Goal: Task Accomplishment & Management: Complete application form

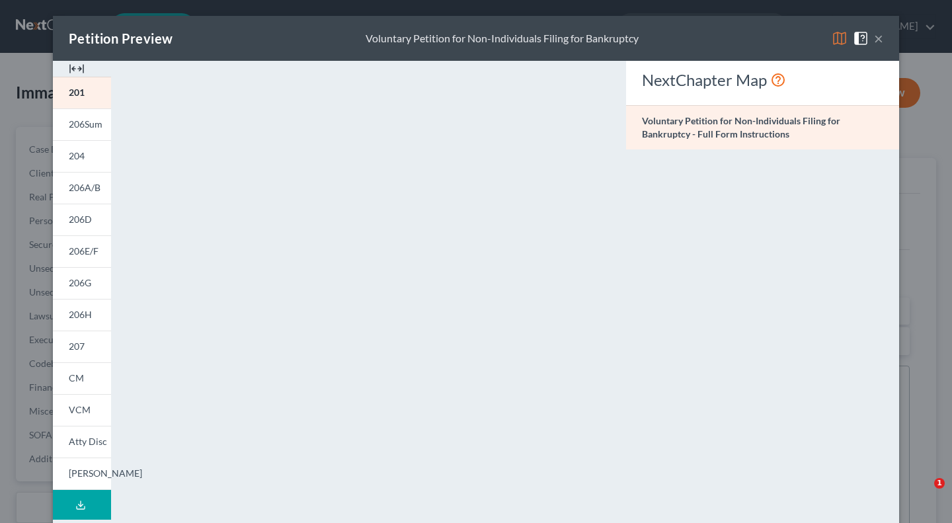
select select "1"
click at [875, 42] on button "×" at bounding box center [878, 38] width 9 height 16
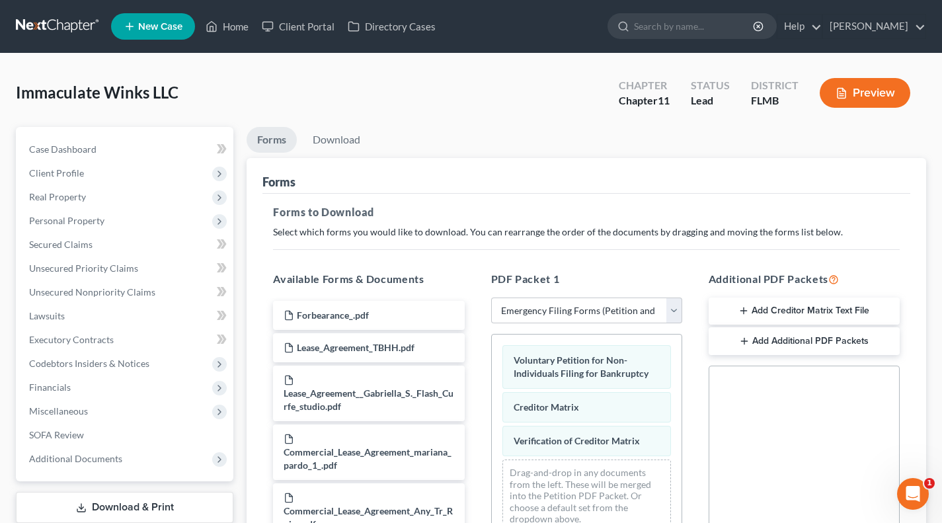
click at [75, 196] on span "Real Property" at bounding box center [57, 196] width 57 height 11
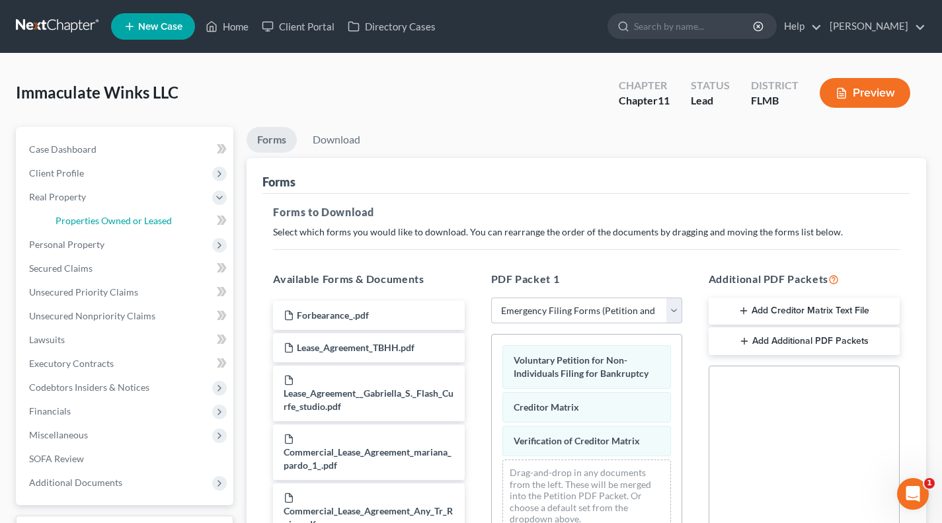
click at [93, 223] on span "Properties Owned or Leased" at bounding box center [114, 220] width 116 height 11
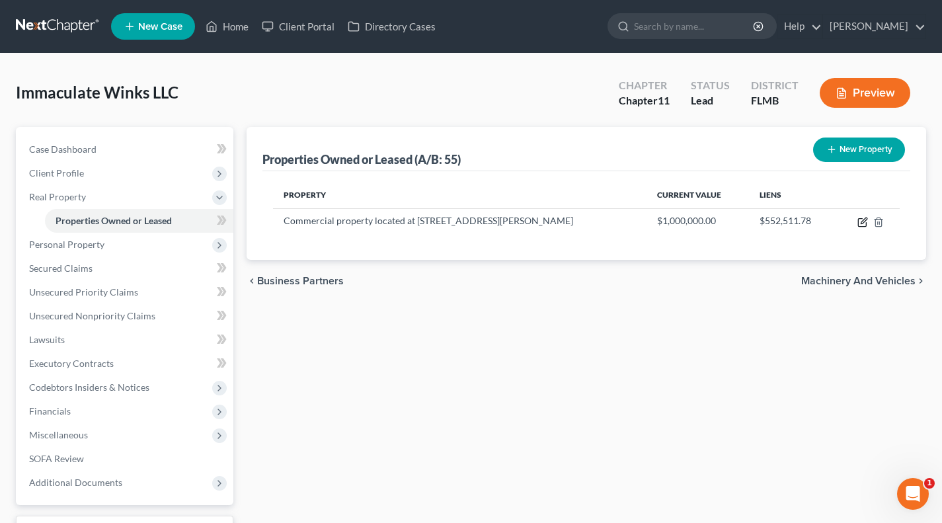
click at [862, 221] on icon "button" at bounding box center [864, 221] width 6 height 6
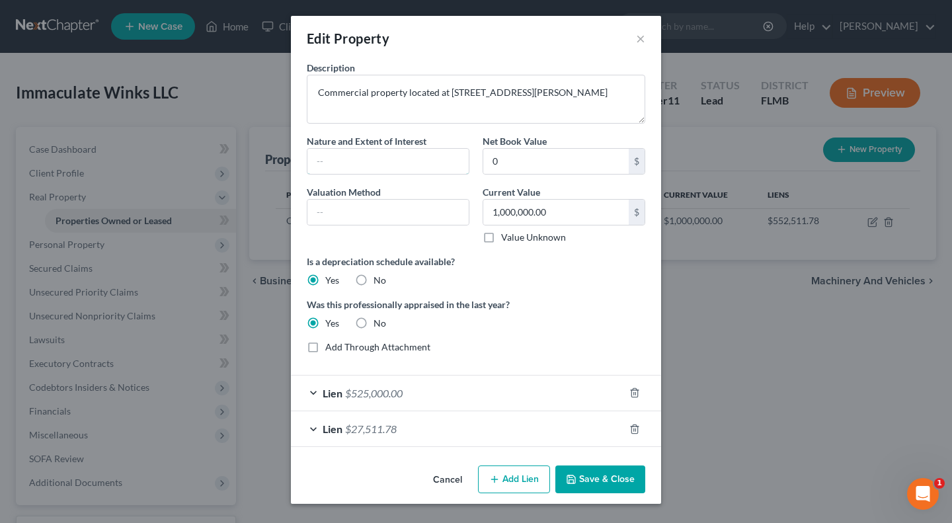
click at [393, 157] on input "text" at bounding box center [387, 161] width 161 height 25
type input "Fee Simple"
click at [308, 386] on div "Lien $525,000.00" at bounding box center [457, 393] width 333 height 35
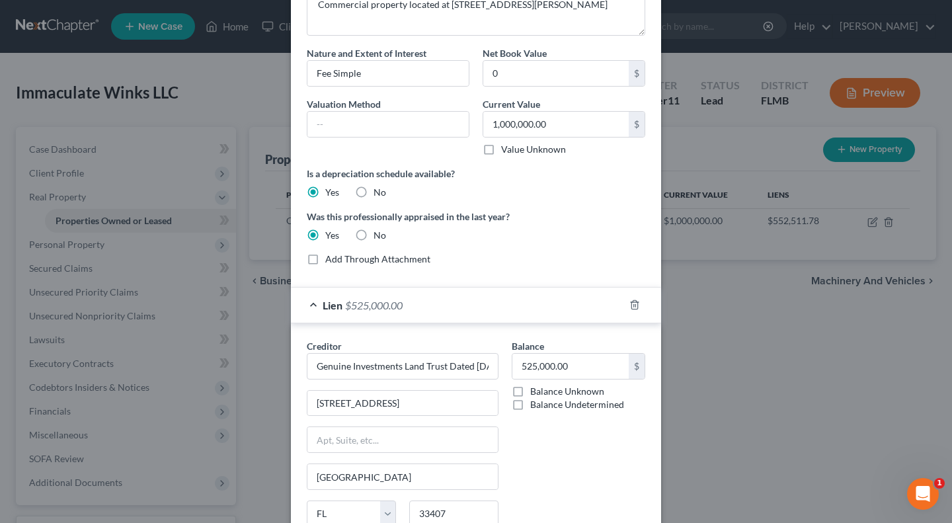
scroll to position [87, 0]
type input "552,000"
click at [571, 473] on div "Balance 552,000 $ Balance Unknown Balance Undetermined 552,000.00 $ Balance Unk…" at bounding box center [578, 451] width 147 height 222
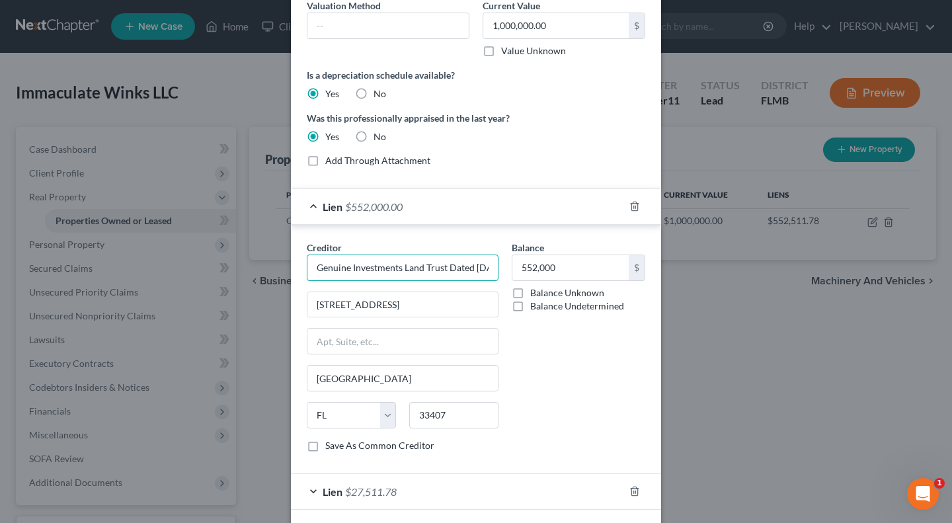
scroll to position [0, 58]
drag, startPoint x: 446, startPoint y: 264, endPoint x: 602, endPoint y: 271, distance: 156.2
click at [602, 271] on div "Creditor * Genuine Investments Land Trust Dated October 25, 2021 4420 Beacon Ci…" at bounding box center [476, 352] width 352 height 222
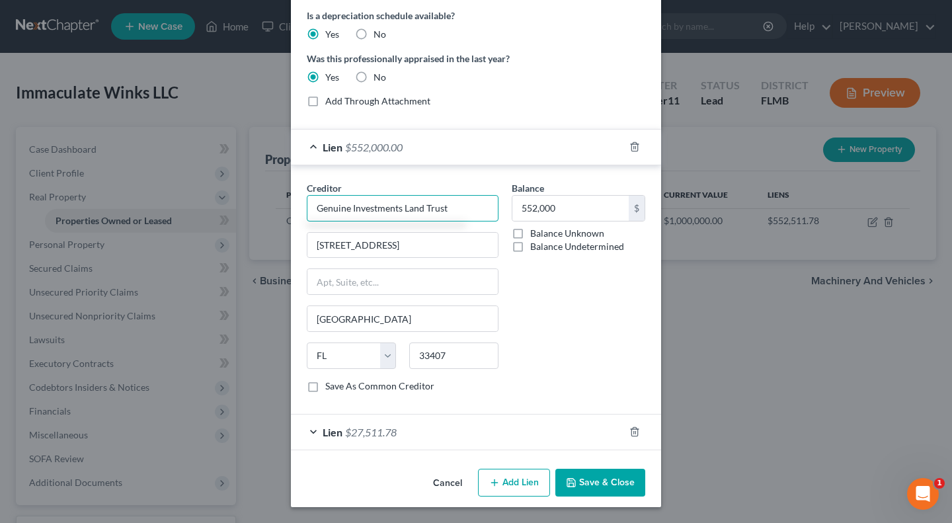
type input "Genuine Investments Land Trust"
click at [604, 481] on button "Save & Close" at bounding box center [600, 483] width 90 height 28
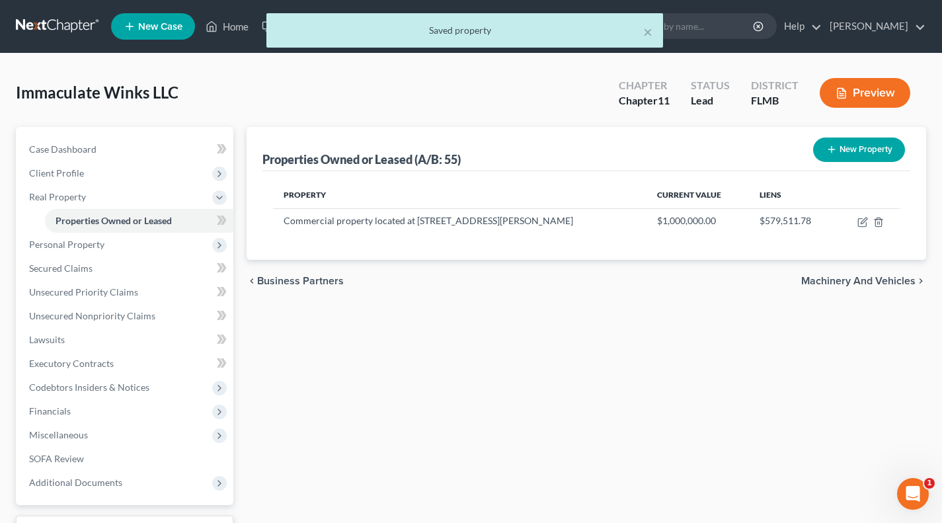
click at [859, 93] on button "Preview" at bounding box center [865, 93] width 91 height 30
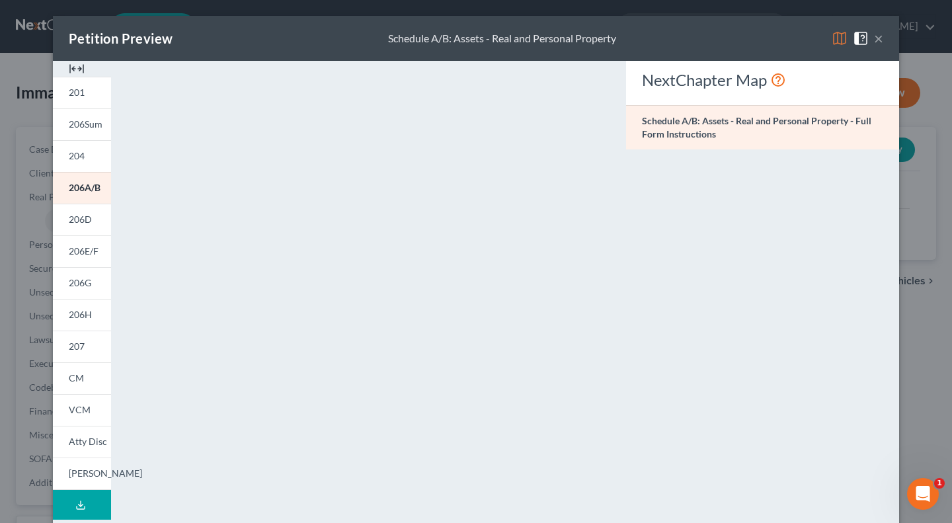
click at [81, 100] on link "201" at bounding box center [82, 93] width 58 height 32
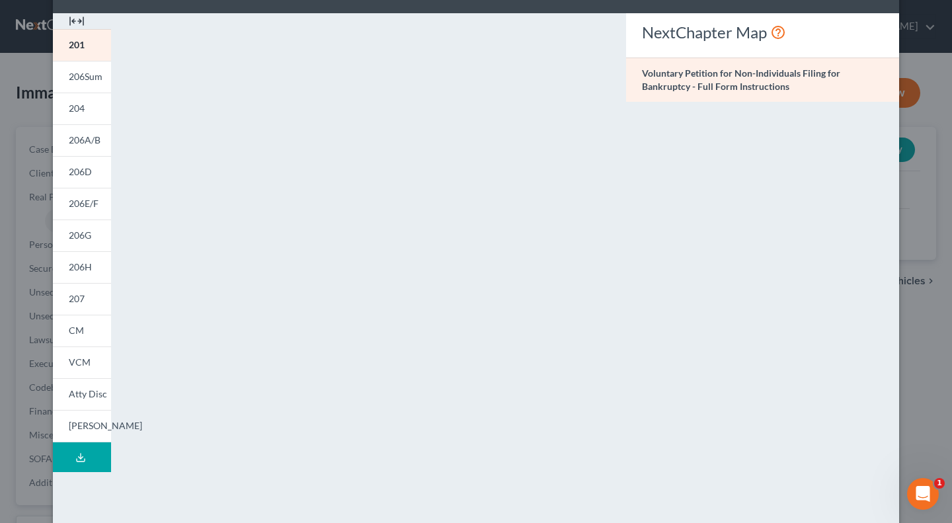
click at [28, 78] on div "Petition Preview Voluntary Petition for Non-Individuals Filing for Bankruptcy ×…" at bounding box center [476, 261] width 952 height 523
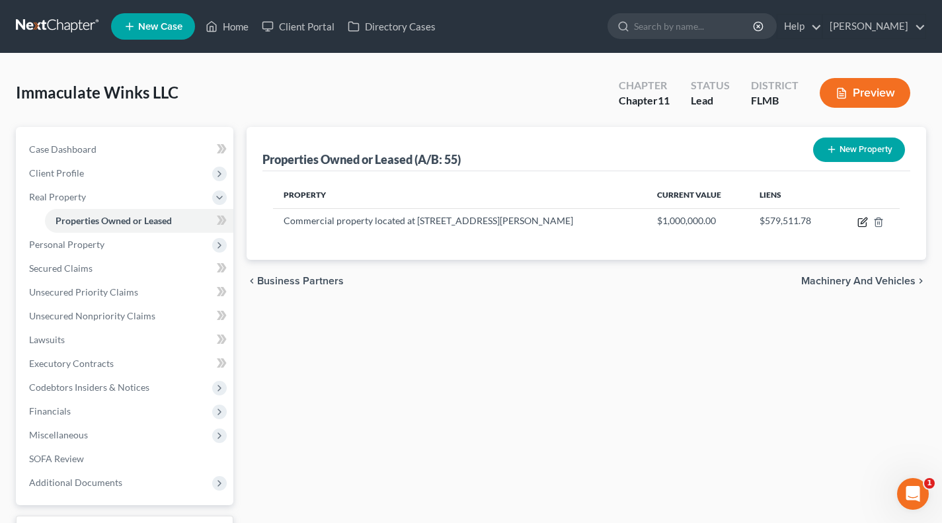
click at [864, 222] on icon "button" at bounding box center [864, 221] width 6 height 6
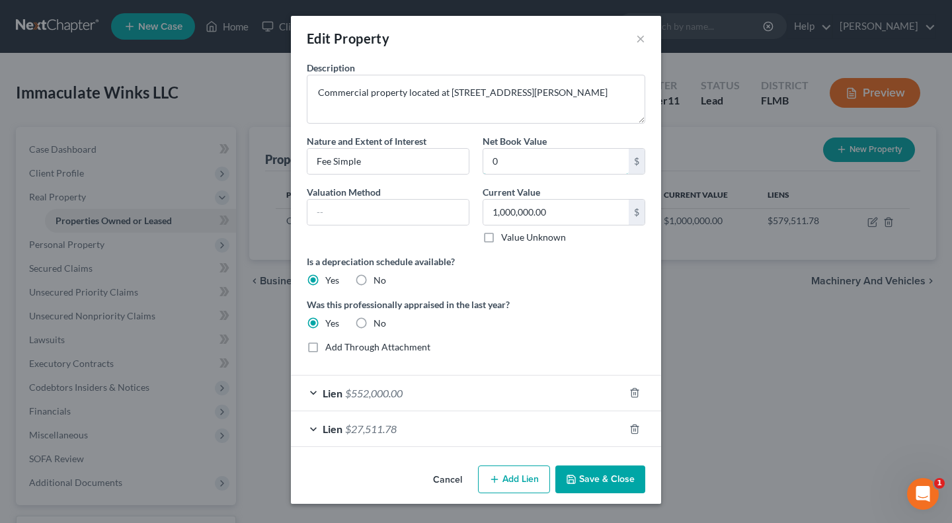
click at [548, 160] on input "0" at bounding box center [555, 161] width 145 height 25
click at [600, 477] on button "Save & Close" at bounding box center [600, 480] width 90 height 28
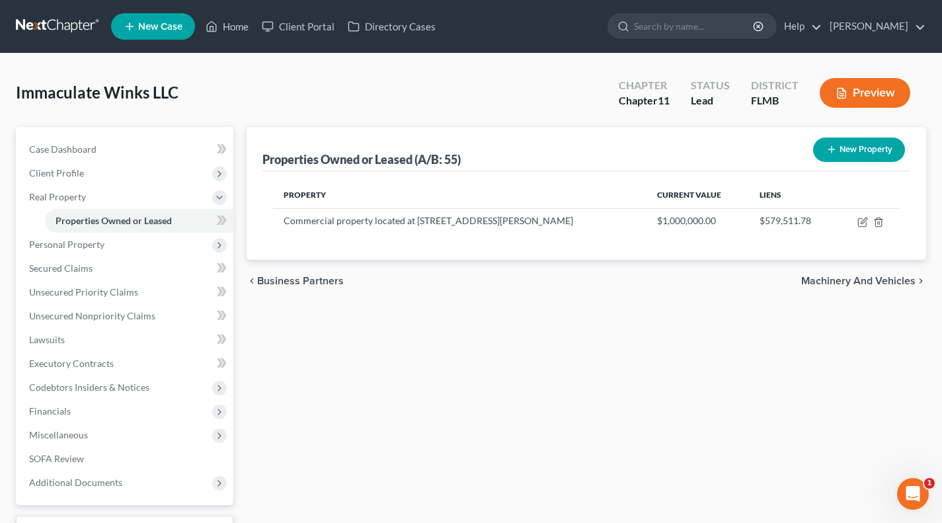
click at [138, 243] on span "Personal Property" at bounding box center [126, 245] width 215 height 24
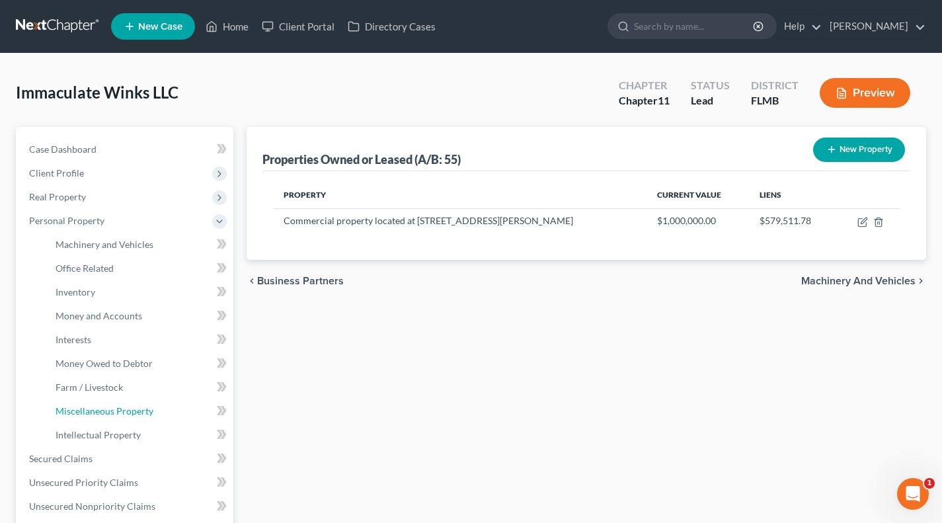
click at [103, 411] on span "Miscellaneous Property" at bounding box center [105, 410] width 98 height 11
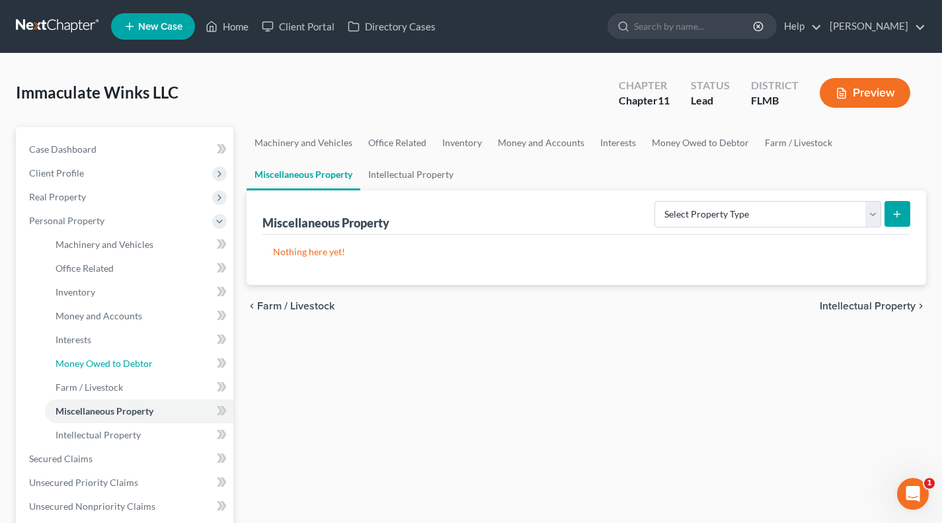
click at [108, 361] on span "Money Owed to Debtor" at bounding box center [104, 363] width 97 height 11
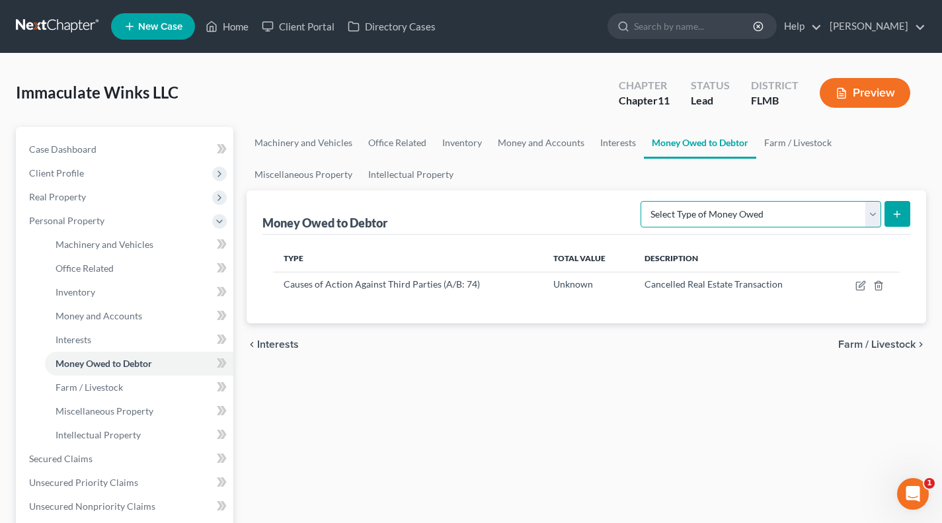
click at [764, 214] on select "Select Type of Money Owed Accounts Receivable (A/B: 11) Causes of Action Agains…" at bounding box center [761, 214] width 241 height 26
click at [539, 440] on div "Machinery and Vehicles Office Related Inventory Money and Accounts Interests Mo…" at bounding box center [586, 449] width 693 height 645
click at [893, 216] on icon "submit" at bounding box center [897, 214] width 11 height 11
click at [870, 216] on select "Select Type of Money Owed Accounts Receivable (A/B: 11) Causes of Action Agains…" at bounding box center [761, 214] width 241 height 26
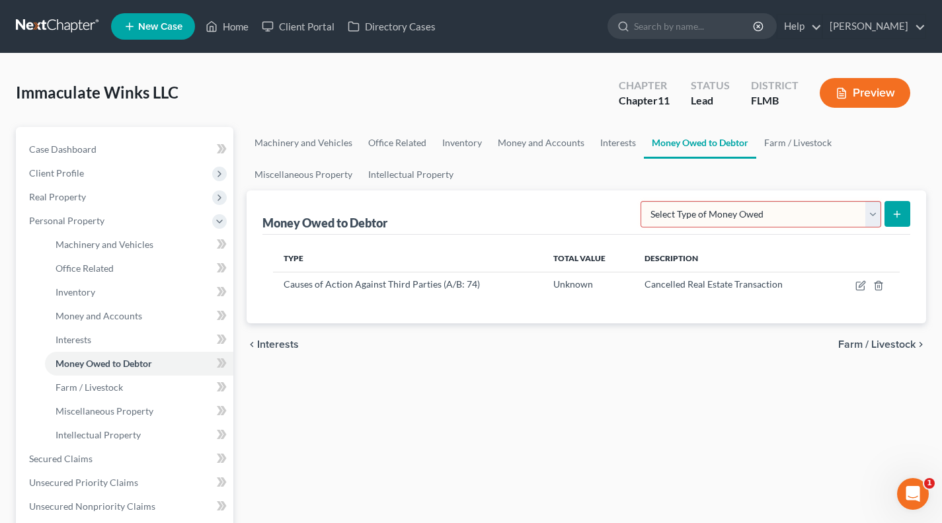
select select "causes_of_action_against_third_parties"
click at [643, 201] on select "Select Type of Money Owed Accounts Receivable (A/B: 11) Causes of Action Agains…" at bounding box center [761, 214] width 241 height 26
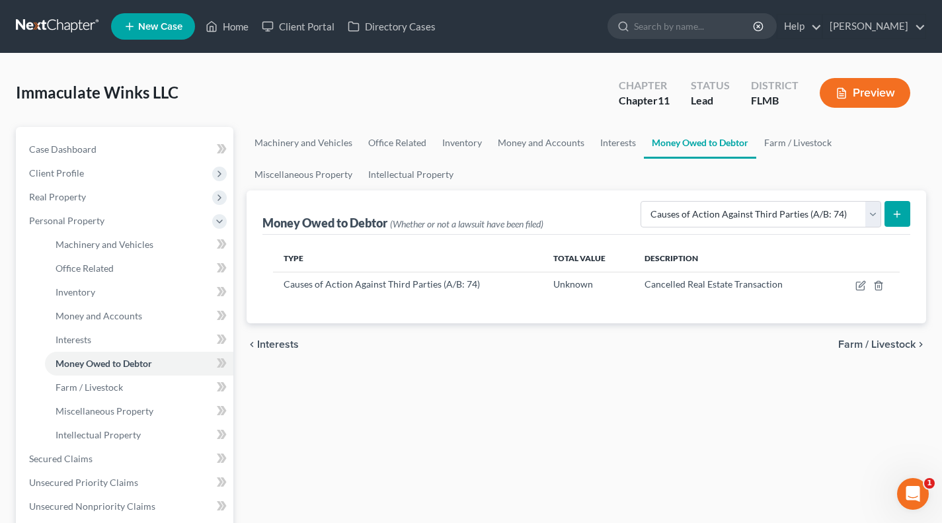
click at [903, 212] on icon "submit" at bounding box center [897, 214] width 11 height 11
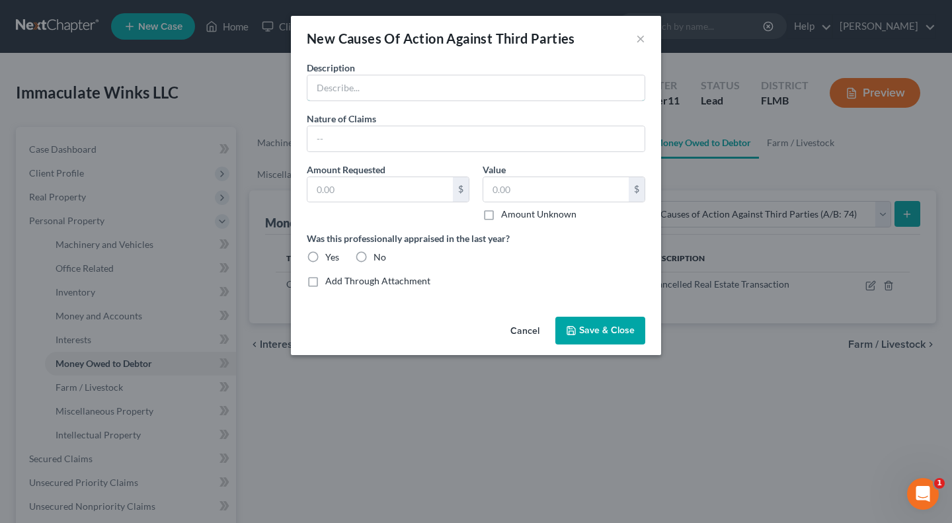
click at [483, 83] on input "text" at bounding box center [475, 87] width 337 height 25
type input "P"
drag, startPoint x: 439, startPoint y: 93, endPoint x: 374, endPoint y: 91, distance: 64.9
click at [374, 91] on input "Claims against third party" at bounding box center [475, 87] width 337 height 25
type input "Claims against Princess Caceres"
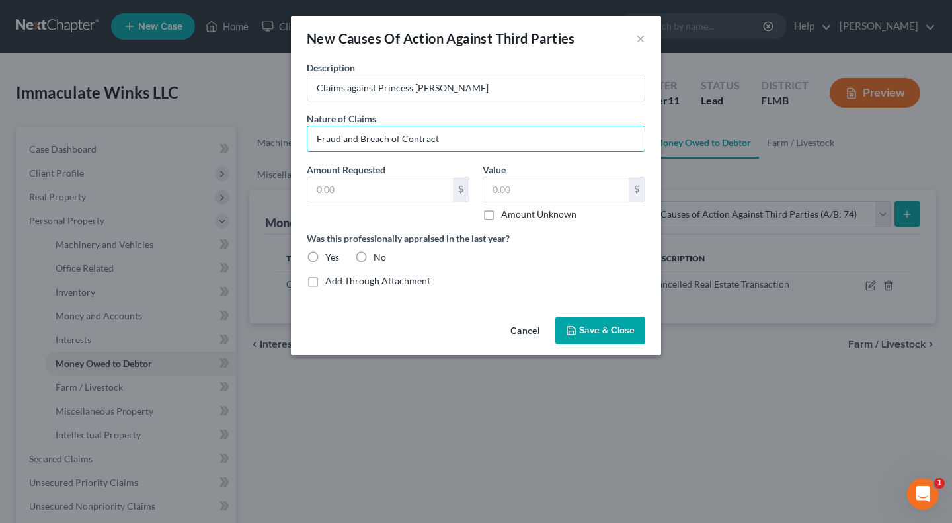
type input "Fraud and Breach of Contract"
click at [351, 187] on input "text" at bounding box center [379, 189] width 145 height 25
type input "0"
click at [501, 216] on label "Amount Unknown" at bounding box center [538, 214] width 75 height 13
click at [507, 216] on input "Amount Unknown" at bounding box center [511, 212] width 9 height 9
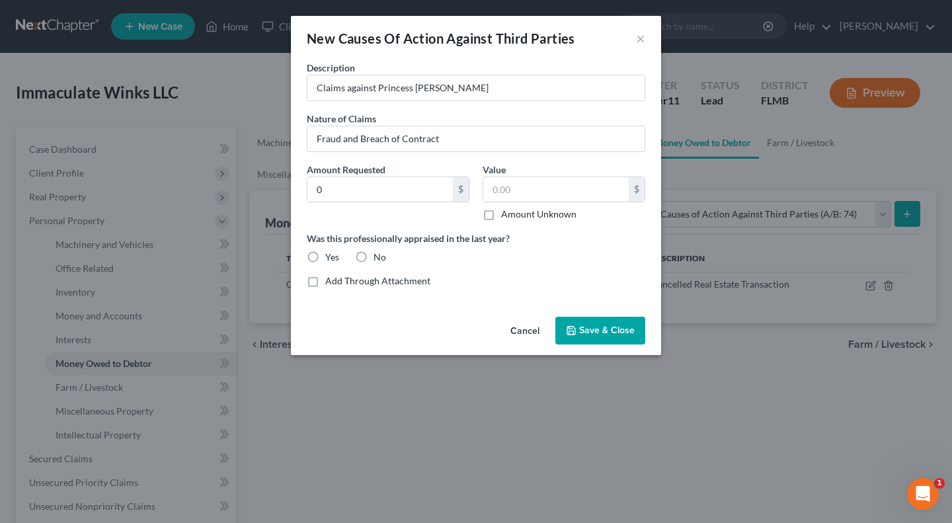
checkbox input "true"
type input "0.00"
click at [374, 256] on label "No" at bounding box center [380, 257] width 13 height 13
click at [379, 256] on input "No" at bounding box center [383, 255] width 9 height 9
radio input "true"
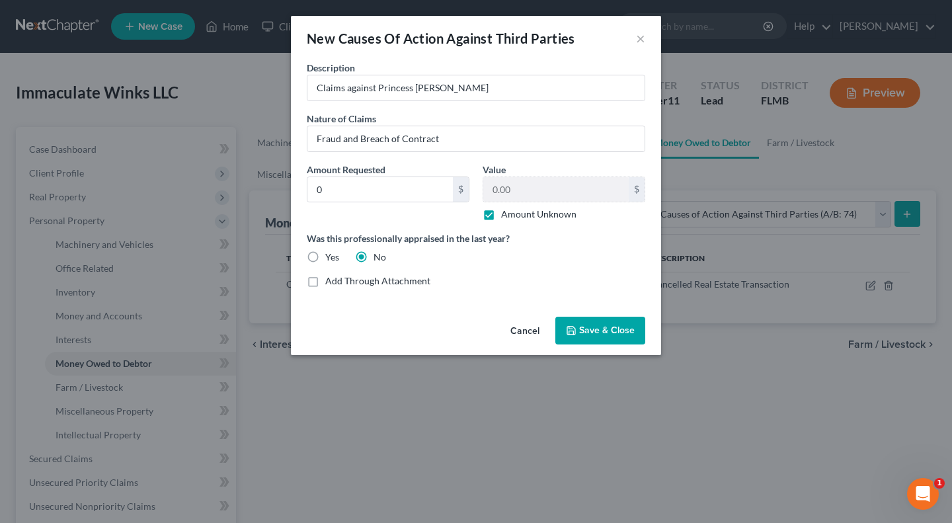
click at [614, 337] on button "Save & Close" at bounding box center [600, 331] width 90 height 28
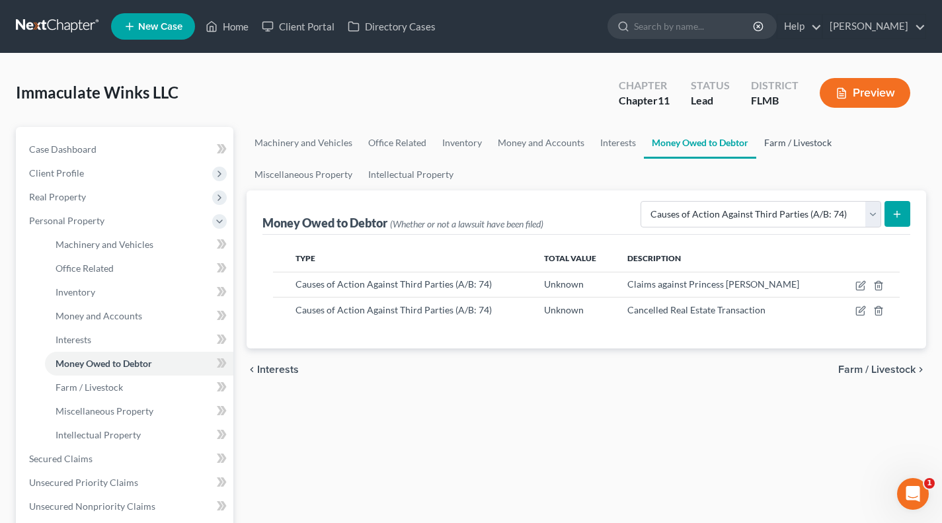
click at [814, 142] on link "Farm / Livestock" at bounding box center [797, 143] width 83 height 32
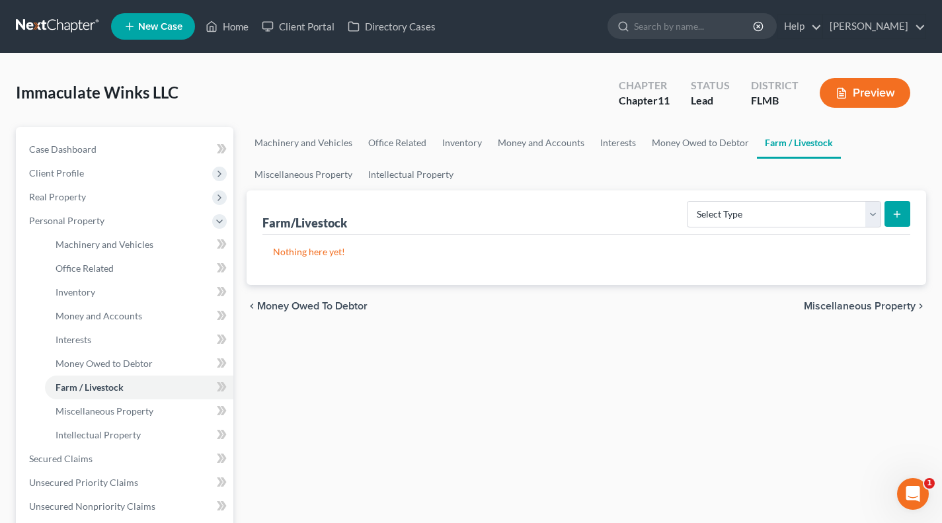
click at [124, 194] on span "Real Property" at bounding box center [126, 197] width 215 height 24
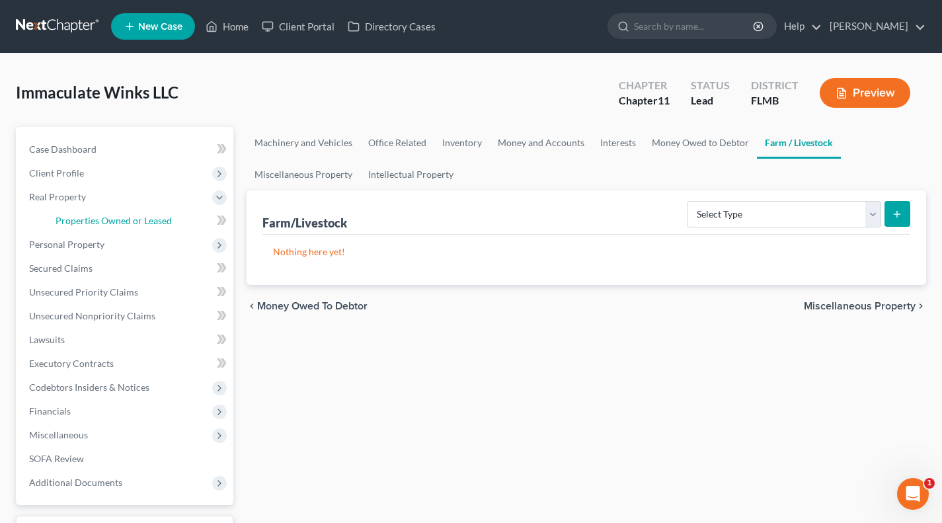
click at [128, 218] on span "Properties Owned or Leased" at bounding box center [114, 220] width 116 height 11
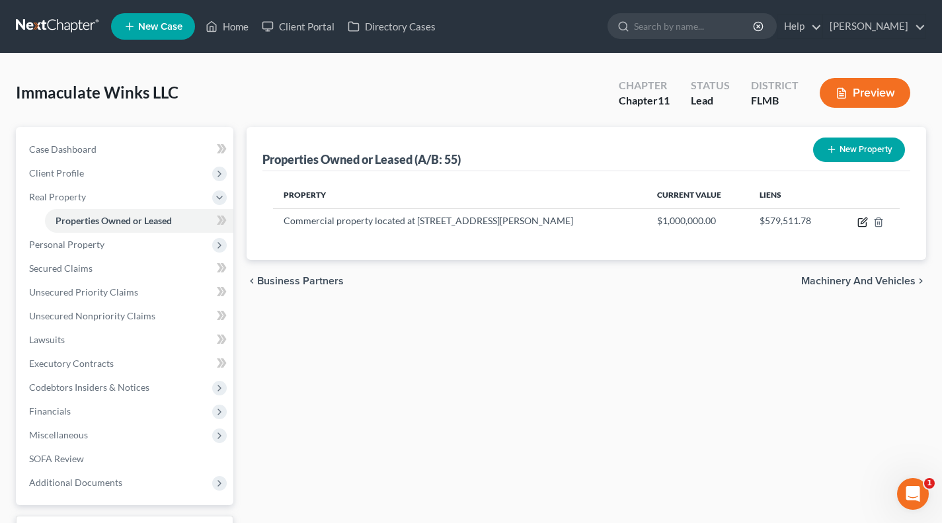
click at [864, 222] on icon "button" at bounding box center [863, 222] width 11 height 11
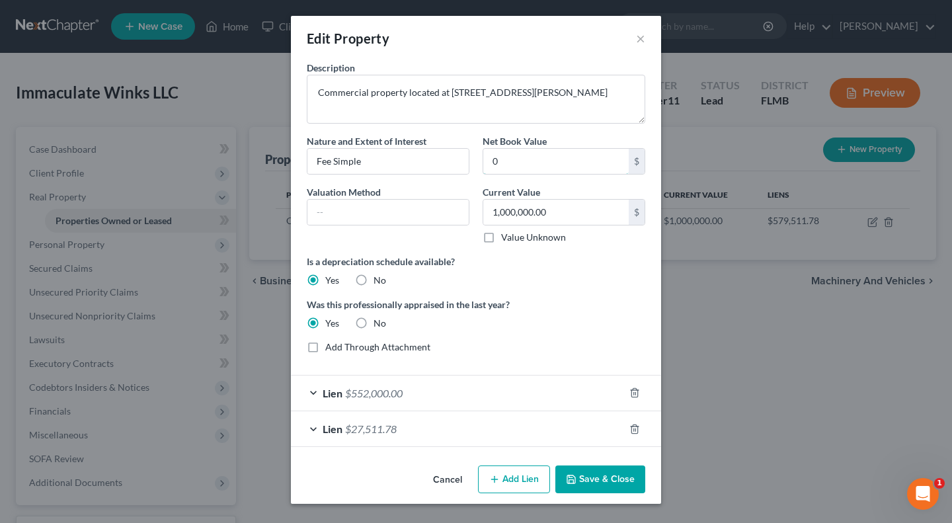
click at [558, 157] on input "0" at bounding box center [555, 161] width 145 height 25
type input "1,000,000"
click at [610, 483] on button "Save & Close" at bounding box center [600, 480] width 90 height 28
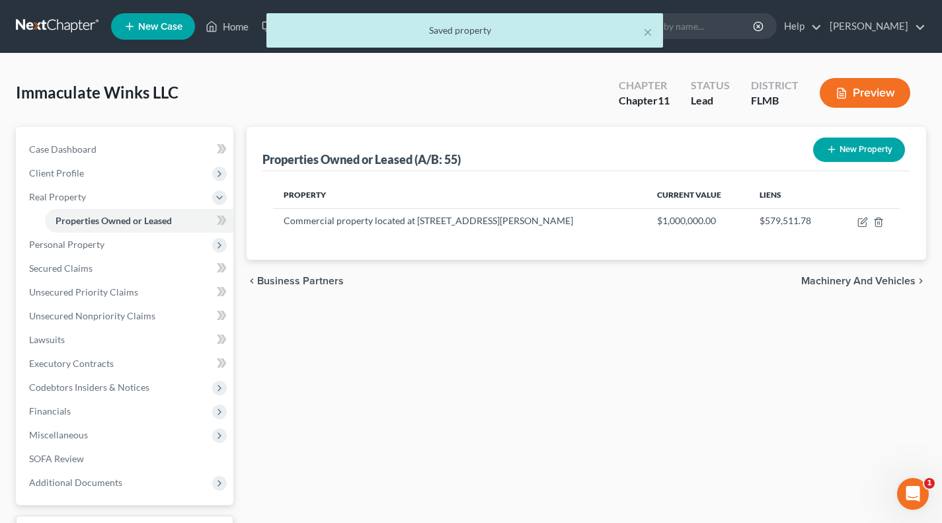
click at [836, 89] on icon "button" at bounding box center [842, 93] width 12 height 12
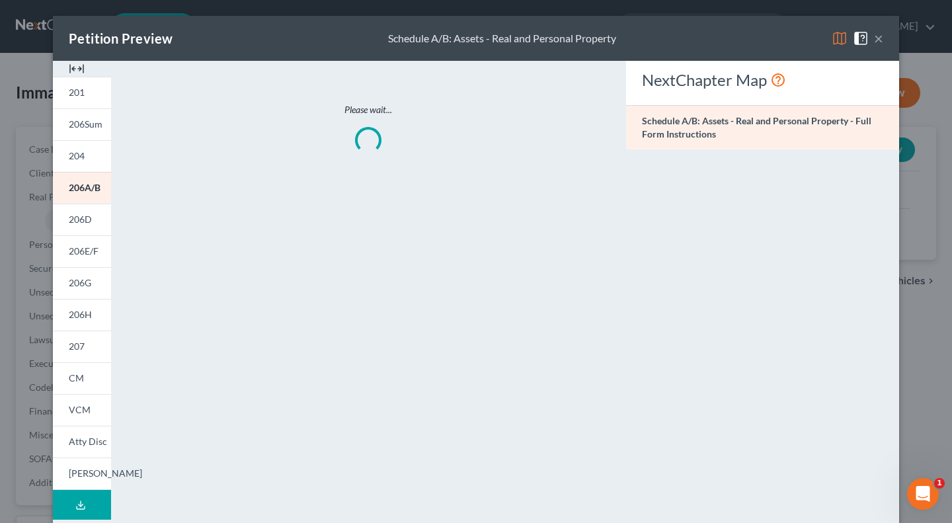
click at [89, 98] on link "201" at bounding box center [82, 93] width 58 height 32
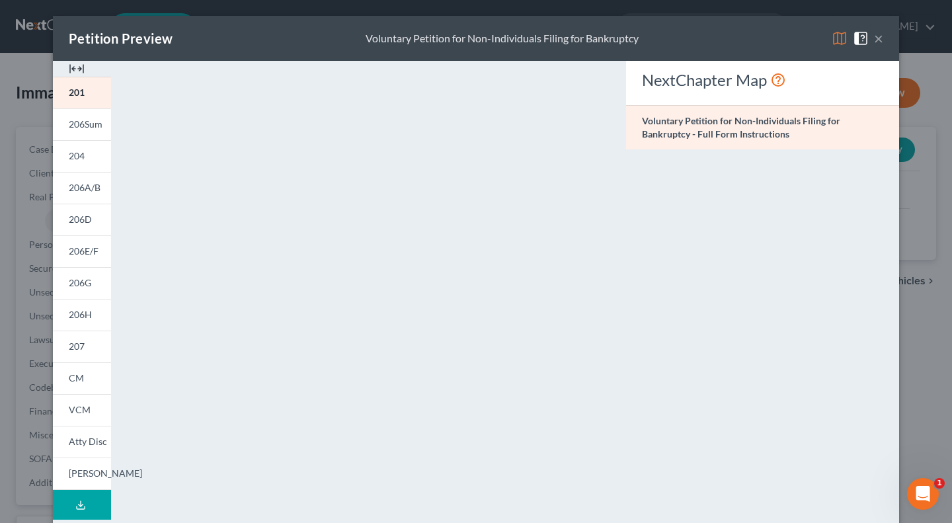
click at [874, 42] on button "×" at bounding box center [878, 38] width 9 height 16
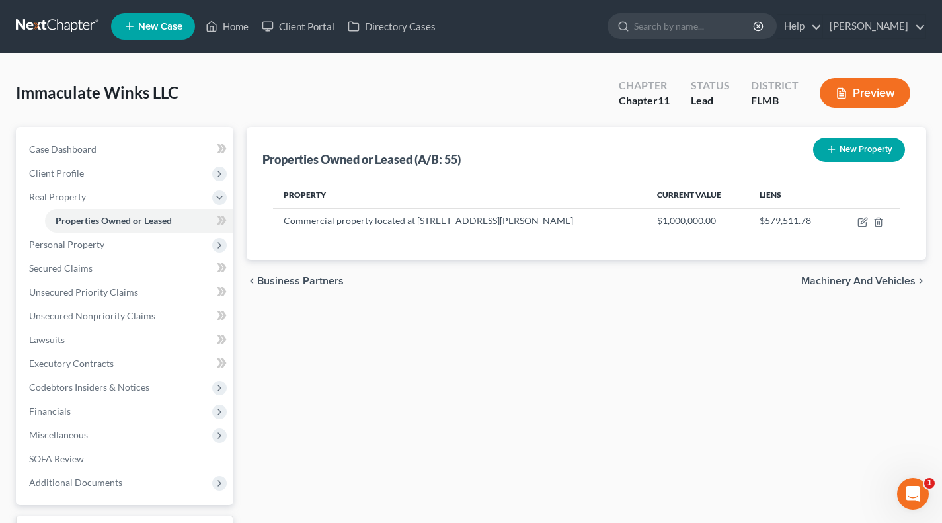
click at [698, 236] on div "Property Current Value Liens Commercial property located at 3811 West Sligh Ave…" at bounding box center [587, 215] width 648 height 89
click at [184, 218] on link "Properties Owned or Leased" at bounding box center [139, 221] width 188 height 24
click at [114, 196] on span "Real Property" at bounding box center [126, 197] width 215 height 24
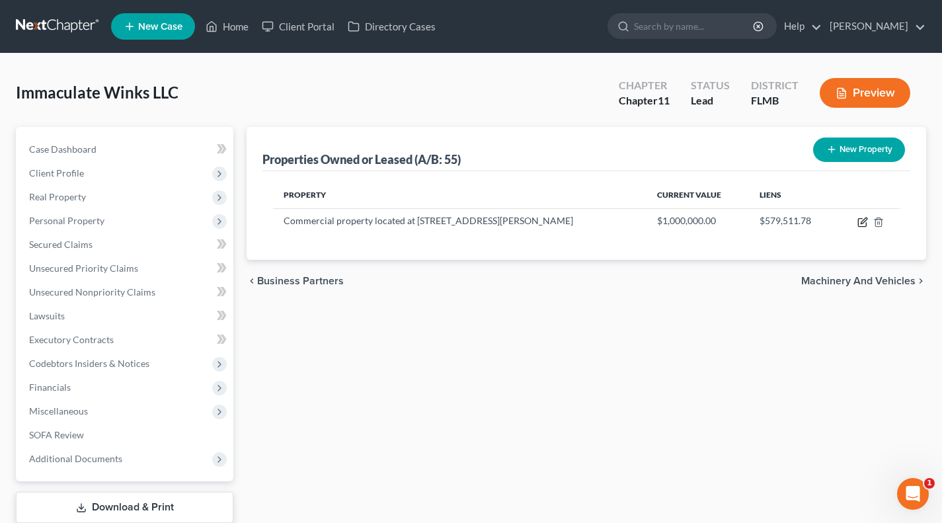
click at [862, 221] on icon "button" at bounding box center [864, 221] width 6 height 6
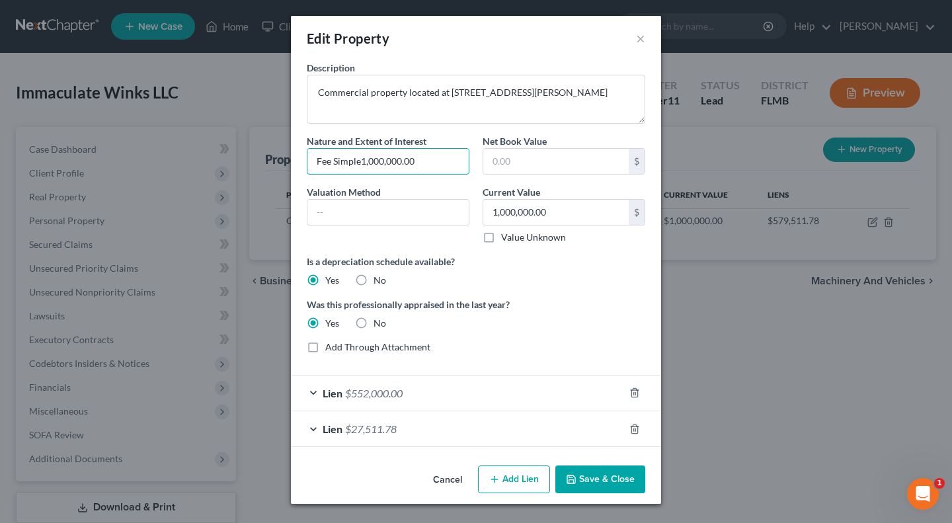
type input "Fee Simple"
type input "960,000"
click at [585, 261] on label "Is a depreciation schedule available?" at bounding box center [476, 262] width 339 height 14
click at [606, 476] on button "Save & Close" at bounding box center [600, 480] width 90 height 28
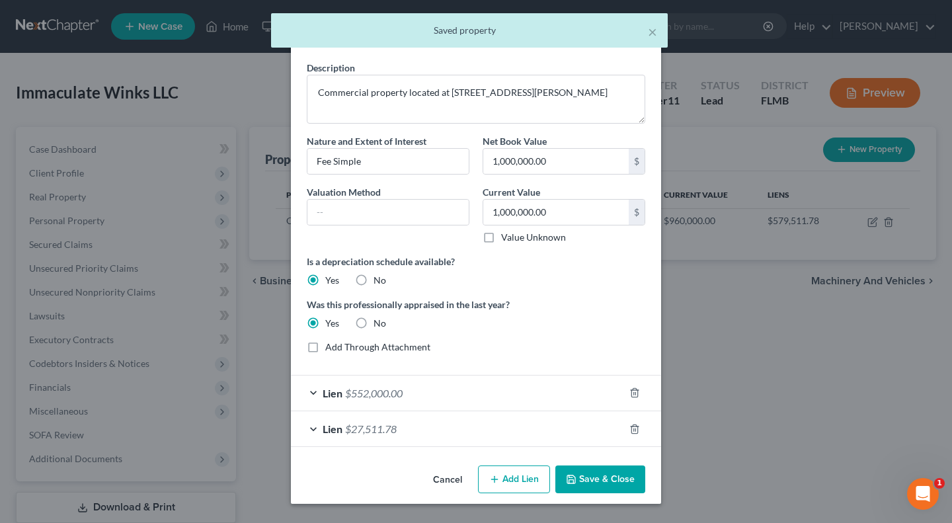
click at [774, 399] on div "Edit Property × Description Commercial property located at 3811 West Sligh Ave.…" at bounding box center [476, 261] width 952 height 523
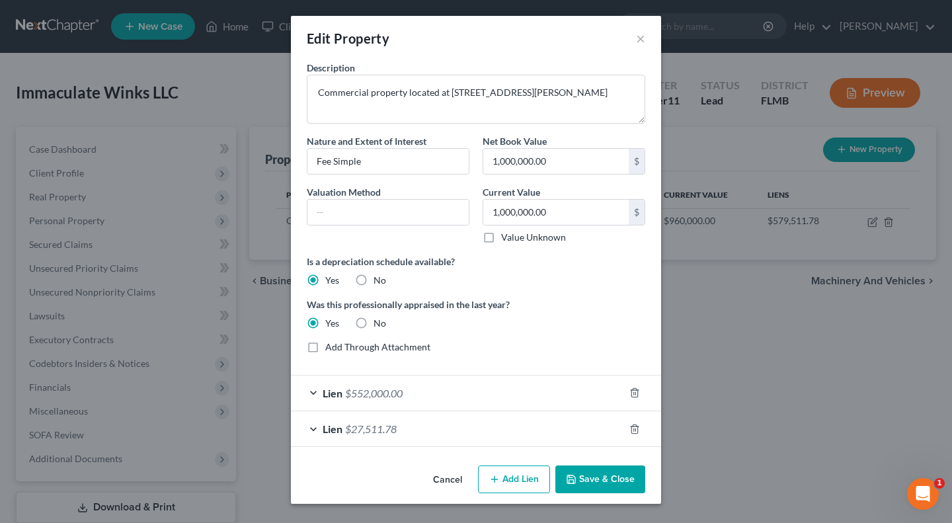
click at [652, 36] on div "Edit Property ×" at bounding box center [476, 38] width 370 height 45
click at [637, 46] on button "×" at bounding box center [640, 38] width 9 height 16
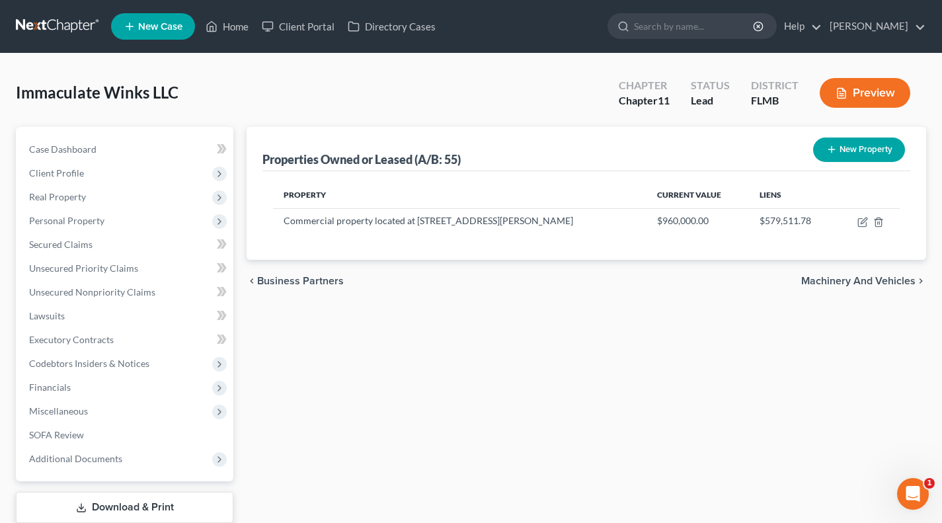
click at [888, 96] on button "Preview" at bounding box center [865, 93] width 91 height 30
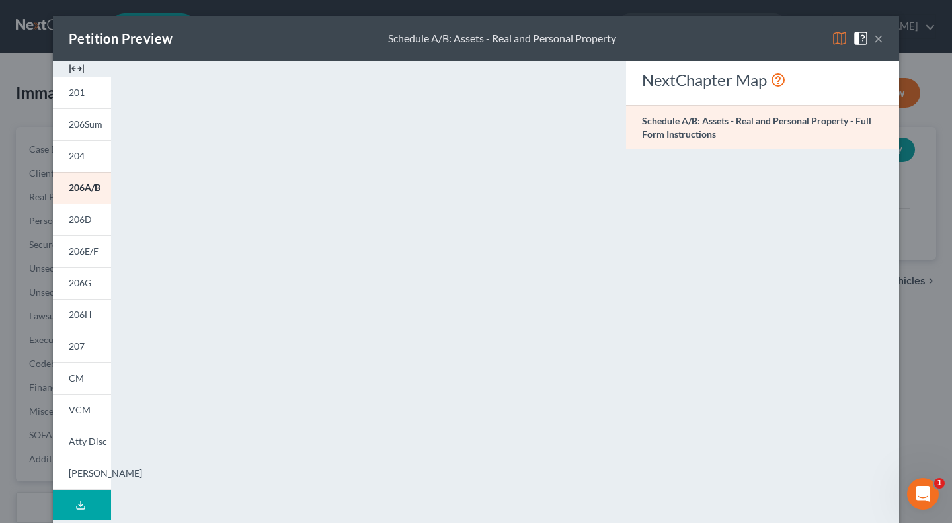
click at [875, 41] on button "×" at bounding box center [878, 38] width 9 height 16
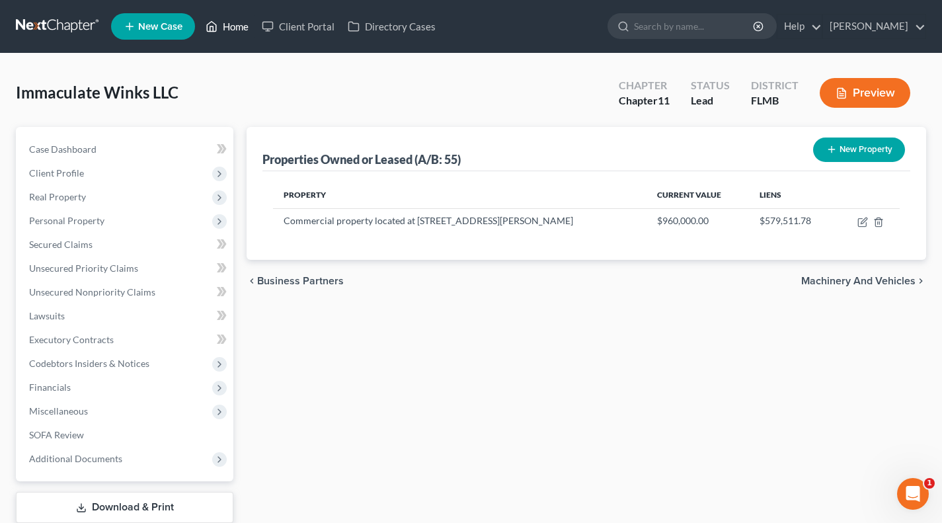
click at [223, 28] on link "Home" at bounding box center [227, 27] width 56 height 24
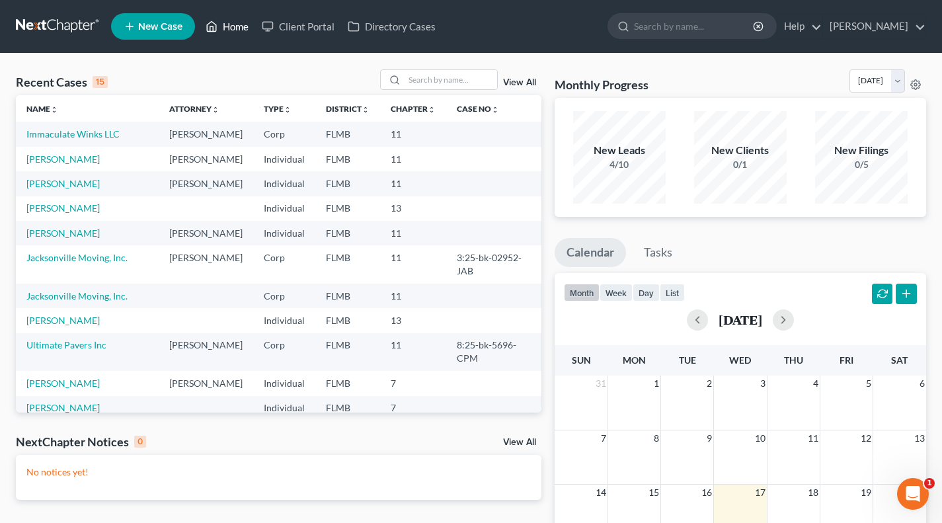
scroll to position [143, 0]
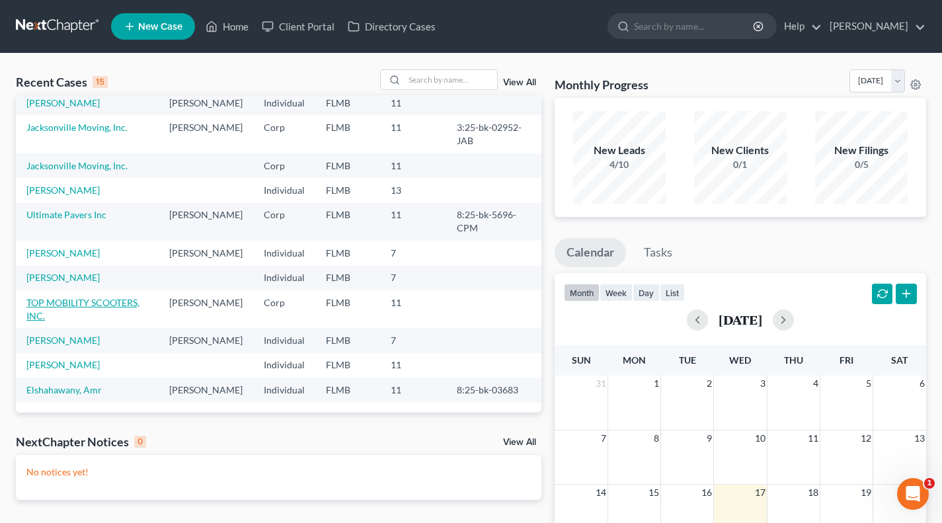
click at [101, 297] on link "TOP MOBILITY SCOOTERS, INC." at bounding box center [82, 309] width 113 height 24
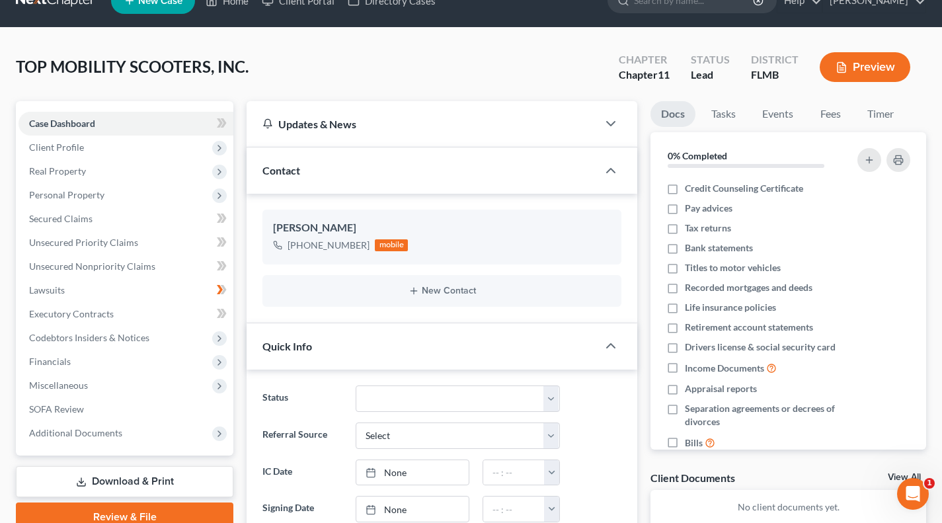
scroll to position [25, 0]
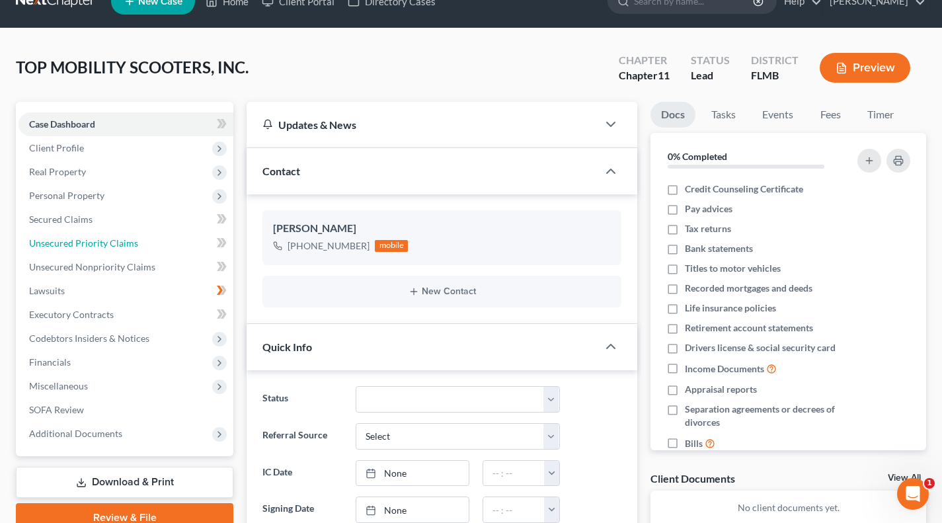
click at [127, 235] on link "Unsecured Priority Claims" at bounding box center [126, 243] width 215 height 24
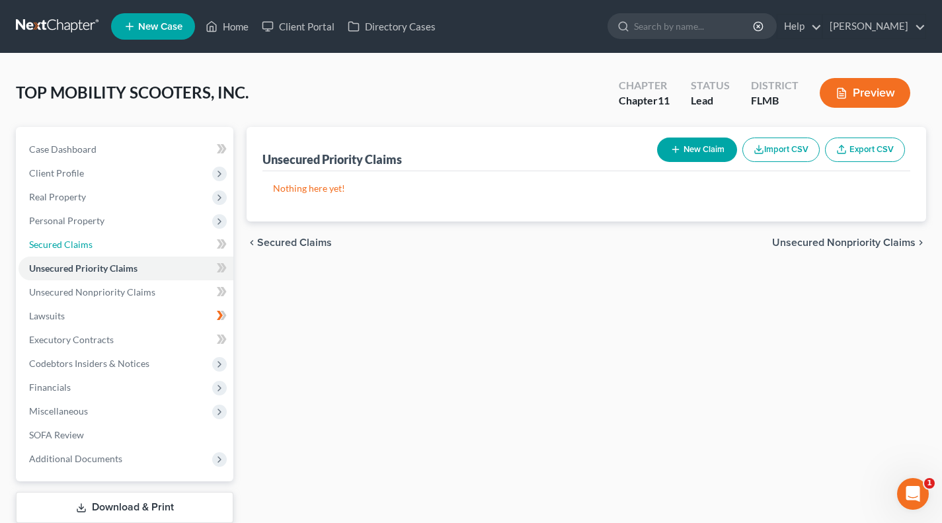
click at [108, 240] on link "Secured Claims" at bounding box center [126, 245] width 215 height 24
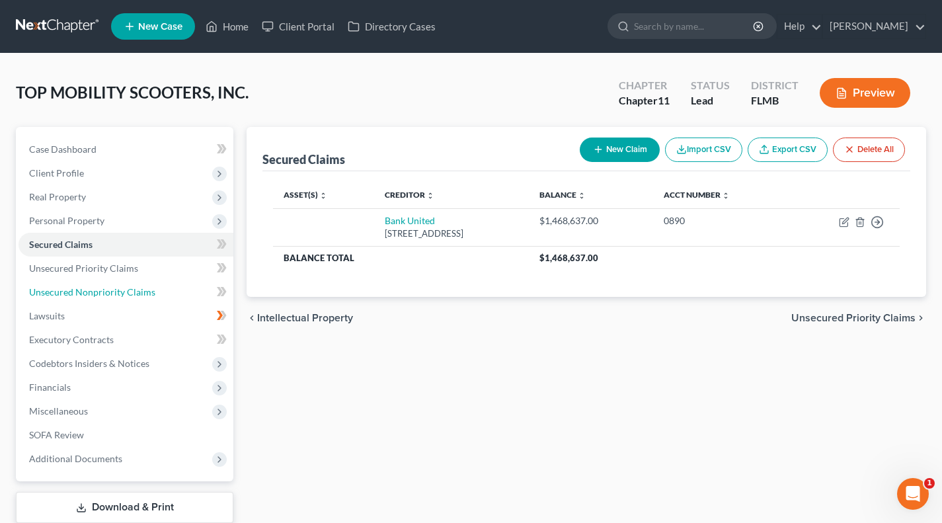
click at [65, 292] on span "Unsecured Nonpriority Claims" at bounding box center [92, 291] width 126 height 11
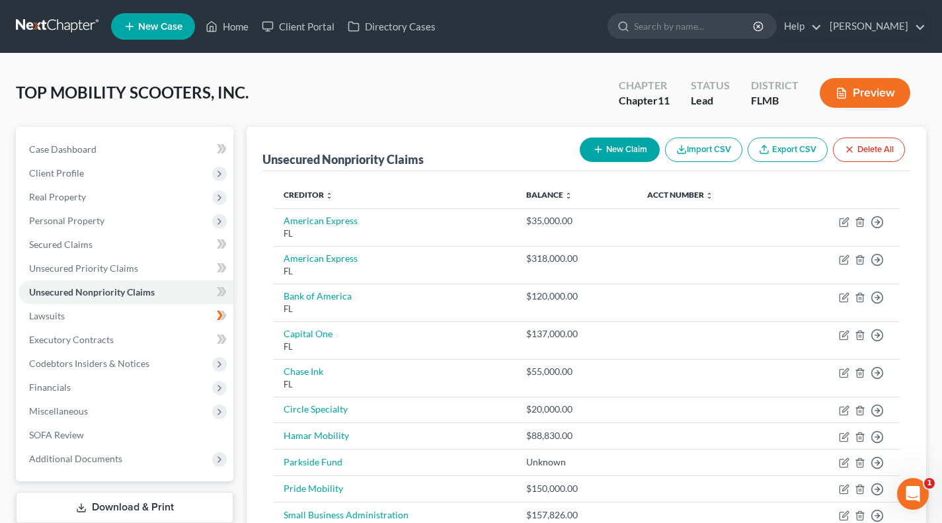
scroll to position [149, 0]
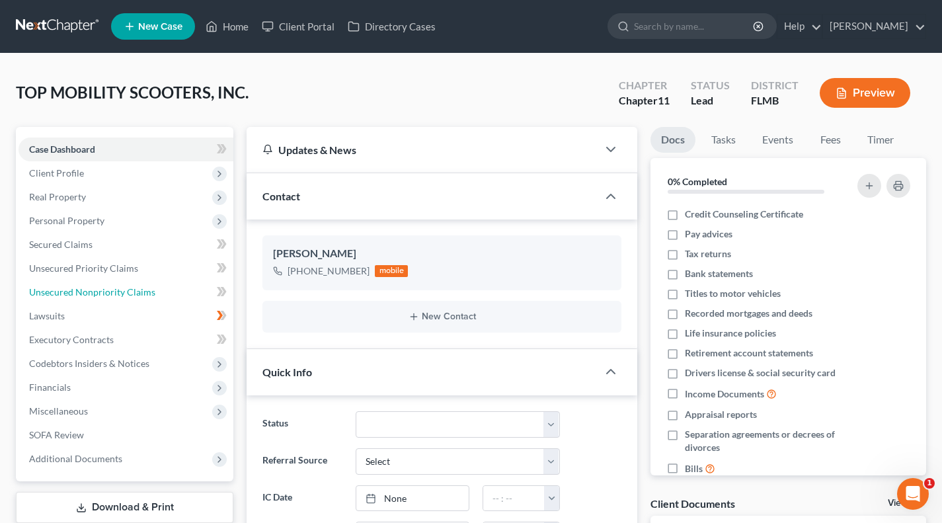
scroll to position [25, 0]
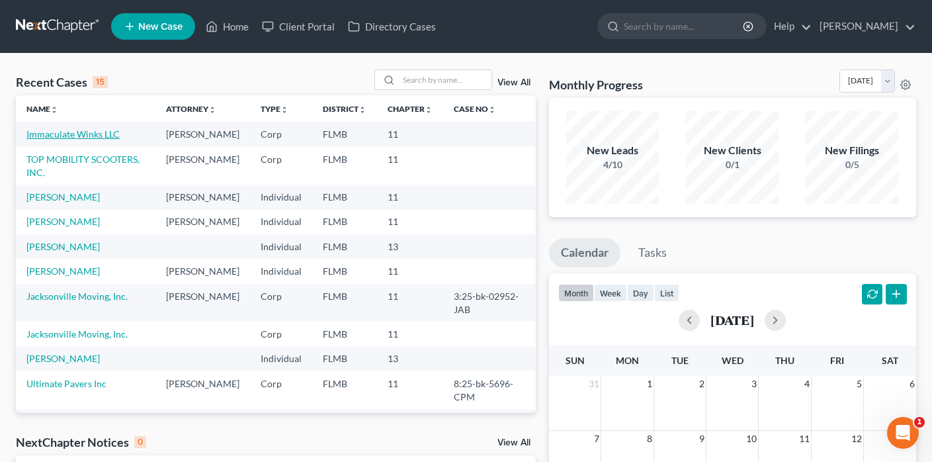
click at [94, 135] on link "Immaculate Winks LLC" at bounding box center [72, 133] width 93 height 11
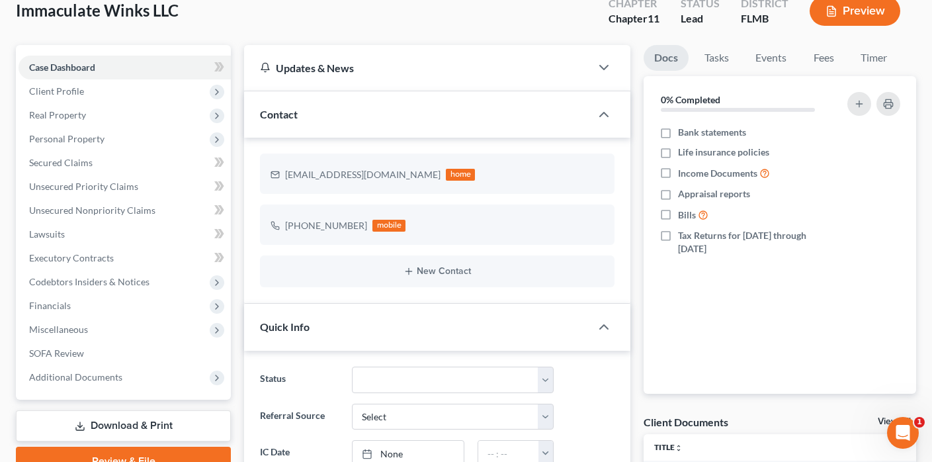
scroll to position [81, 0]
click at [101, 206] on span "Unsecured Nonpriority Claims" at bounding box center [92, 210] width 126 height 11
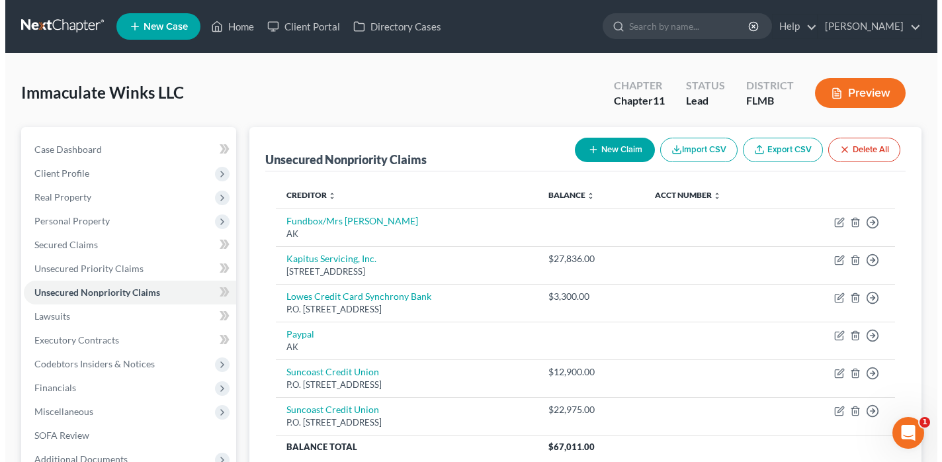
scroll to position [145, 0]
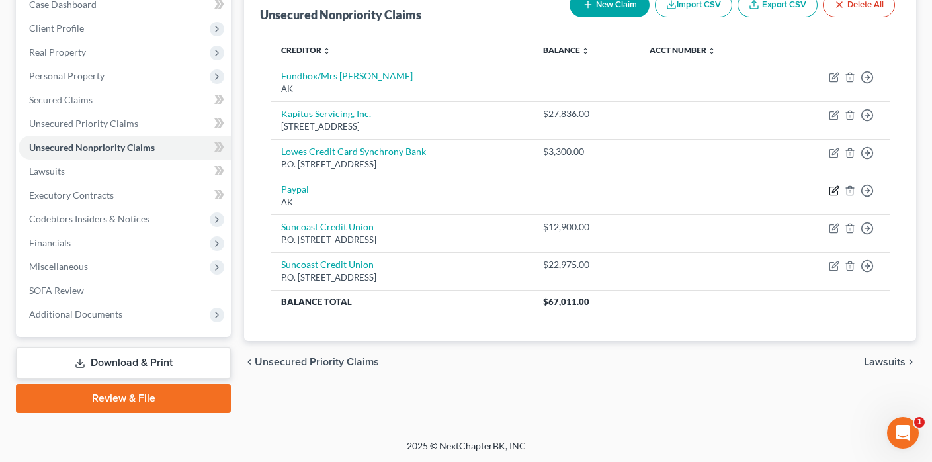
click at [833, 191] on icon "button" at bounding box center [835, 189] width 6 height 6
select select "1"
select select "11"
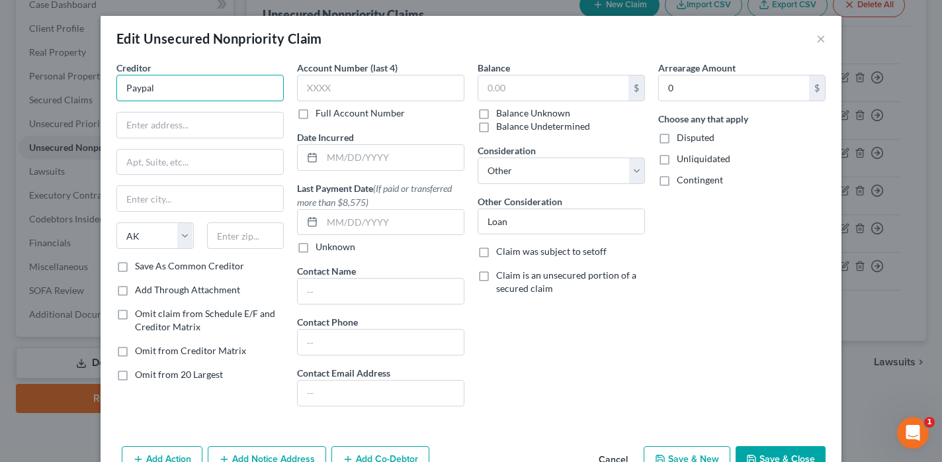
click at [203, 88] on input "Paypal" at bounding box center [199, 88] width 167 height 26
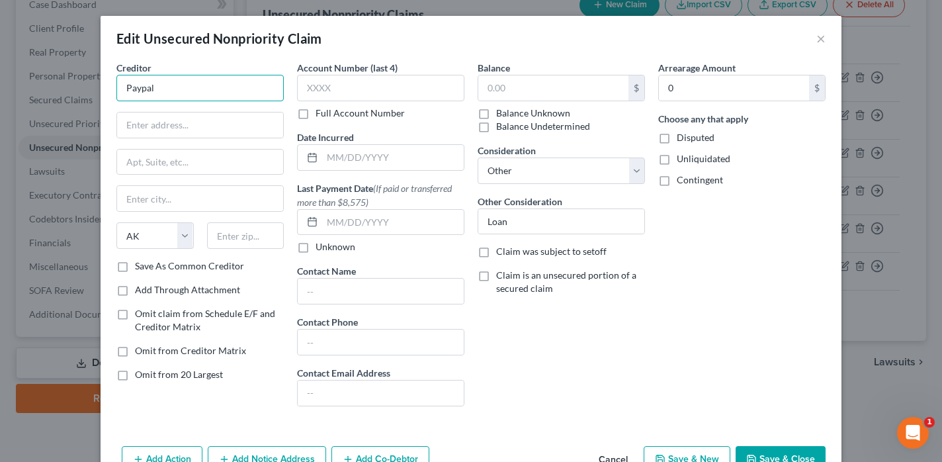
paste input "Paypal [STREET_ADDRESS]"
drag, startPoint x: 191, startPoint y: 89, endPoint x: 279, endPoint y: 91, distance: 88.0
click at [279, 91] on div "Creditor * PaypalPaypal [STREET_ADDRESS][GEOGRAPHIC_DATA][US_STATE] AZ CA CO [G…" at bounding box center [200, 239] width 181 height 356
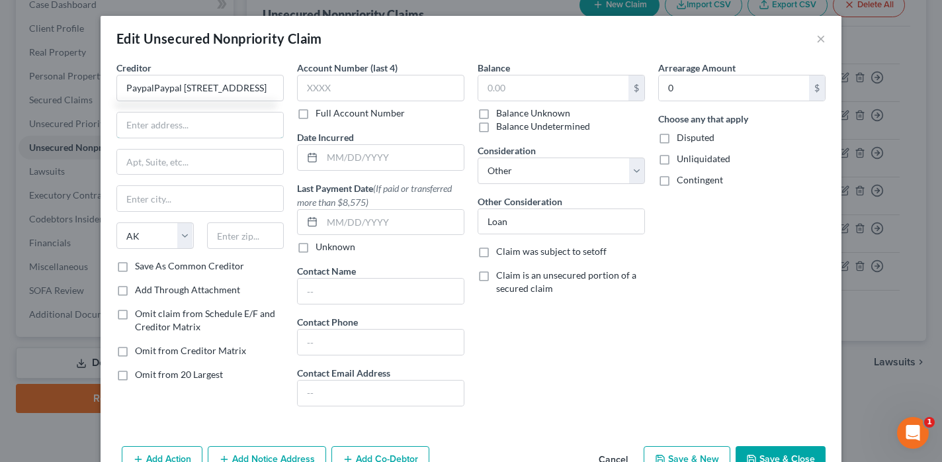
click at [218, 128] on input "text" at bounding box center [200, 124] width 166 height 25
type input "PaypalPaypal [STREET_ADDRESS]"
click at [152, 197] on input "text" at bounding box center [200, 198] width 166 height 25
paste input "[GEOGRAPHIC_DATA]"
drag, startPoint x: 206, startPoint y: 198, endPoint x: 176, endPoint y: 199, distance: 29.8
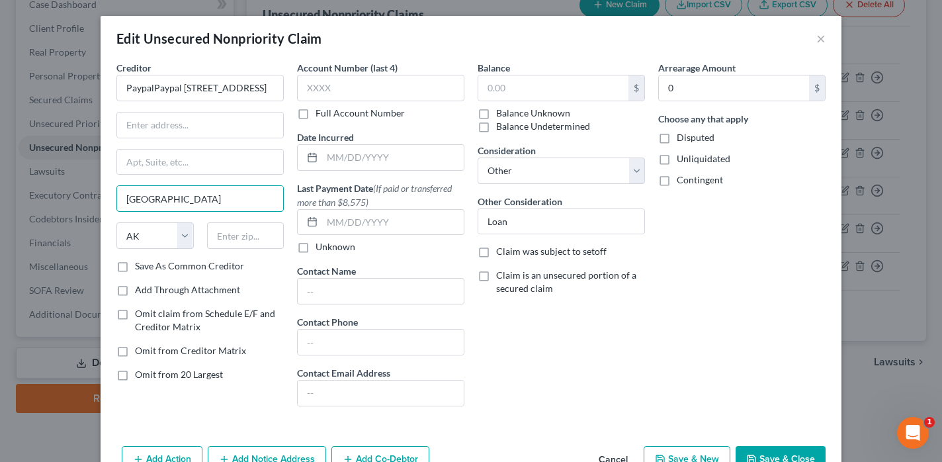
click at [176, 199] on input "[GEOGRAPHIC_DATA]" at bounding box center [200, 198] width 166 height 25
type input "[GEOGRAPHIC_DATA], [GEOGRAPHIC_DATA]"
click at [242, 241] on input "text" at bounding box center [245, 235] width 77 height 26
paste input "95131"
click at [242, 241] on input "95131" at bounding box center [245, 235] width 77 height 26
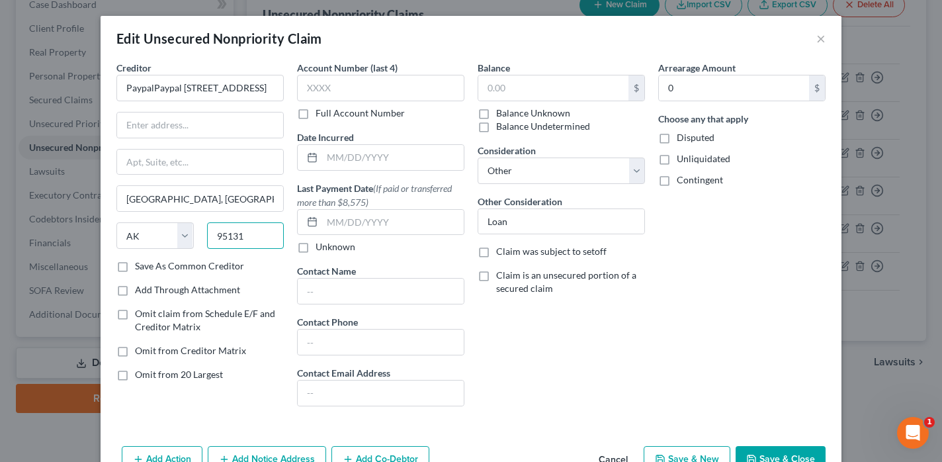
type input "95131"
click at [249, 198] on input "[GEOGRAPHIC_DATA], [GEOGRAPHIC_DATA]" at bounding box center [200, 198] width 166 height 25
type input "[GEOGRAPHIC_DATA][PERSON_NAME]"
select select "4"
drag, startPoint x: 260, startPoint y: 92, endPoint x: 177, endPoint y: 91, distance: 82.7
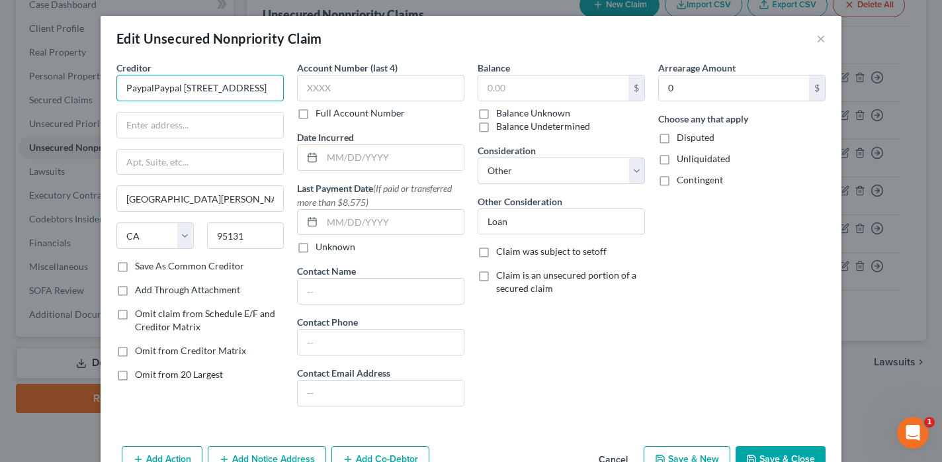
click at [177, 91] on input "PaypalPaypal [STREET_ADDRESS]" at bounding box center [199, 88] width 167 height 26
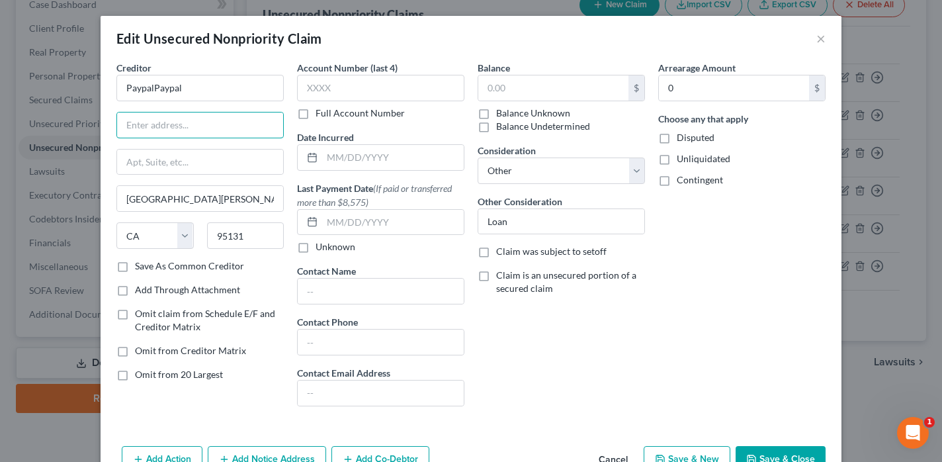
click at [147, 126] on input "text" at bounding box center [200, 124] width 166 height 25
type input "PaypalPaypal"
paste input "[STREET_ADDRESS]"
click at [154, 126] on input "[STREET_ADDRESS]" at bounding box center [200, 124] width 166 height 25
type input "[STREET_ADDRESS]"
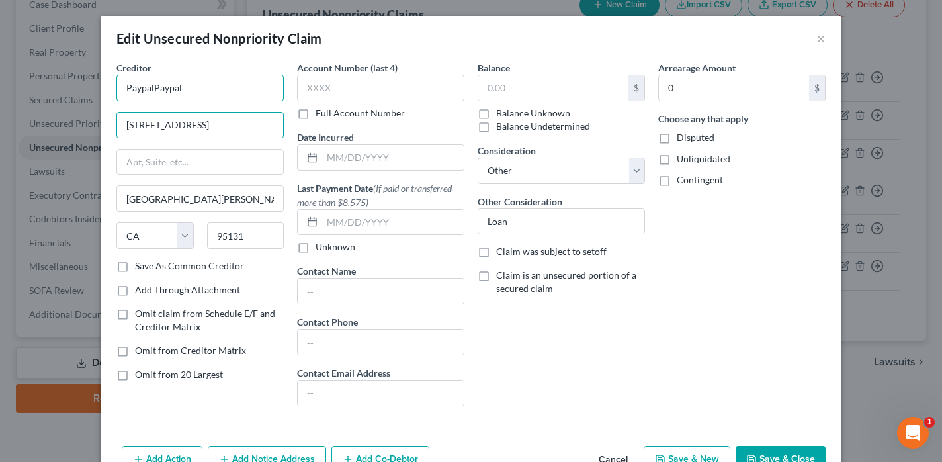
click at [212, 92] on input "PaypalPaypal" at bounding box center [199, 88] width 167 height 26
type input "Paypal"
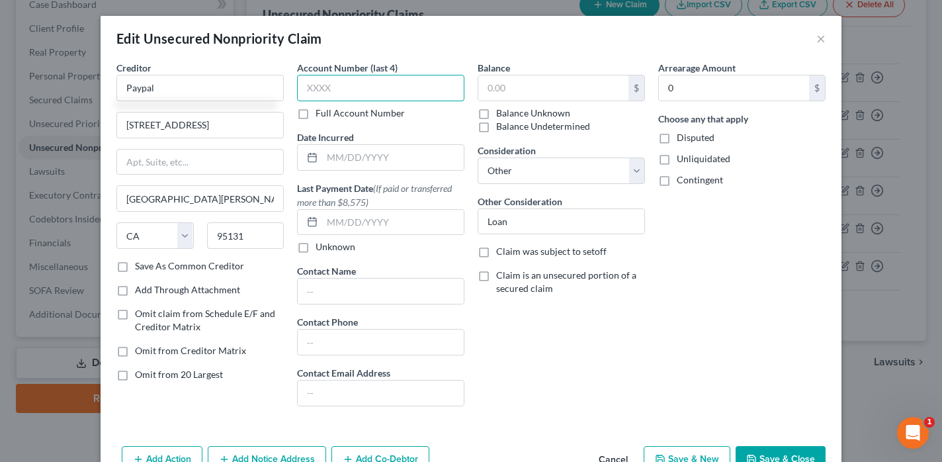
click at [397, 86] on input "text" at bounding box center [380, 88] width 167 height 26
click at [496, 114] on label "Balance Unknown" at bounding box center [533, 112] width 74 height 13
click at [501, 114] on input "Balance Unknown" at bounding box center [505, 110] width 9 height 9
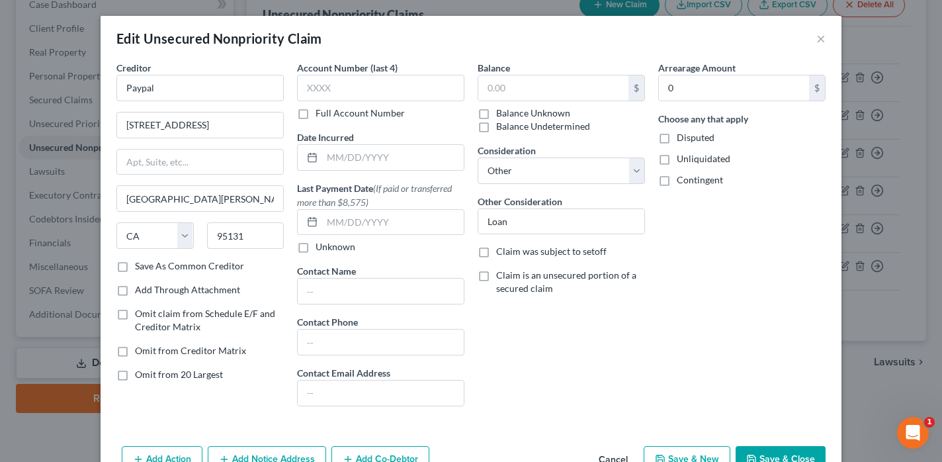
checkbox input "true"
type input "0.00"
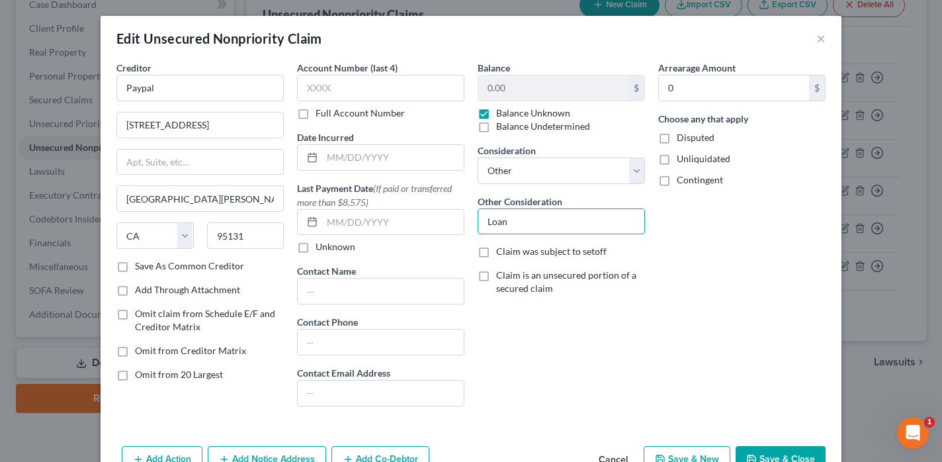
click at [518, 225] on input "Loan" at bounding box center [561, 221] width 166 height 25
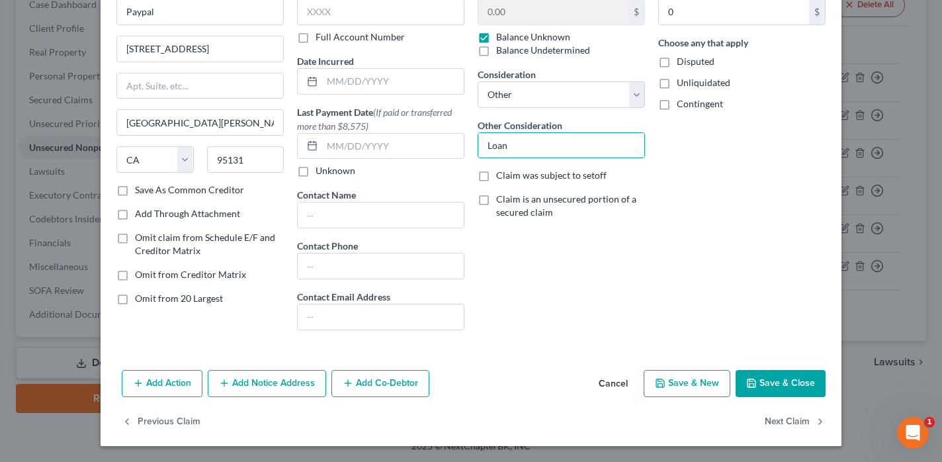
click at [264, 385] on button "Add Notice Address" at bounding box center [267, 384] width 118 height 28
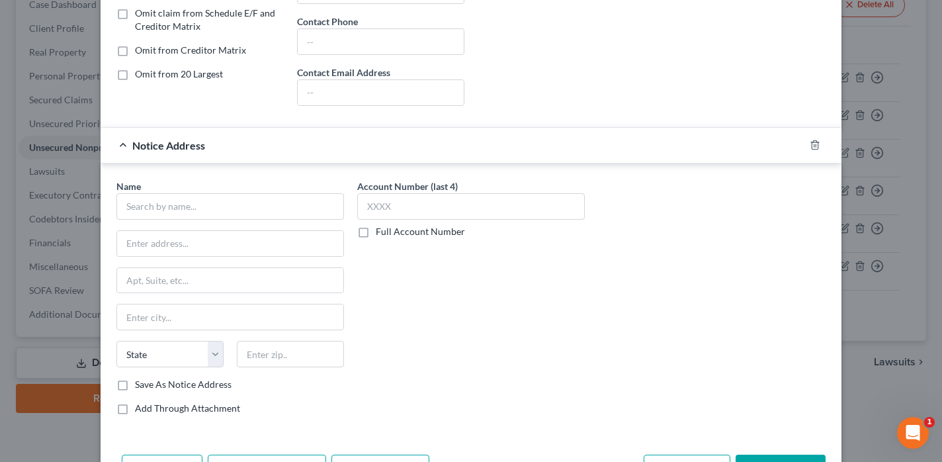
scroll to position [303, 0]
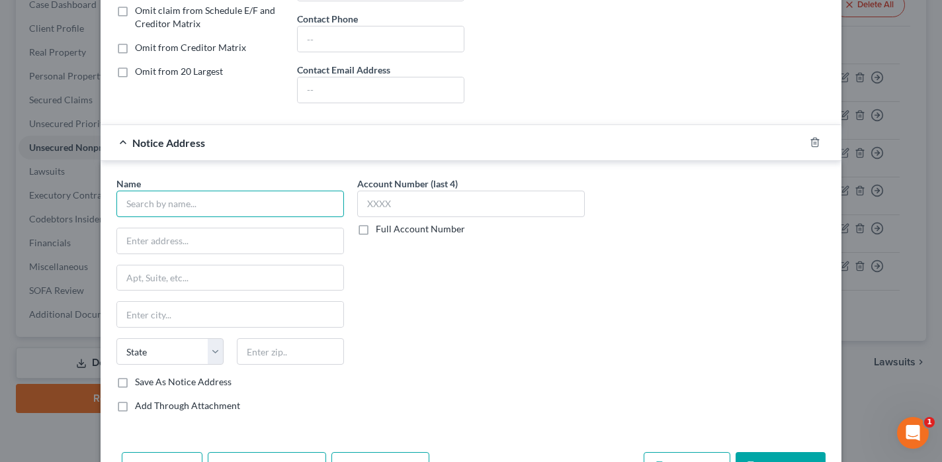
click at [234, 214] on input "text" at bounding box center [229, 203] width 227 height 26
click at [229, 210] on input "Enterprise Recovery" at bounding box center [229, 203] width 227 height 26
type input "Enterprise Recovery, LLC"
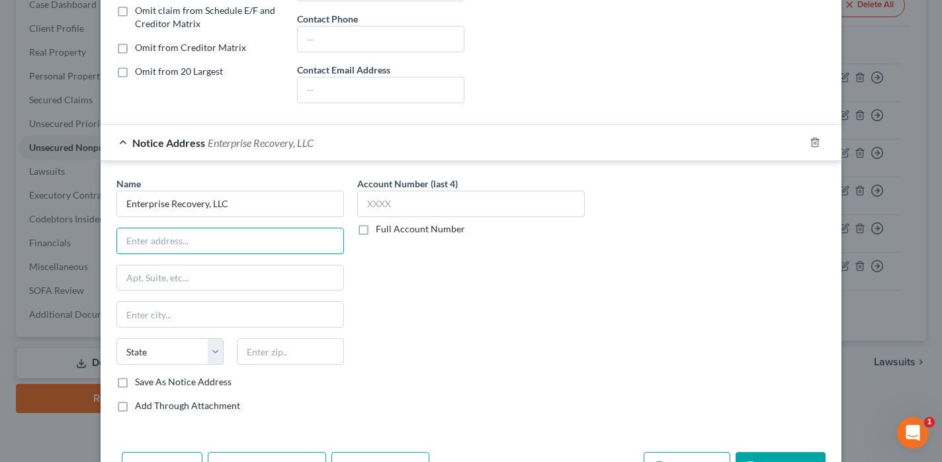
click at [204, 237] on input "text" at bounding box center [230, 240] width 226 height 25
type input "P.O. Box 481"
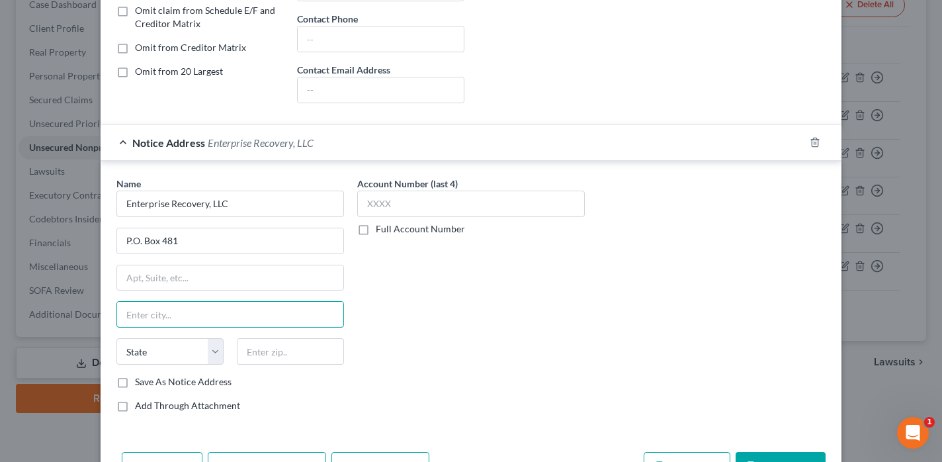
type input "M"
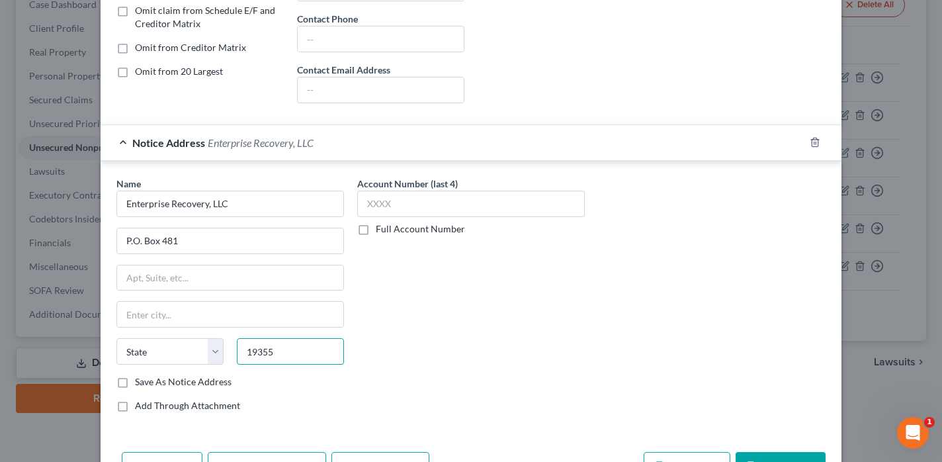
type input "19355"
click at [456, 307] on div "Account Number (last 4) Full Account Number" at bounding box center [470, 300] width 241 height 246
type input "Malvern"
select select "39"
click at [440, 210] on input "text" at bounding box center [470, 203] width 227 height 26
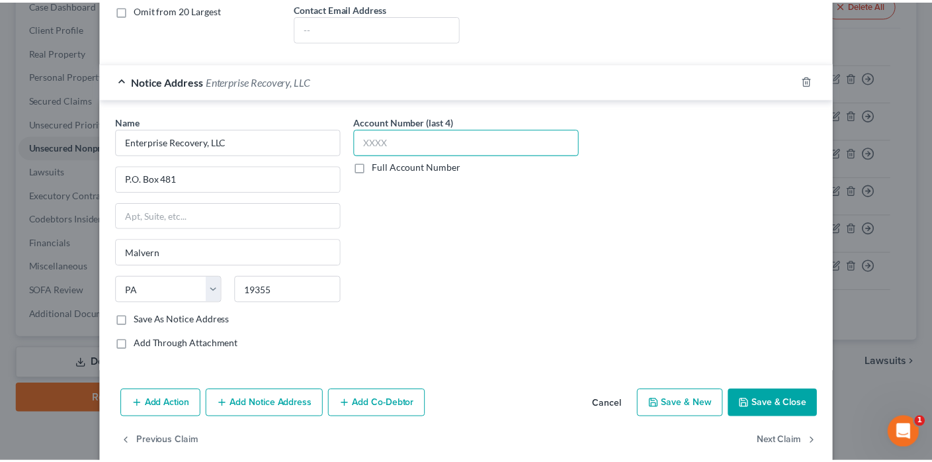
scroll to position [375, 0]
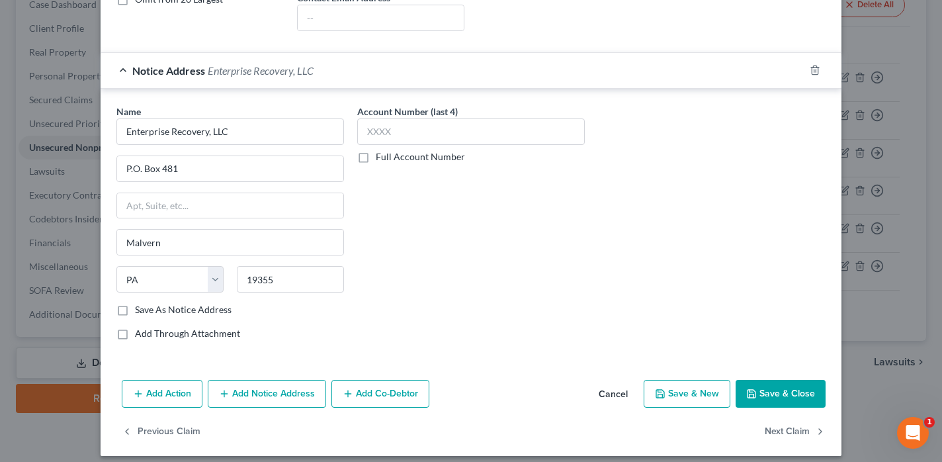
click at [777, 398] on button "Save & Close" at bounding box center [780, 394] width 90 height 28
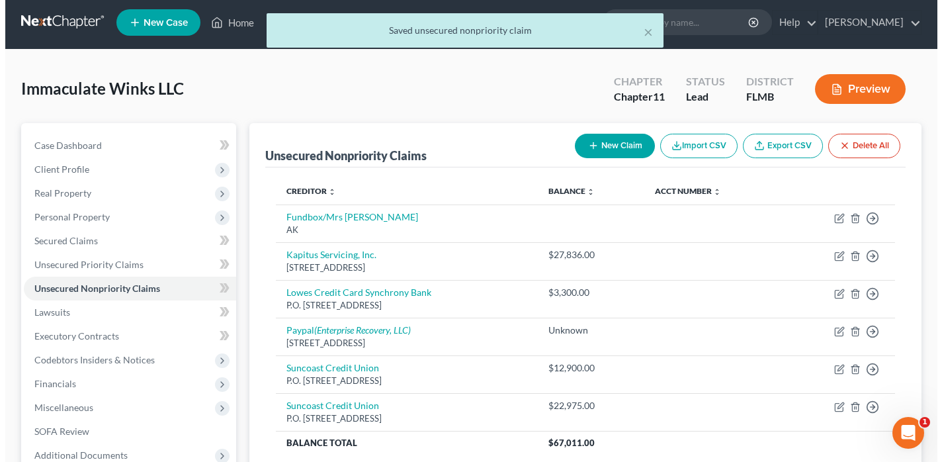
scroll to position [3, 0]
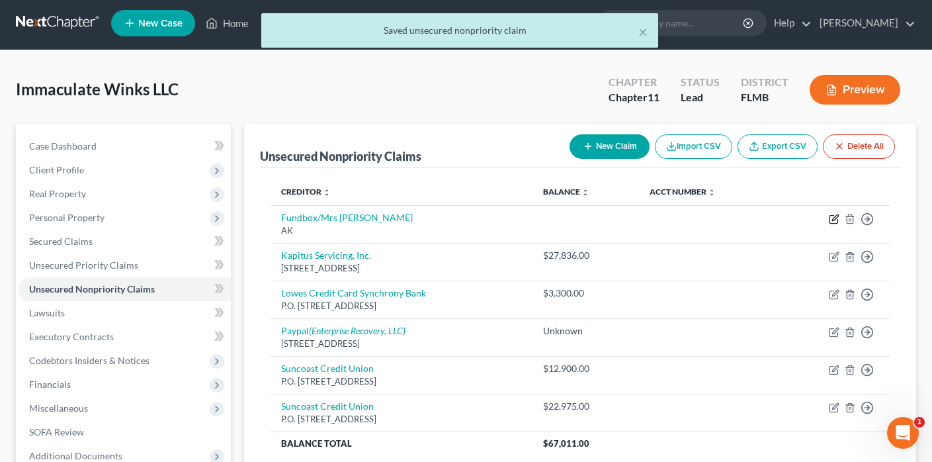
click at [834, 218] on icon "button" at bounding box center [834, 219] width 11 height 11
select select "1"
select select "11"
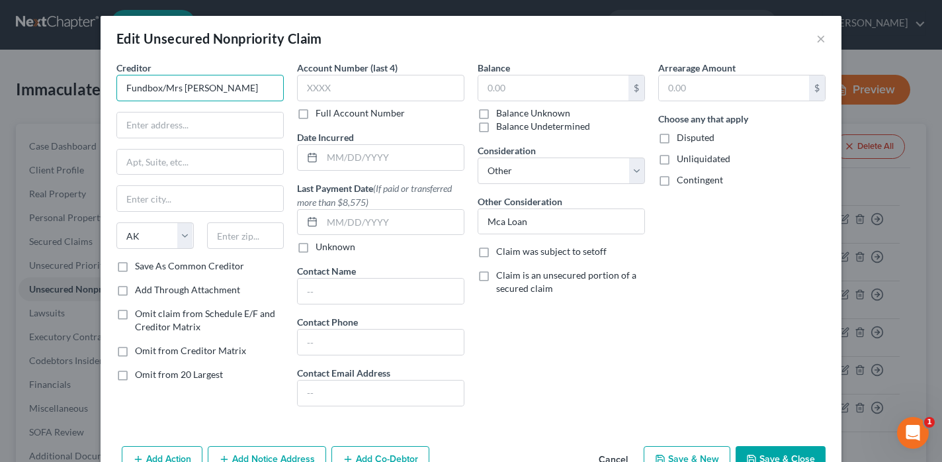
drag, startPoint x: 219, startPoint y: 89, endPoint x: 102, endPoint y: 92, distance: 116.4
click at [102, 92] on div "Creditor * Fundbox/Mrs [PERSON_NAME] State [US_STATE] AK AR AZ CA CO CT DE DC […" at bounding box center [471, 251] width 741 height 380
type input "Fundbox"
click at [171, 130] on input "text" at bounding box center [200, 124] width 166 height 25
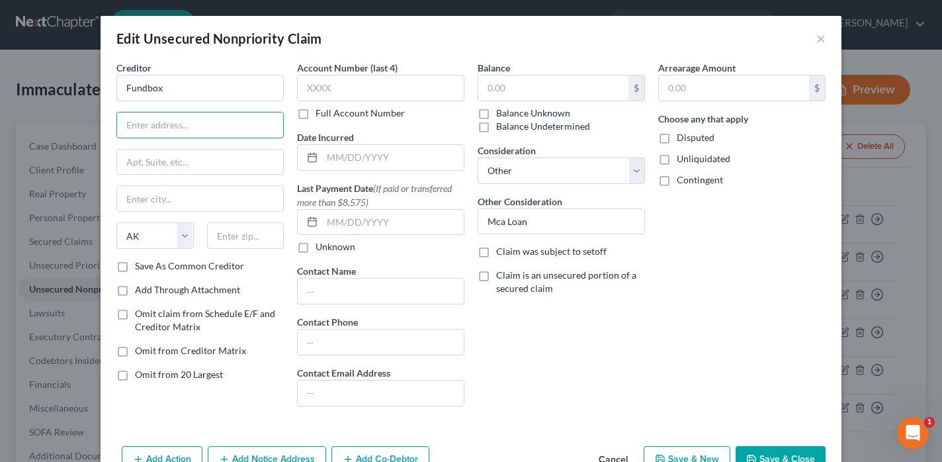
paste input "[STREET_ADDRESS]"
type input "[STREET_ADDRESS]"
click at [247, 245] on input "text" at bounding box center [245, 235] width 77 height 26
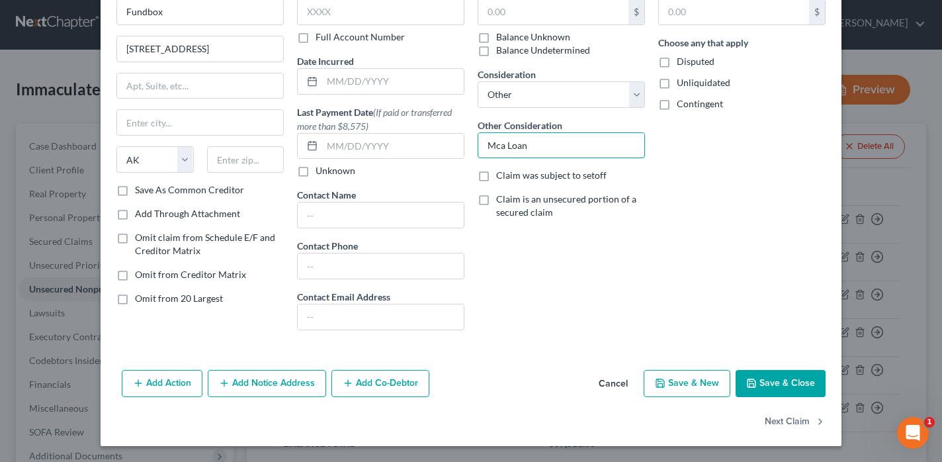
click at [555, 144] on input "Mca Loan" at bounding box center [561, 145] width 166 height 25
click at [483, 145] on input "Mca Loan" at bounding box center [561, 145] width 166 height 25
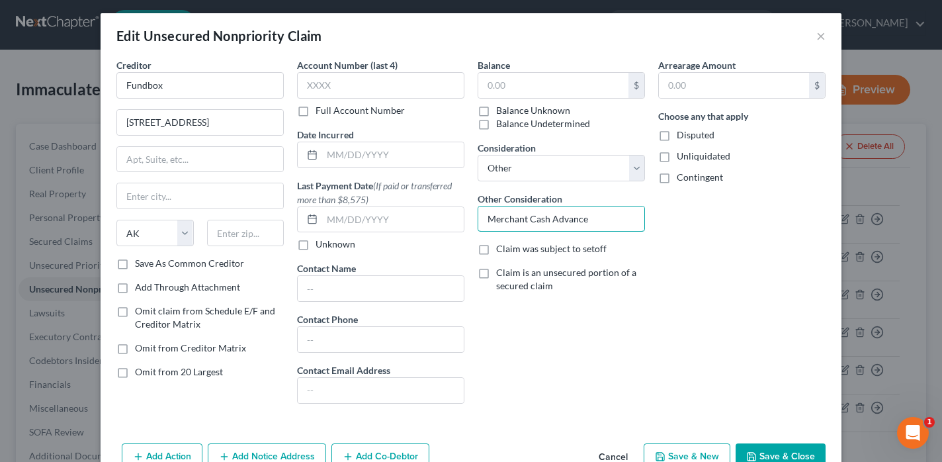
scroll to position [1, 0]
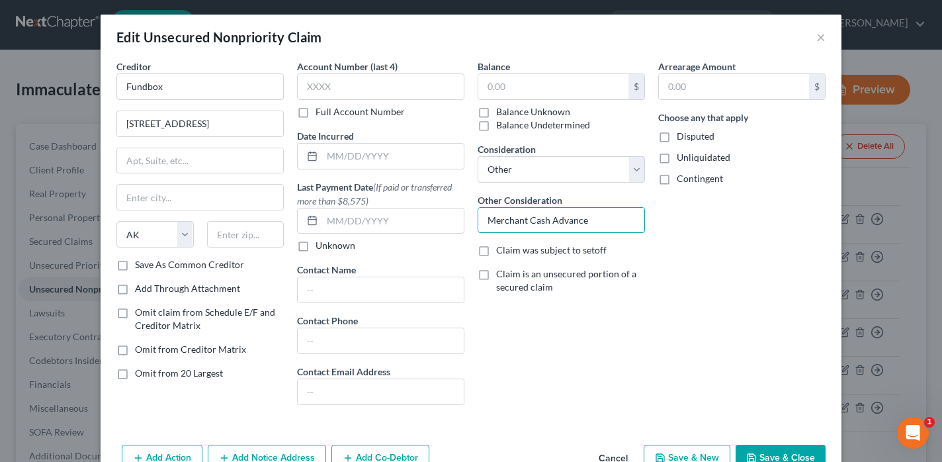
type input "Merchant Cash Advance"
click at [483, 145] on label "Consideration" at bounding box center [506, 149] width 58 height 14
click at [496, 113] on label "Balance Unknown" at bounding box center [533, 111] width 74 height 13
click at [501, 113] on input "Balance Unknown" at bounding box center [505, 109] width 9 height 9
checkbox input "true"
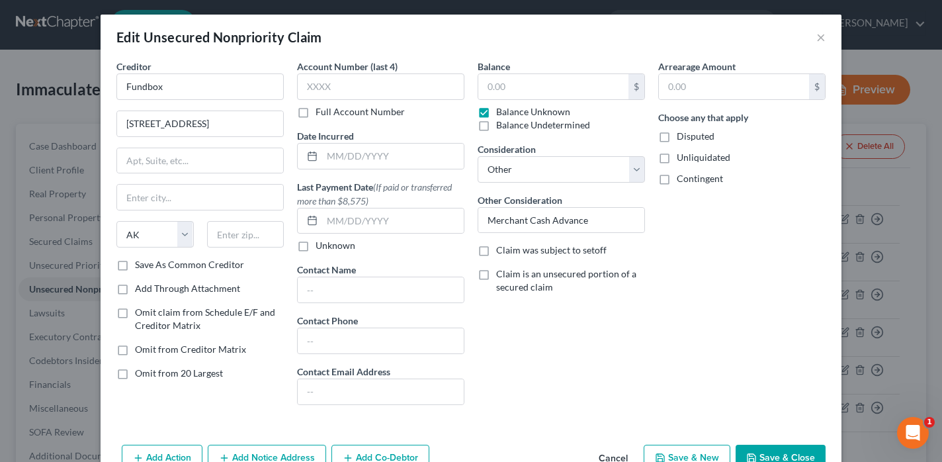
type input "0.00"
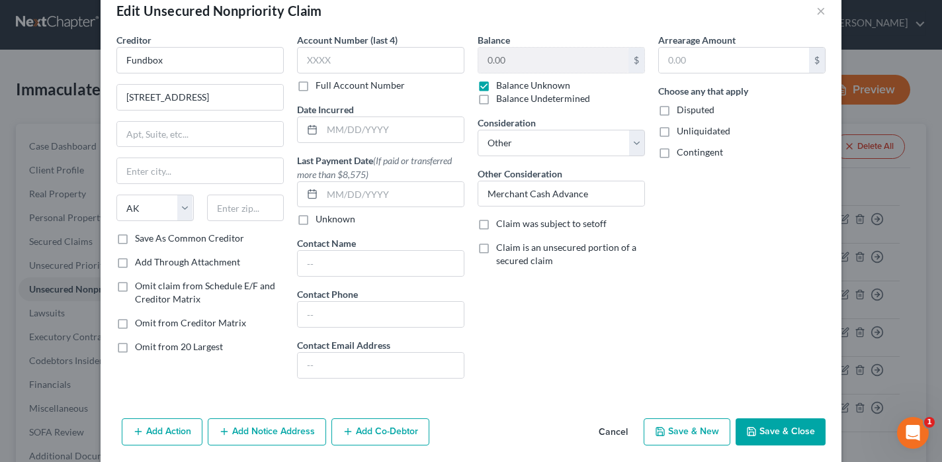
scroll to position [28, 0]
click at [235, 204] on input "text" at bounding box center [245, 207] width 77 height 26
paste input "08003"
type input "08003"
click at [272, 257] on div "Add Through Attachment" at bounding box center [199, 261] width 167 height 13
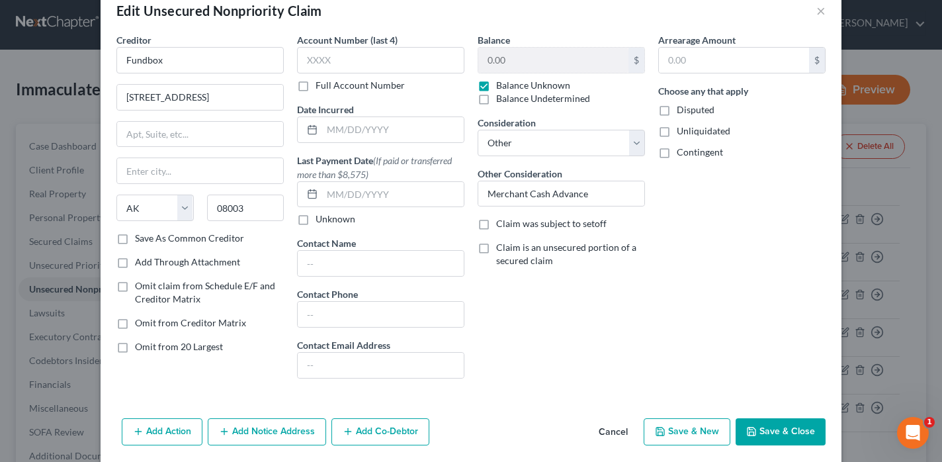
type input "[GEOGRAPHIC_DATA]"
select select "33"
click at [145, 63] on input "Fundbox" at bounding box center [199, 60] width 167 height 26
type input "FundBox"
drag, startPoint x: 208, startPoint y: 97, endPoint x: 46, endPoint y: 97, distance: 162.0
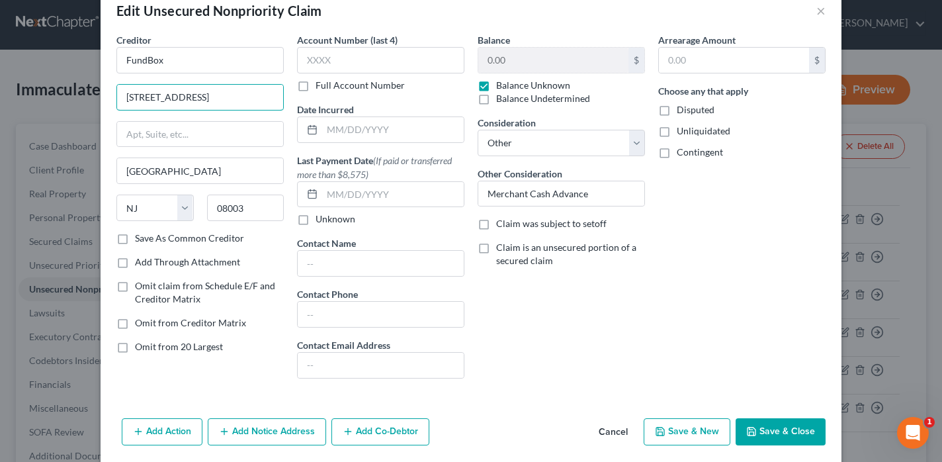
click at [46, 97] on div "Edit Unsecured Nonpriority Claim × Creditor * FundBox 1930 [GEOGRAPHIC_DATA] [G…" at bounding box center [471, 231] width 942 height 462
click at [151, 138] on input "text" at bounding box center [200, 134] width 166 height 25
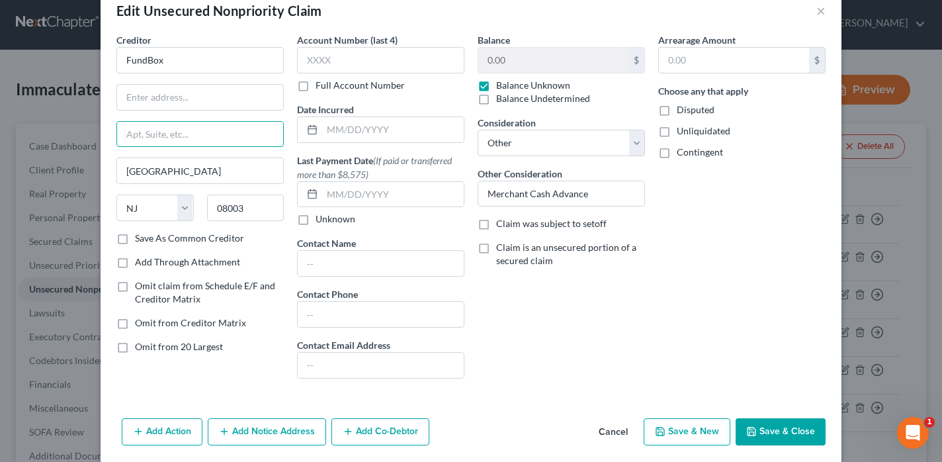
paste input "[STREET_ADDRESS]"
type input "[STREET_ADDRESS]"
click at [198, 97] on input "text" at bounding box center [200, 97] width 166 height 25
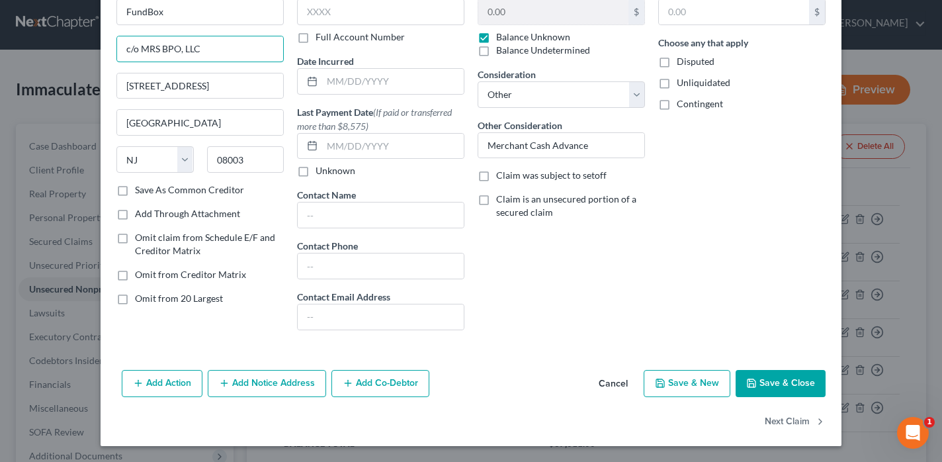
scroll to position [75, 0]
click at [290, 389] on button "Add Notice Address" at bounding box center [267, 384] width 118 height 28
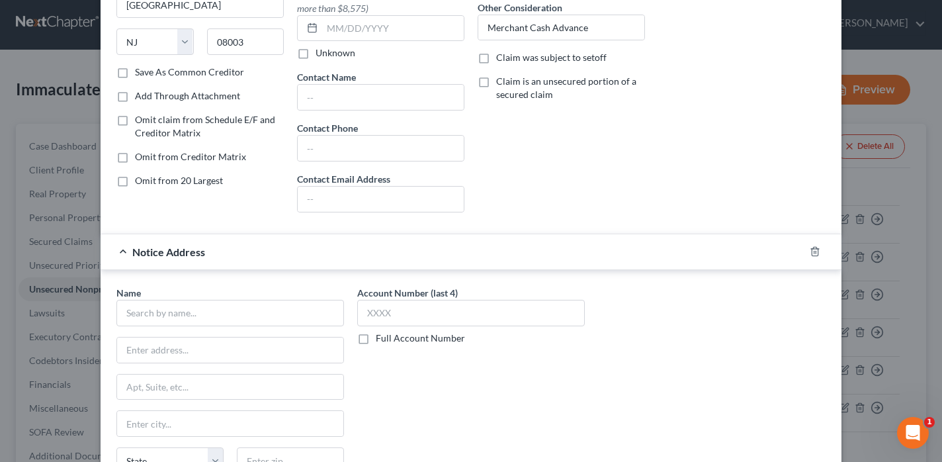
scroll to position [99, 0]
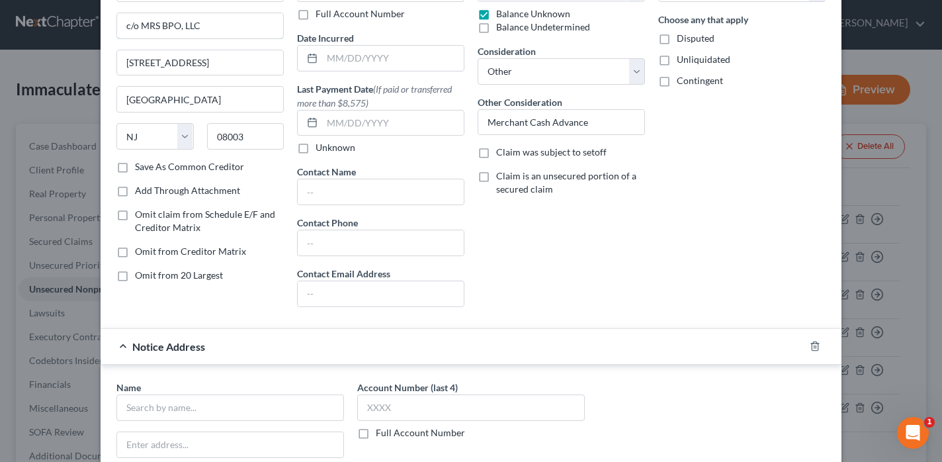
click at [231, 24] on input "c/o MRS BPO, LLC" at bounding box center [200, 25] width 166 height 25
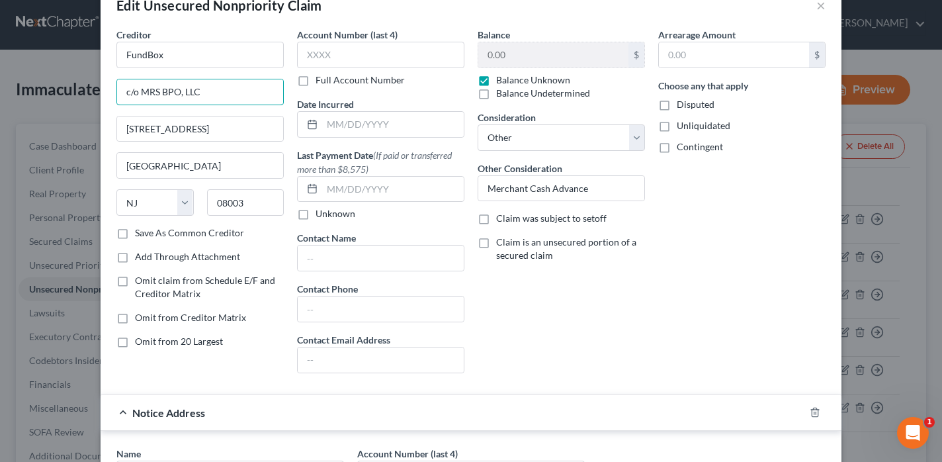
scroll to position [32, 0]
drag, startPoint x: 222, startPoint y: 92, endPoint x: 88, endPoint y: 90, distance: 133.6
click at [88, 90] on div "Edit Unsecured Nonpriority Claim × Creditor * FundBox c/o MRS BPO, LLC 1930 [GE…" at bounding box center [471, 231] width 942 height 462
paste input "[STREET_ADDRESS]"
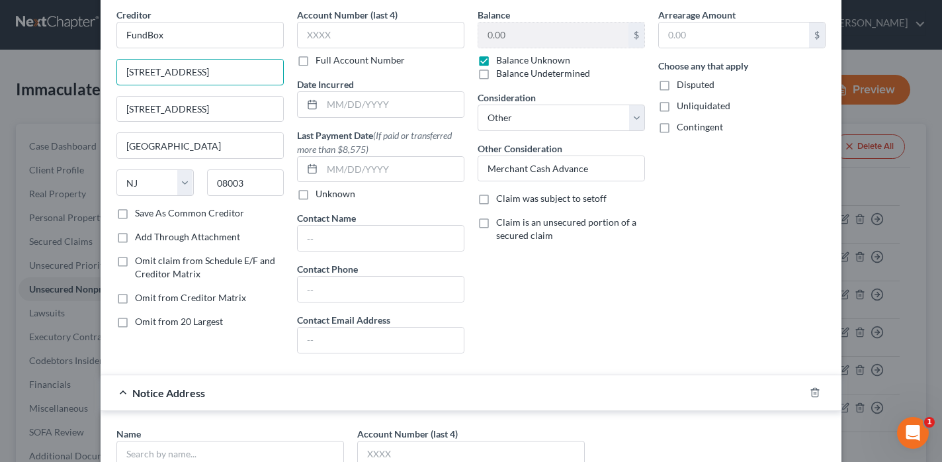
type input "[STREET_ADDRESS]"
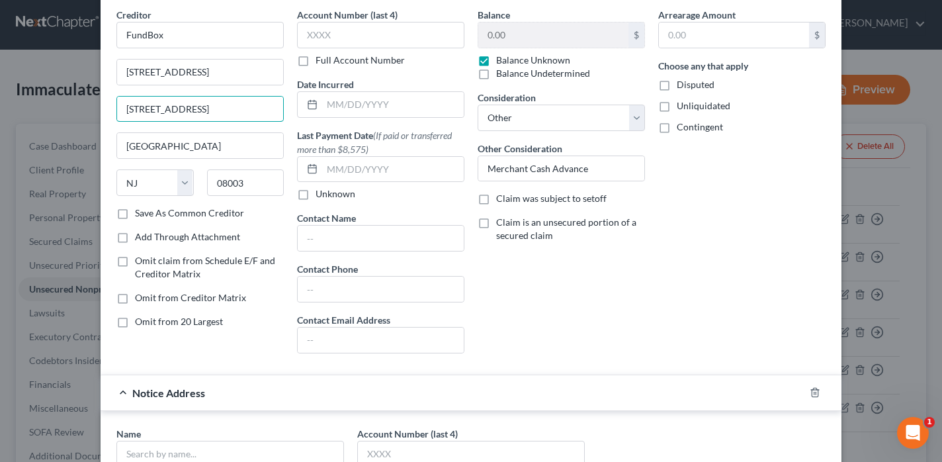
drag, startPoint x: 201, startPoint y: 115, endPoint x: 72, endPoint y: 109, distance: 129.1
click at [72, 109] on div "Edit Unsecured Nonpriority Claim × Creditor * FundBox [STREET_ADDRESS]-535 [STR…" at bounding box center [471, 231] width 942 height 462
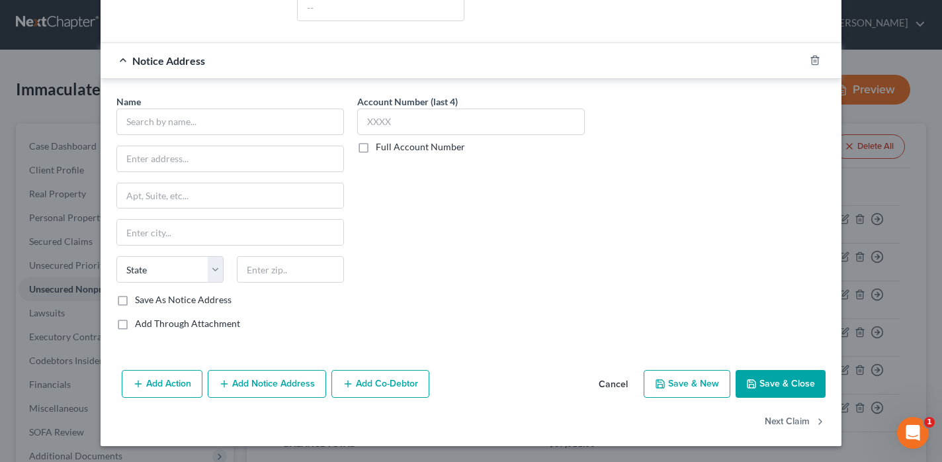
scroll to position [384, 0]
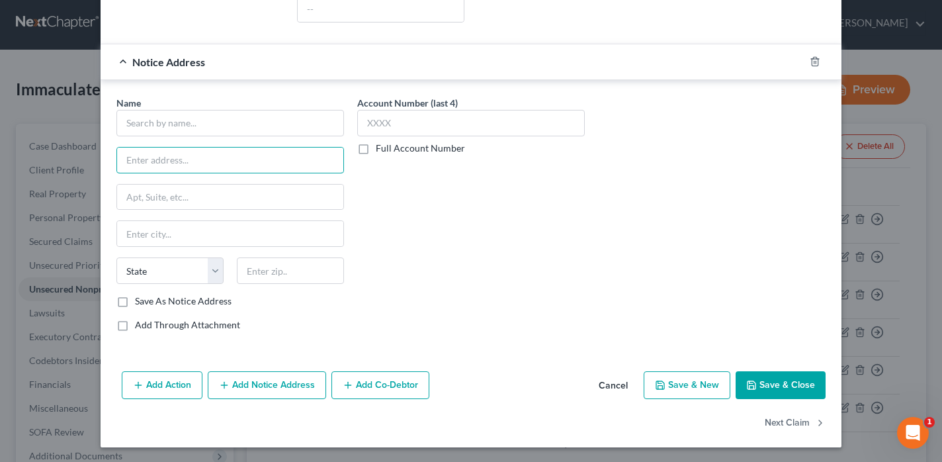
click at [197, 158] on input "text" at bounding box center [230, 159] width 226 height 25
paste input "[STREET_ADDRESS]"
type input "[STREET_ADDRESS]"
click at [185, 122] on input "text" at bounding box center [229, 123] width 227 height 26
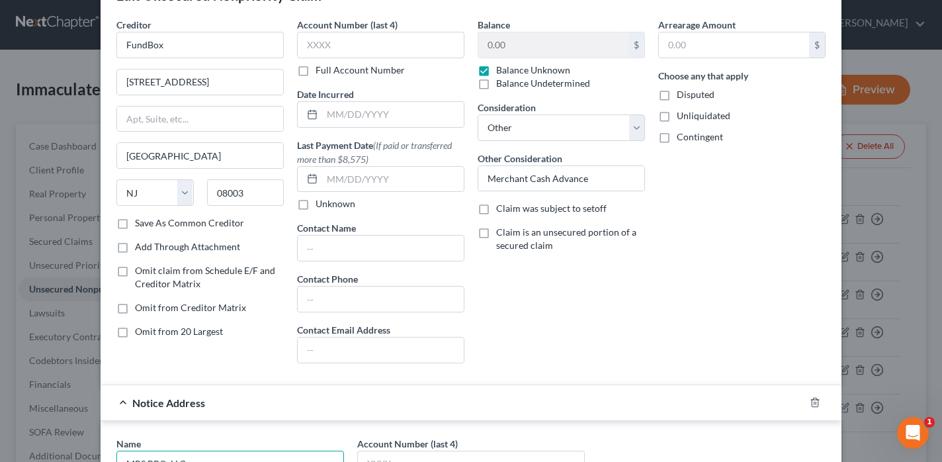
scroll to position [42, 0]
type input "MRS BPO, LLC"
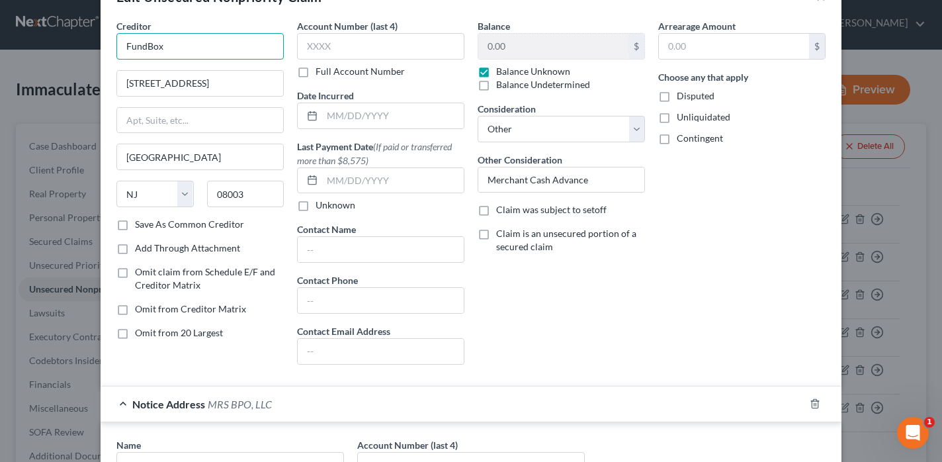
click at [191, 49] on input "FundBox" at bounding box center [199, 46] width 167 height 26
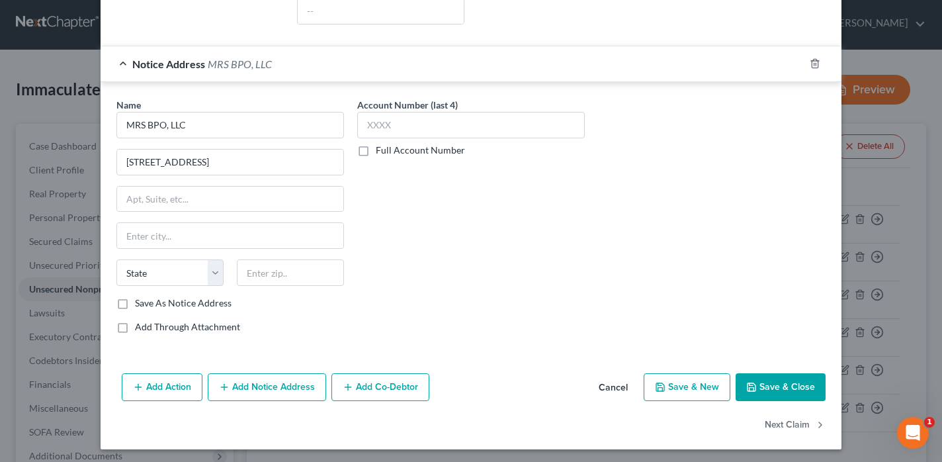
scroll to position [382, 0]
click at [277, 268] on input "text" at bounding box center [290, 272] width 107 height 26
click at [259, 278] on input "text" at bounding box center [290, 272] width 107 height 26
click at [259, 280] on input "08003" at bounding box center [290, 272] width 107 height 26
type input "08003"
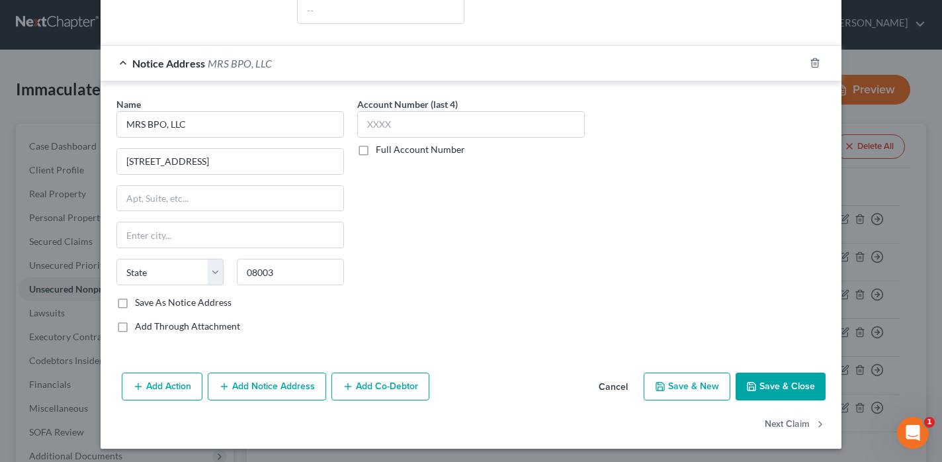
click at [280, 309] on div "Name * MRS BPO, LLC 1930 [GEOGRAPHIC_DATA] [US_STATE] AK AR AZ CA CO [GEOGRAPHI…" at bounding box center [230, 220] width 241 height 246
type input "[GEOGRAPHIC_DATA]"
select select "33"
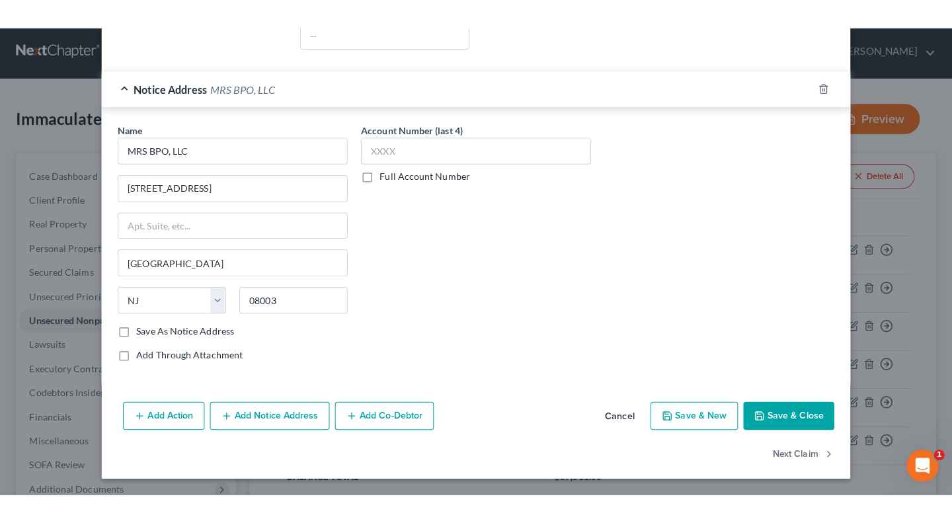
scroll to position [384, 0]
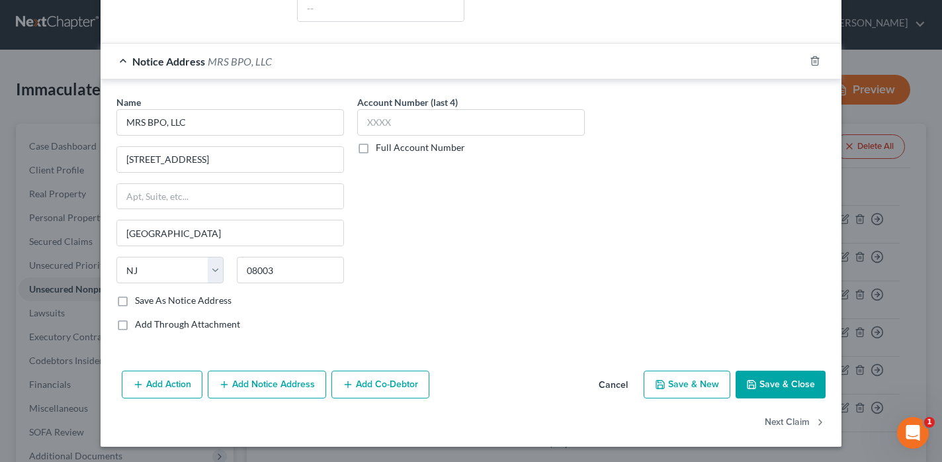
click at [529, 302] on div "Account Number (last 4) Full Account Number" at bounding box center [470, 218] width 241 height 246
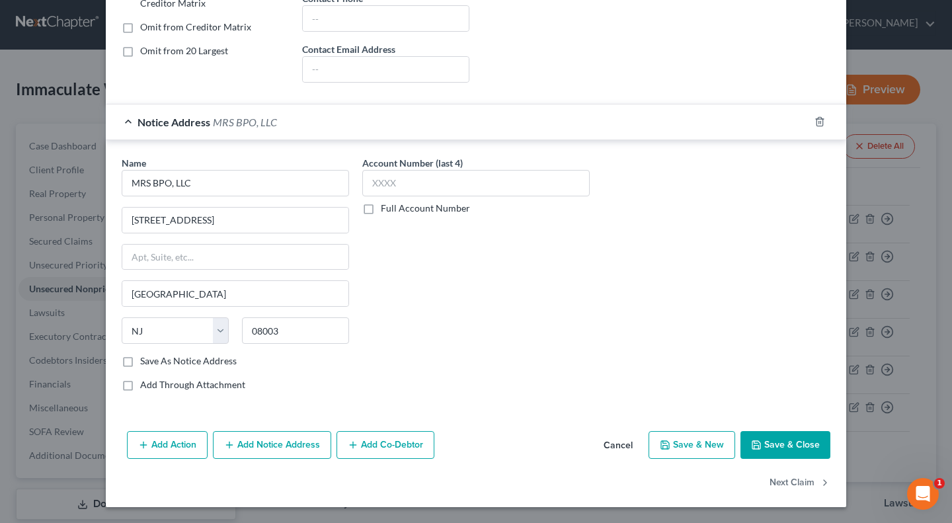
scroll to position [323, 0]
click at [592, 358] on div "Name * MRS BPO, LLC [STREET_ADDRESS] [GEOGRAPHIC_DATA] [US_STATE][GEOGRAPHIC_DA…" at bounding box center [476, 279] width 722 height 246
click at [575, 395] on div "Account Number (last 4) Full Account Number" at bounding box center [476, 279] width 241 height 246
click at [787, 444] on button "Save & Close" at bounding box center [786, 445] width 90 height 28
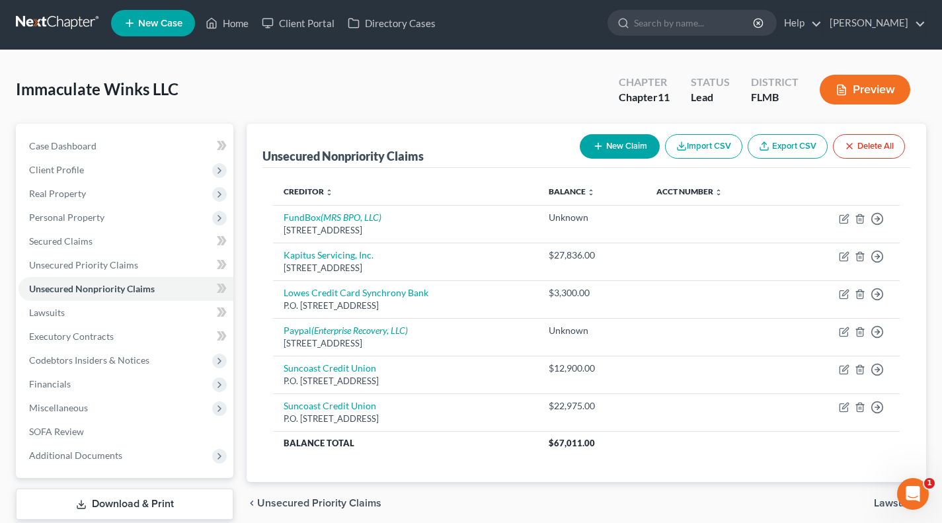
click at [417, 400] on td "Suncoast Credit Union P.O. [STREET_ADDRESS]" at bounding box center [405, 412] width 265 height 38
click at [842, 259] on icon "button" at bounding box center [844, 256] width 11 height 11
select select "1"
select select "7"
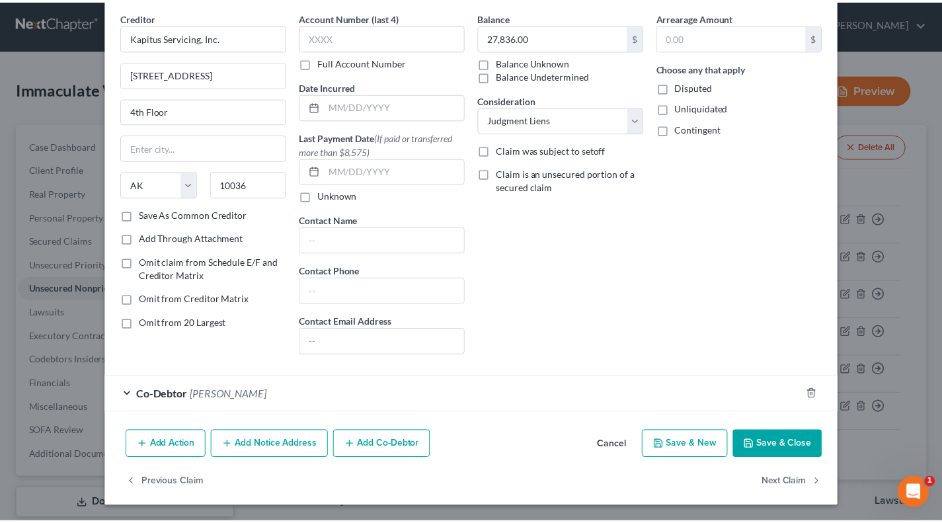
scroll to position [0, 0]
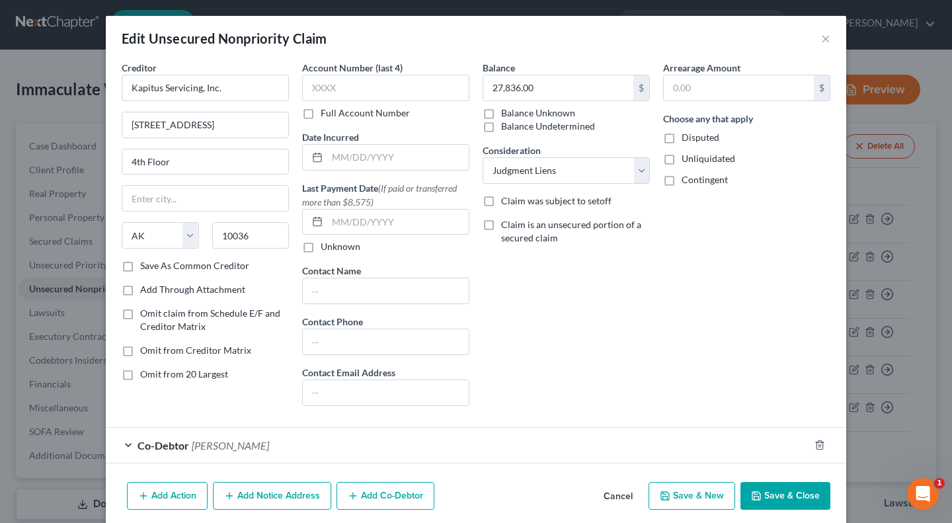
click at [616, 461] on button "Cancel" at bounding box center [618, 496] width 50 height 26
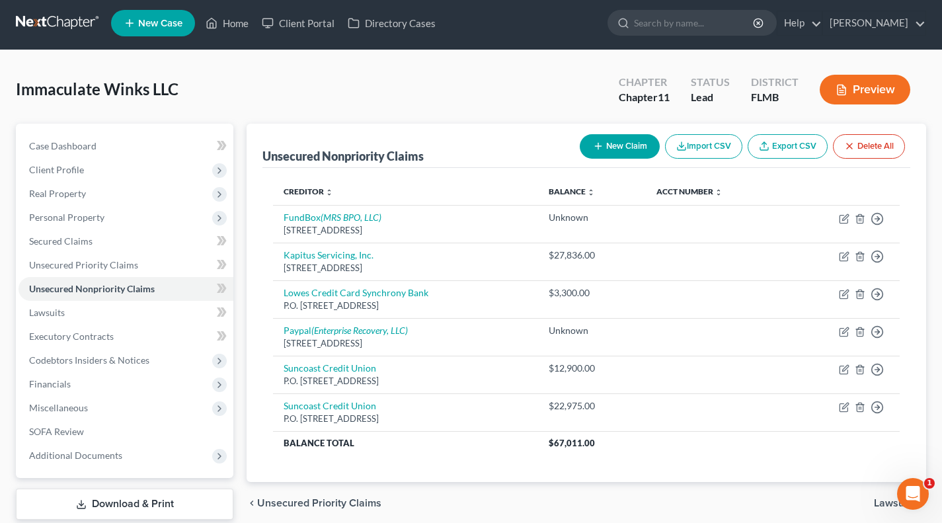
click at [616, 461] on div "chevron_left Unsecured Priority Claims Lawsuits chevron_right" at bounding box center [587, 503] width 680 height 42
click at [860, 256] on line "button" at bounding box center [860, 257] width 0 height 3
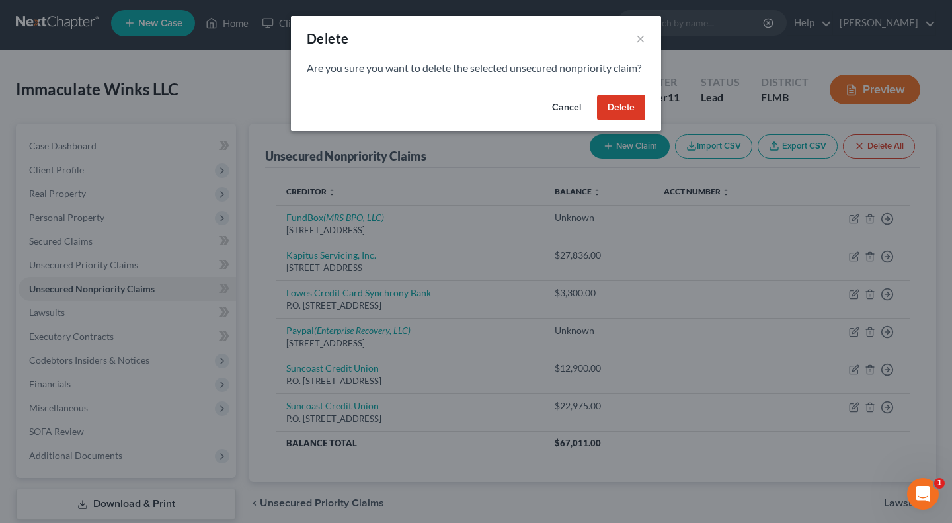
click at [628, 116] on button "Delete" at bounding box center [621, 108] width 48 height 26
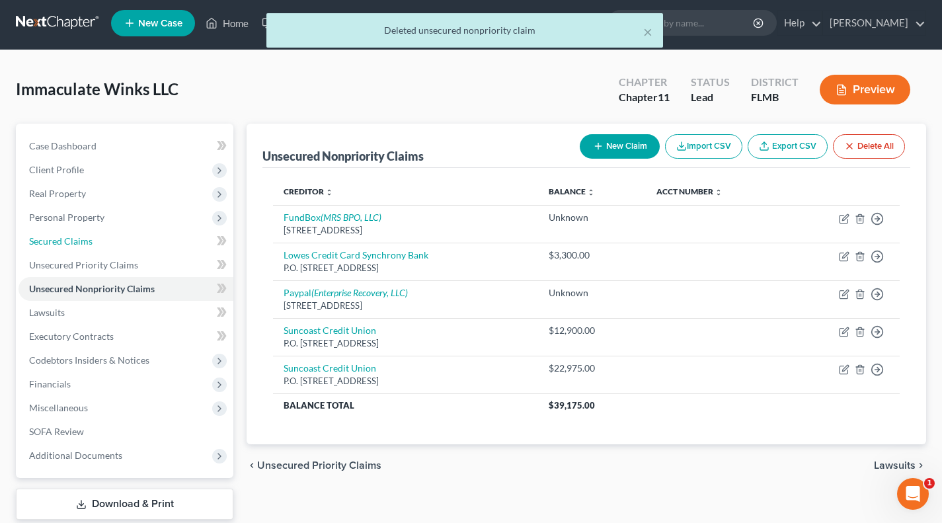
click at [112, 245] on link "Secured Claims" at bounding box center [126, 241] width 215 height 24
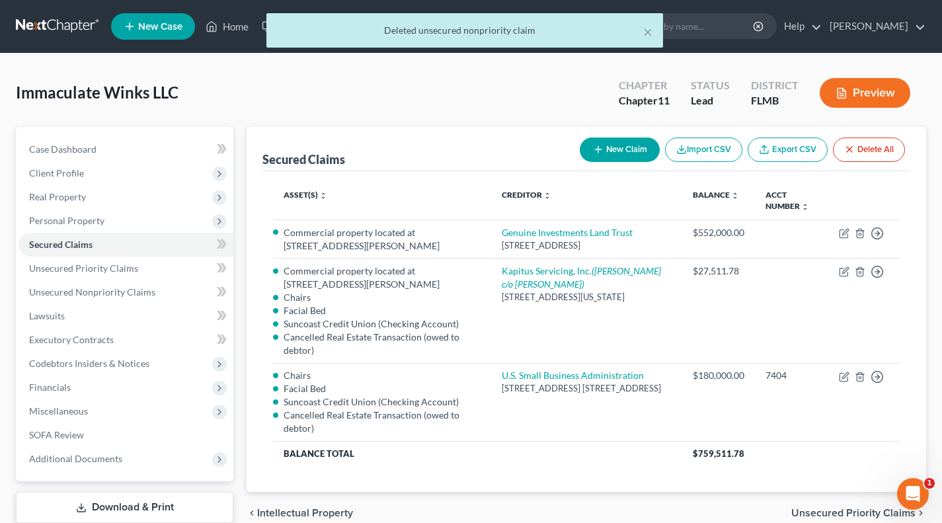
scroll to position [24, 0]
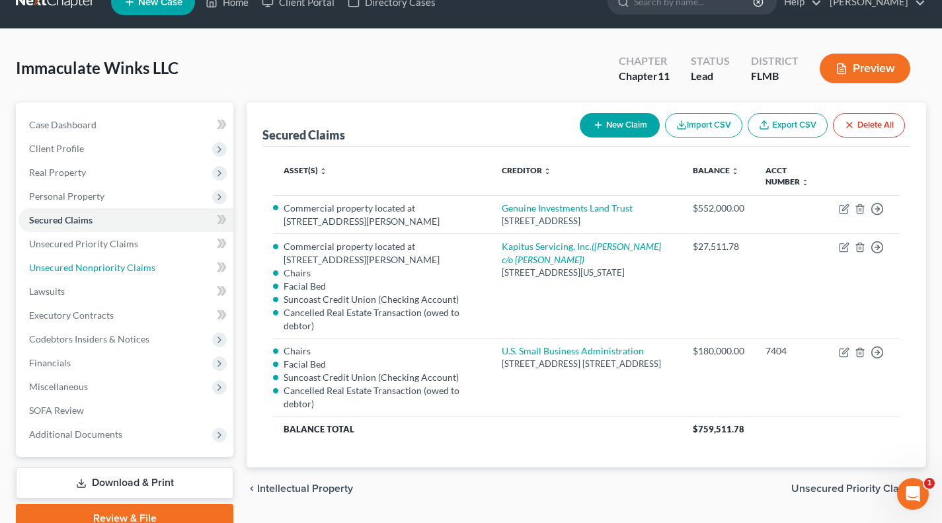
click at [97, 266] on span "Unsecured Nonpriority Claims" at bounding box center [92, 267] width 126 height 11
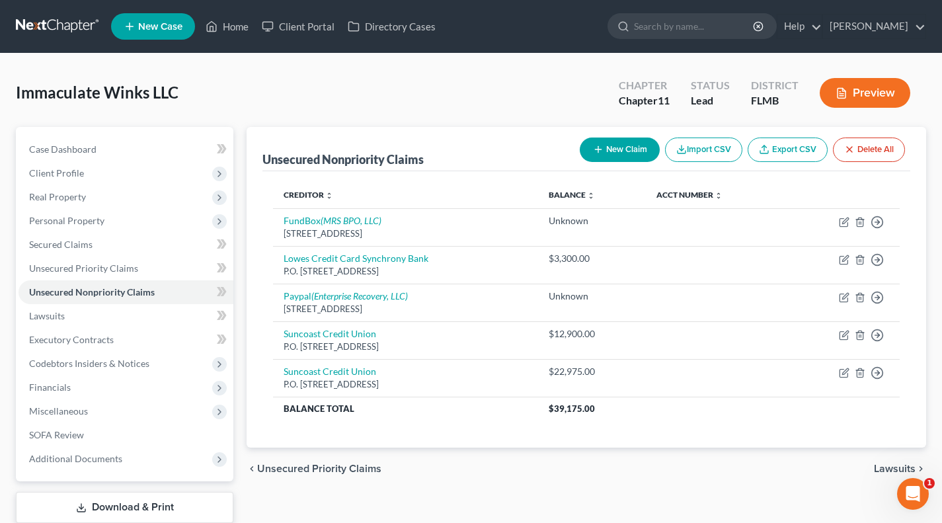
click at [620, 146] on button "New Claim" at bounding box center [620, 150] width 80 height 24
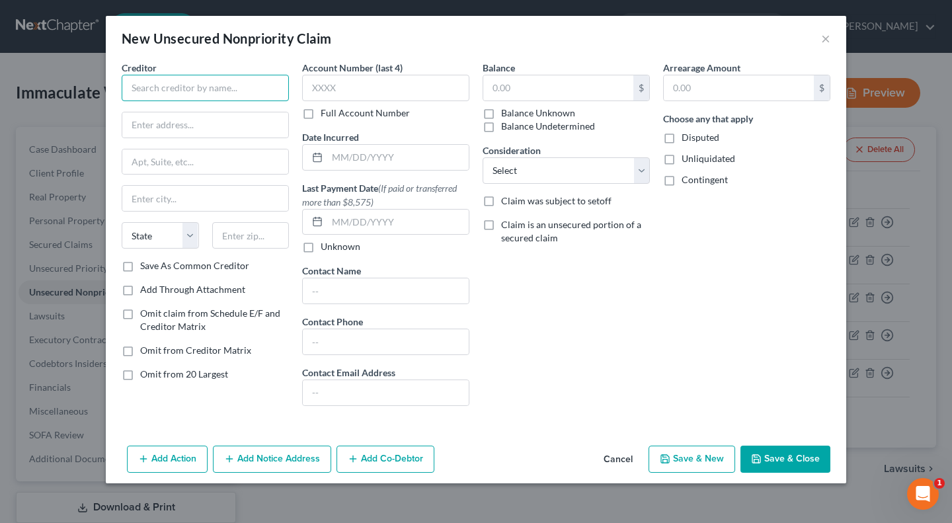
click at [247, 89] on input "text" at bounding box center [205, 88] width 167 height 26
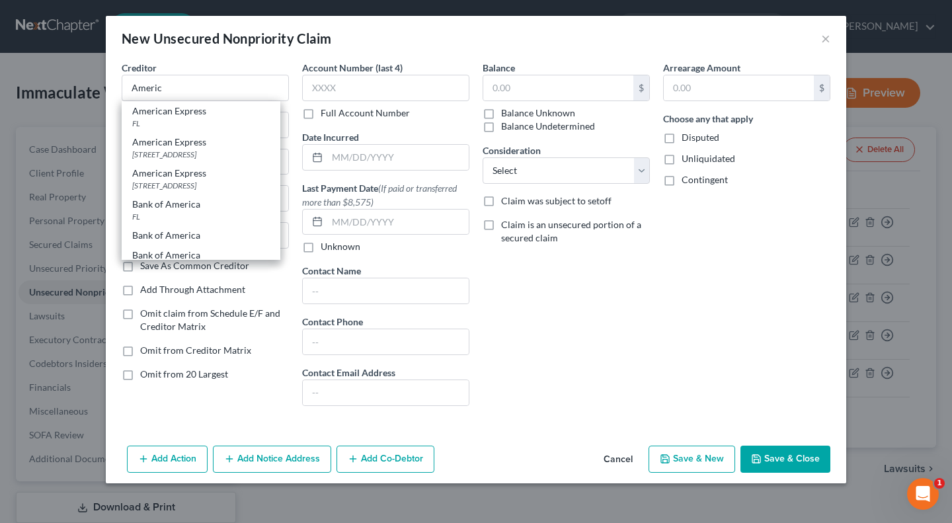
click at [229, 185] on div "[STREET_ADDRESS]" at bounding box center [201, 185] width 138 height 11
type input "American Express"
type input "PO Box 981535"
type input "[GEOGRAPHIC_DATA]"
select select "45"
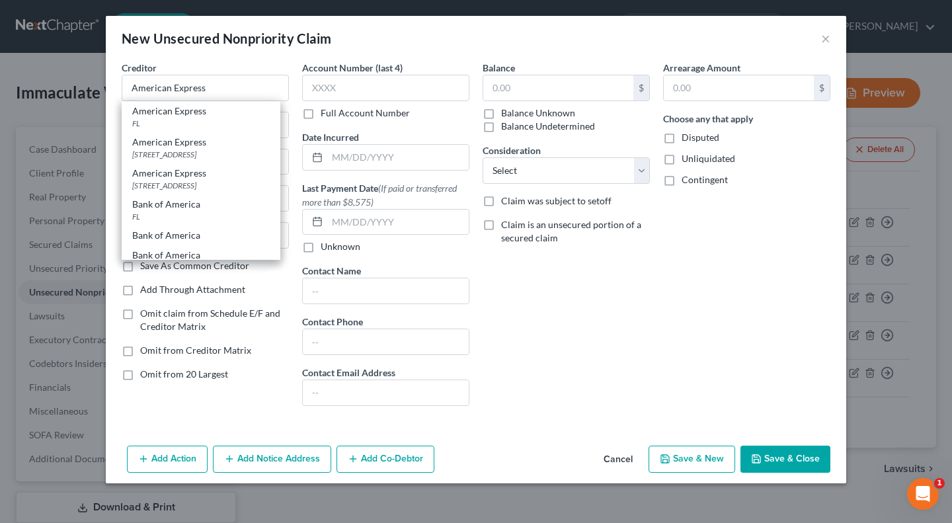
type input "79998"
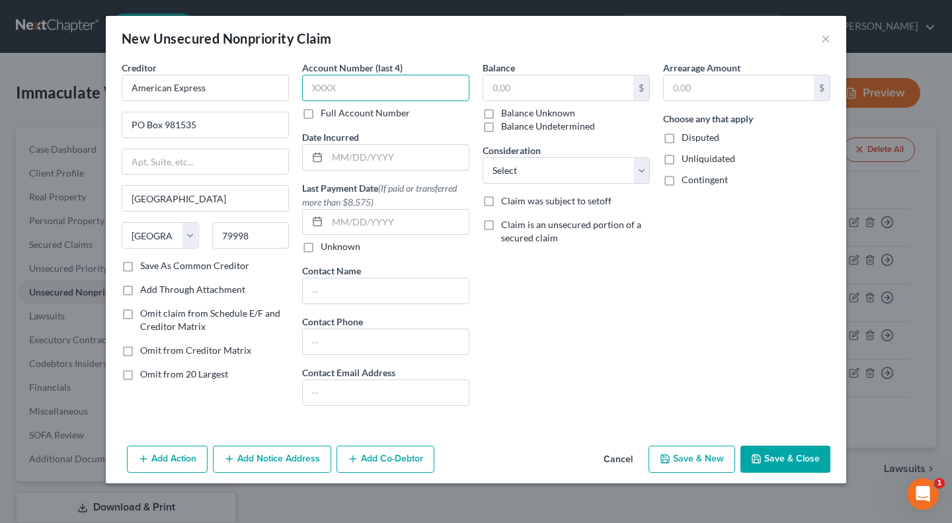
click at [383, 87] on input "text" at bounding box center [385, 88] width 167 height 26
click at [321, 114] on label "Full Account Number" at bounding box center [365, 112] width 89 height 13
click at [326, 114] on input "Full Account Number" at bounding box center [330, 110] width 9 height 9
click at [321, 111] on label "Full Account Number" at bounding box center [365, 112] width 89 height 13
click at [326, 111] on input "Full Account Number" at bounding box center [330, 110] width 9 height 9
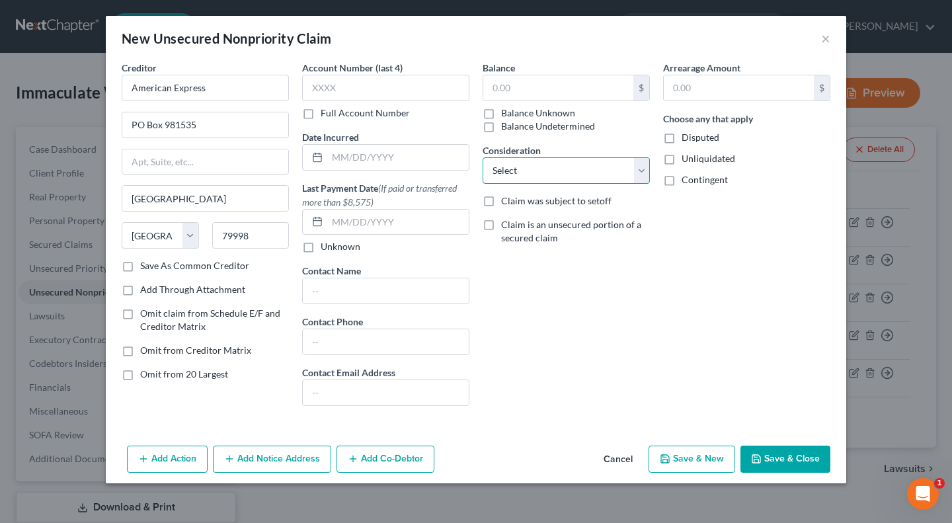
click at [537, 172] on select "Select Cable / Satellite Services Collection Agency Credit Card Debt Debt Couns…" at bounding box center [566, 170] width 167 height 26
select select "2"
click at [483, 157] on select "Select Cable / Satellite Services Collection Agency Credit Card Debt Debt Couns…" at bounding box center [566, 170] width 167 height 26
click at [512, 87] on input "text" at bounding box center [558, 87] width 150 height 25
click at [786, 461] on button "Save & Close" at bounding box center [786, 460] width 90 height 28
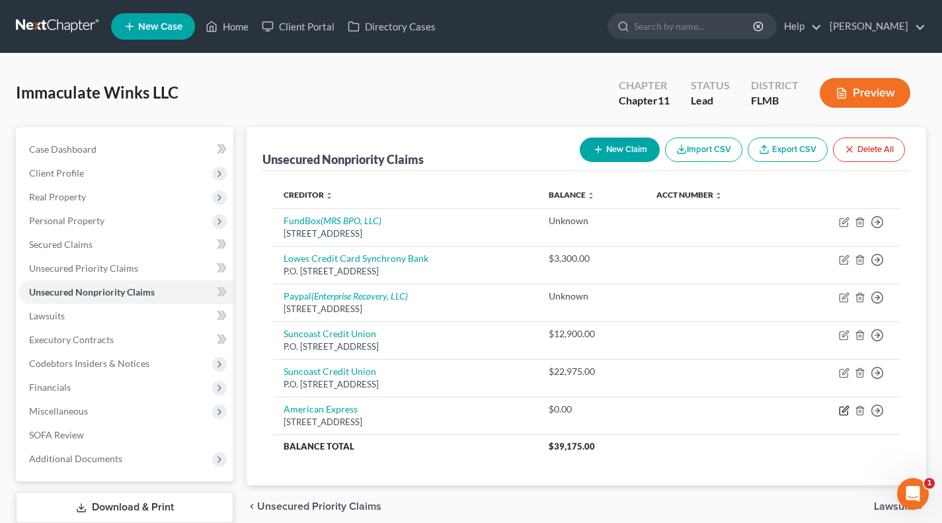
click at [847, 411] on icon "button" at bounding box center [844, 410] width 11 height 11
select select "45"
select select "2"
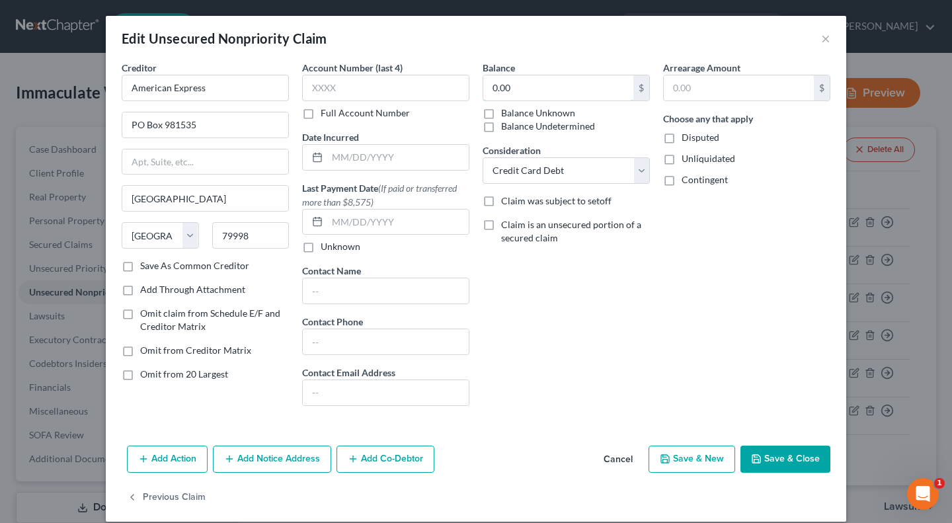
click at [522, 84] on input "0.00" at bounding box center [558, 87] width 150 height 25
type input "3,300"
click at [533, 216] on div "Balance 3,300 $ Balance Unknown Balance Undetermined 3,300.00 $ Balance Unknown…" at bounding box center [566, 239] width 181 height 356
click at [239, 95] on input "American Express" at bounding box center [205, 88] width 167 height 26
type input "American Express"
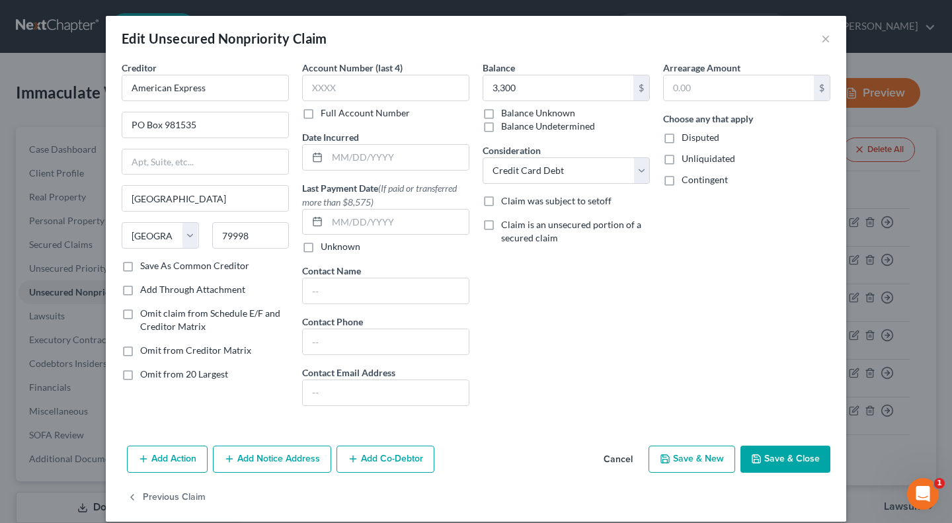
click at [784, 458] on button "Save & Close" at bounding box center [786, 460] width 90 height 28
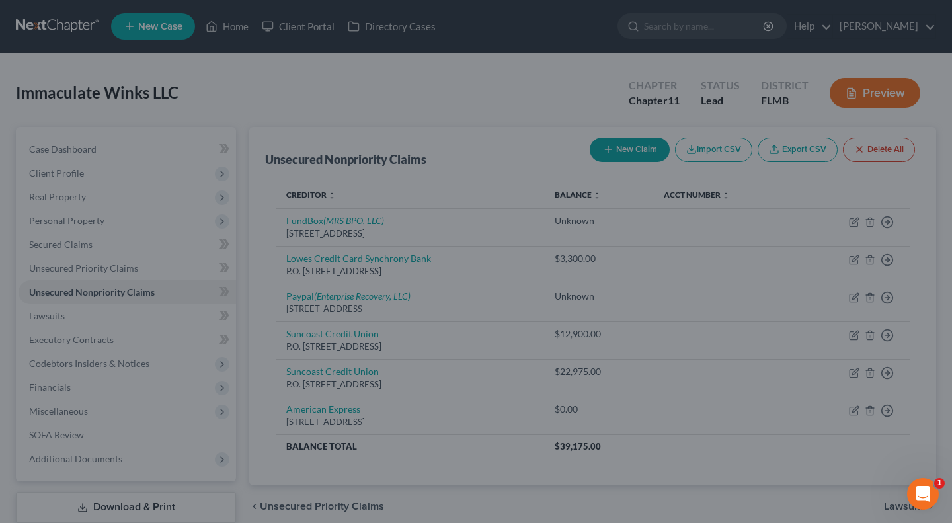
type input "3,300.00"
type input "0"
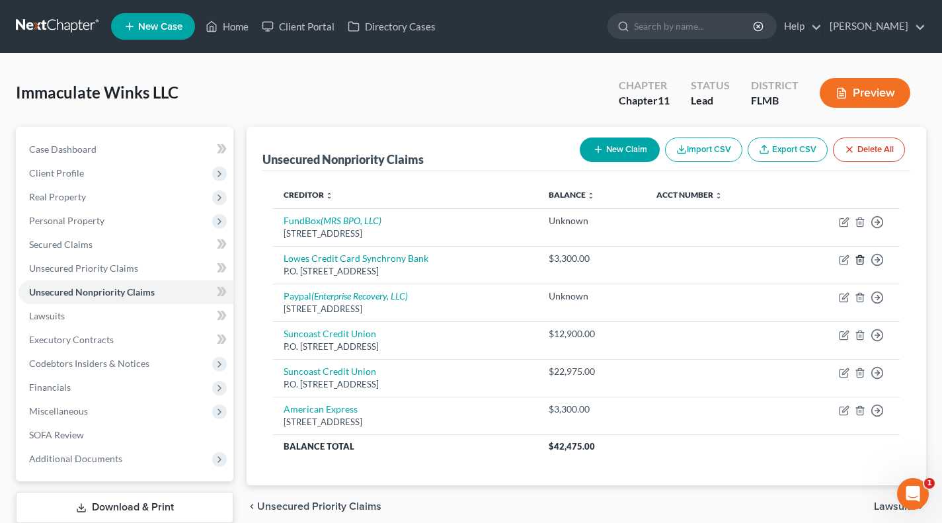
click at [860, 259] on line "button" at bounding box center [860, 260] width 0 height 3
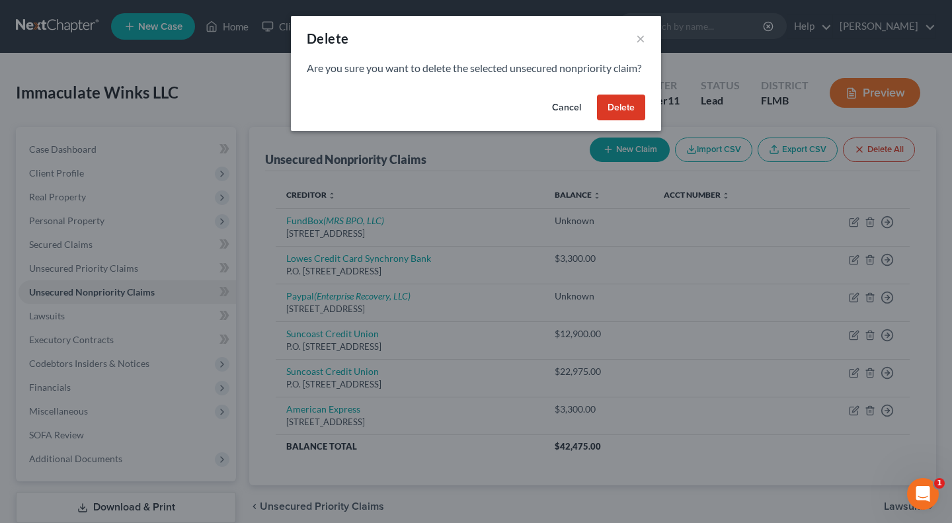
click at [624, 121] on button "Delete" at bounding box center [621, 108] width 48 height 26
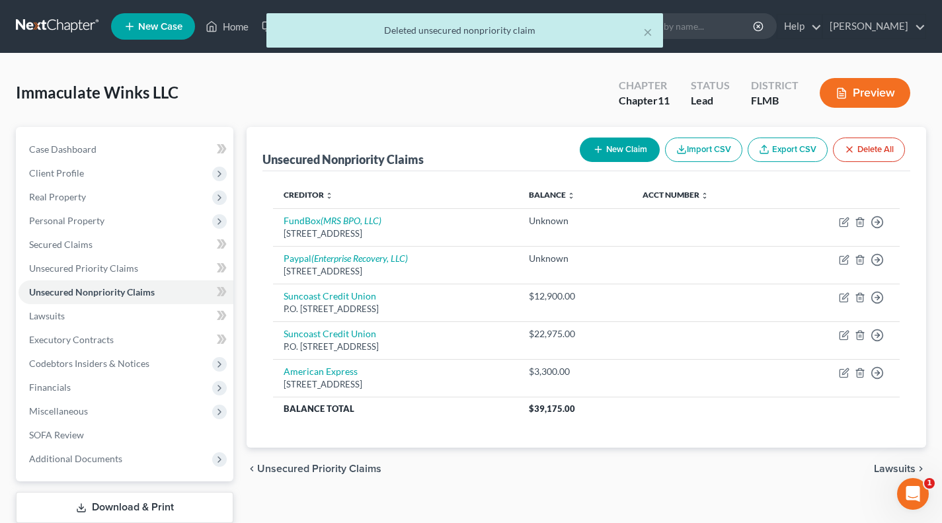
scroll to position [83, 0]
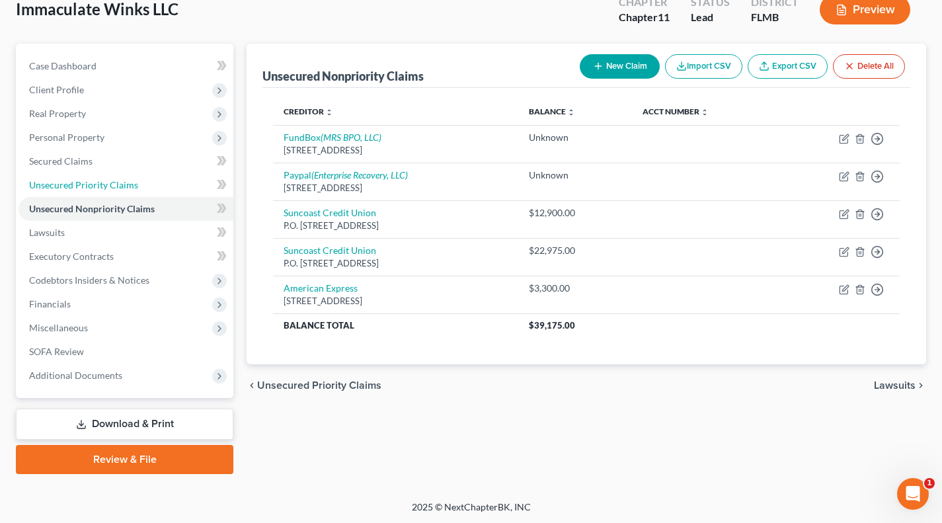
click at [131, 181] on span "Unsecured Priority Claims" at bounding box center [83, 184] width 109 height 11
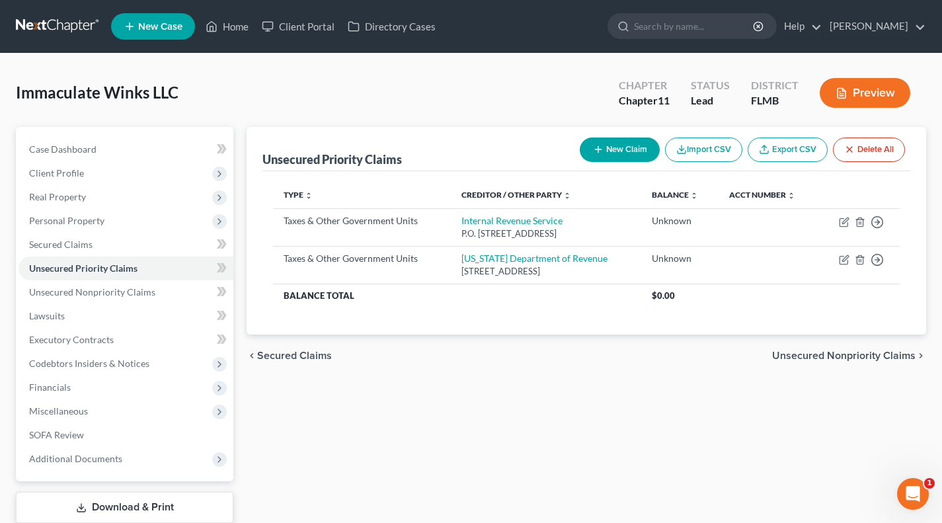
click at [131, 181] on span "Client Profile" at bounding box center [126, 173] width 215 height 24
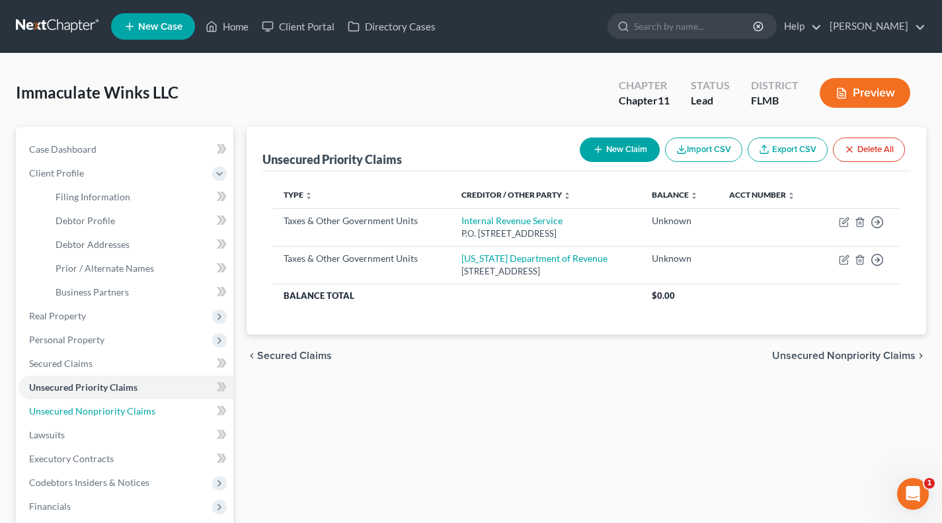
click at [134, 412] on span "Unsecured Nonpriority Claims" at bounding box center [92, 410] width 126 height 11
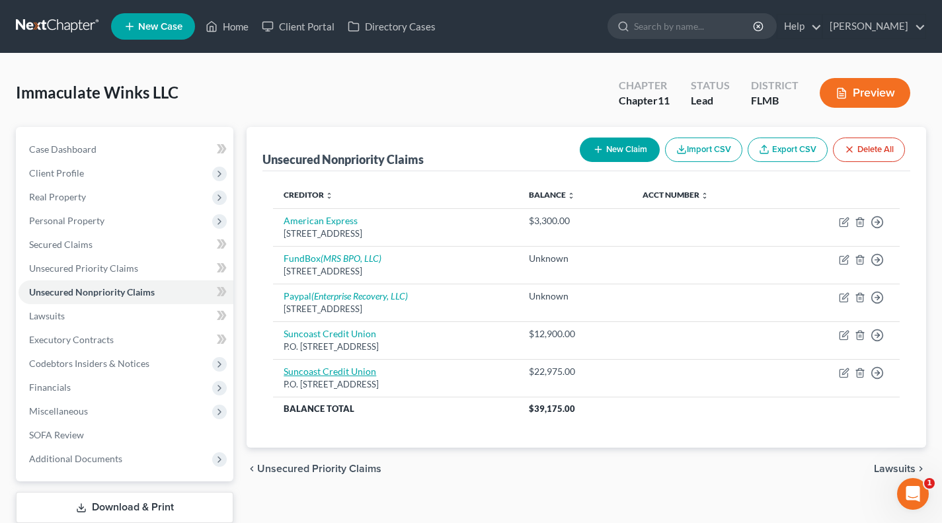
click at [362, 375] on link "Suncoast Credit Union" at bounding box center [330, 371] width 93 height 11
select select "9"
select select "8"
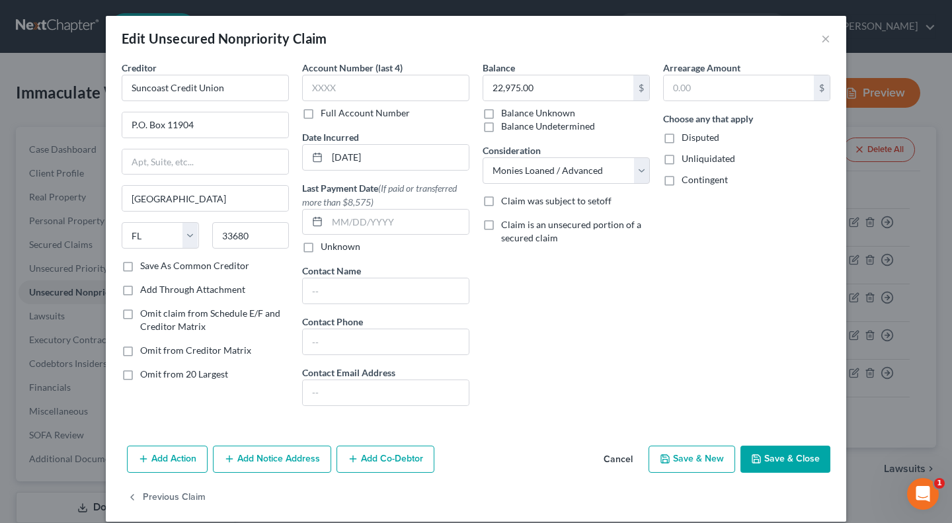
click at [362, 375] on label "Contact Email Address" at bounding box center [348, 373] width 93 height 14
click at [821, 38] on button "×" at bounding box center [825, 38] width 9 height 16
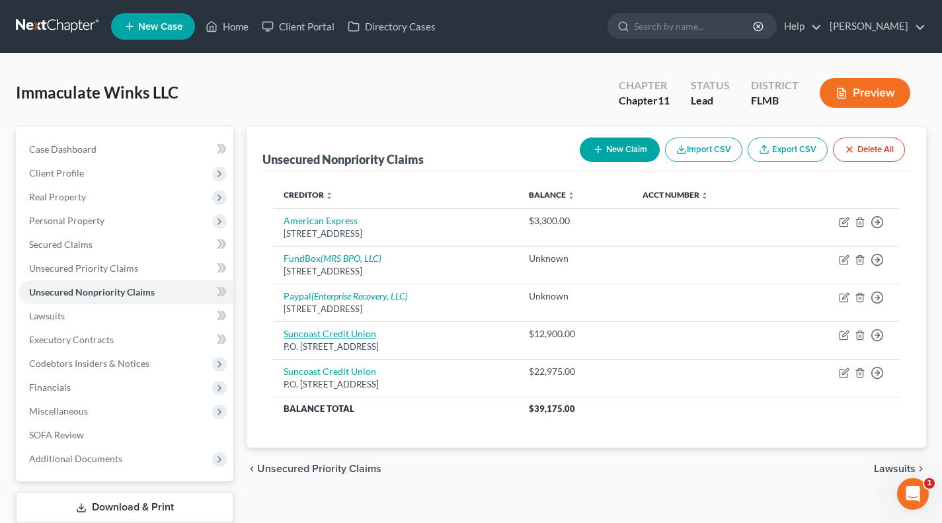
click at [353, 336] on link "Suncoast Credit Union" at bounding box center [330, 333] width 93 height 11
select select "9"
select select "11"
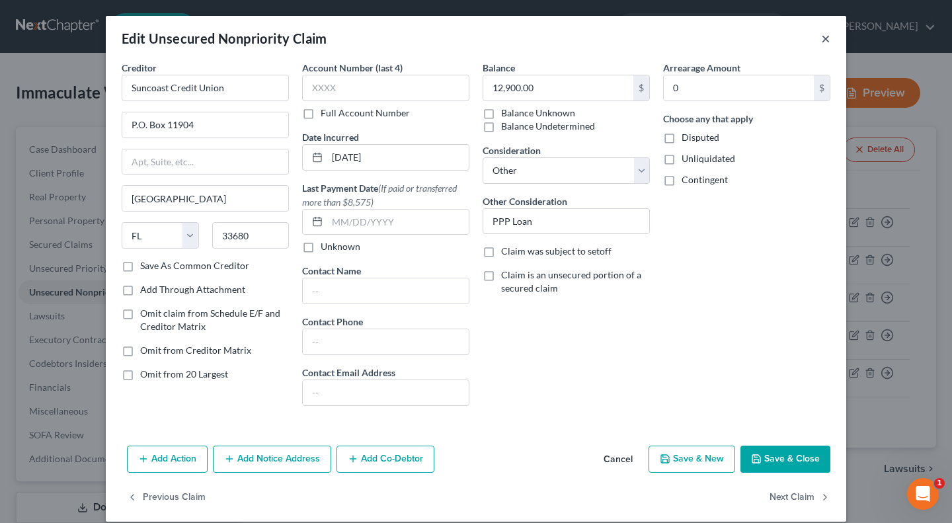
click at [825, 40] on button "×" at bounding box center [825, 38] width 9 height 16
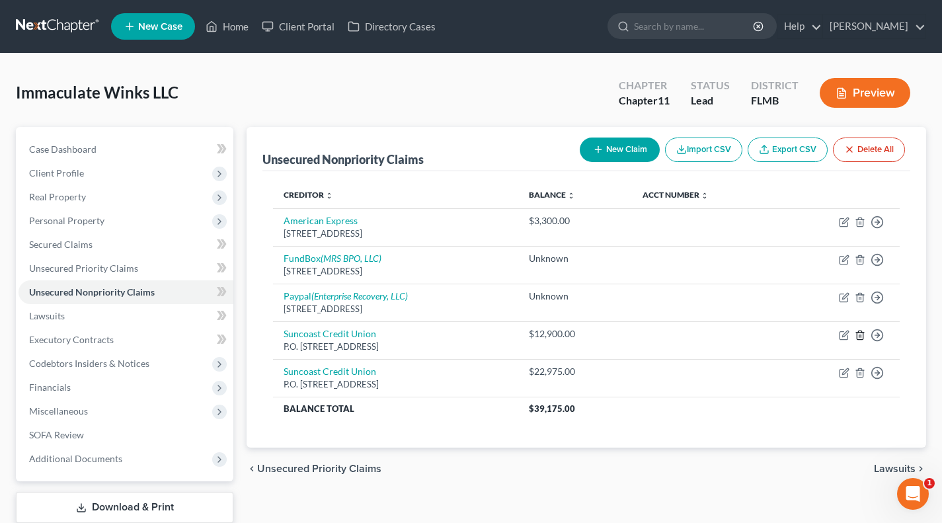
click at [857, 336] on icon "button" at bounding box center [860, 335] width 6 height 9
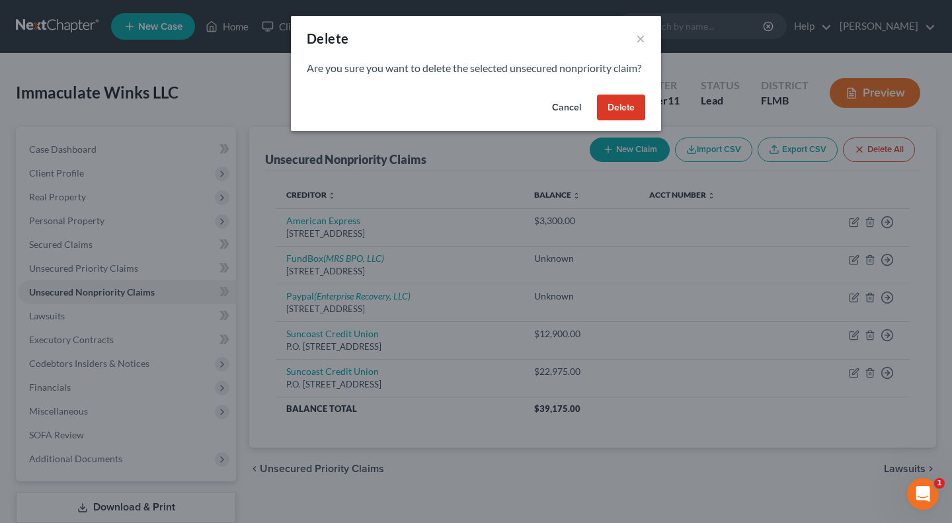
click at [624, 121] on button "Delete" at bounding box center [621, 108] width 48 height 26
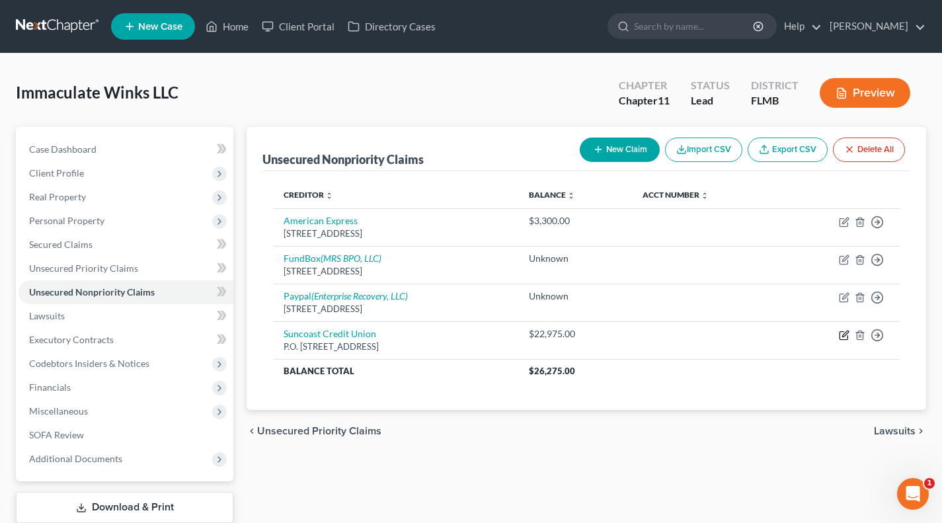
click at [845, 330] on icon "button" at bounding box center [844, 335] width 11 height 11
select select "9"
select select "8"
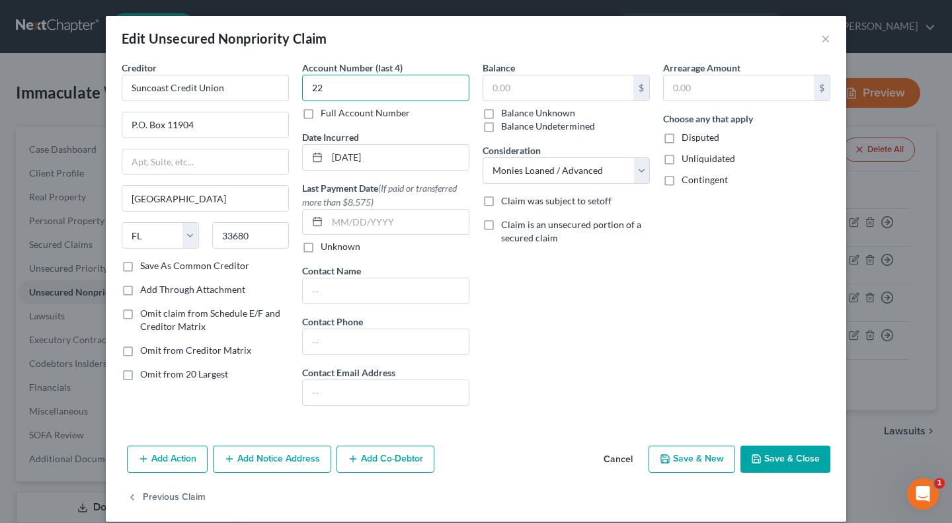
type input "2"
click at [553, 95] on input "text" at bounding box center [558, 87] width 150 height 25
type input "654"
click at [626, 272] on div "Balance 654 $ Balance Unknown Balance Undetermined 654.00 $ Balance Unknown Con…" at bounding box center [566, 239] width 181 height 356
click at [694, 93] on input "text" at bounding box center [739, 87] width 150 height 25
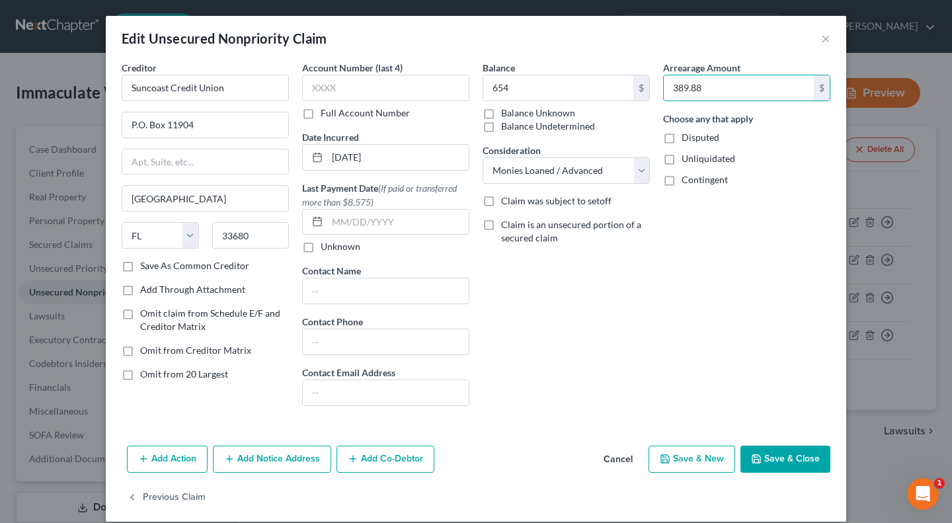
type input "389.88"
click at [389, 230] on input "text" at bounding box center [398, 222] width 142 height 25
drag, startPoint x: 479, startPoint y: 424, endPoint x: 363, endPoint y: 407, distance: 117.0
click at [363, 407] on div "Account Number (last 4) Full Account Number Date Incurred [DATE] Last Payment D…" at bounding box center [386, 239] width 181 height 356
click at [369, 91] on input "text" at bounding box center [385, 88] width 167 height 26
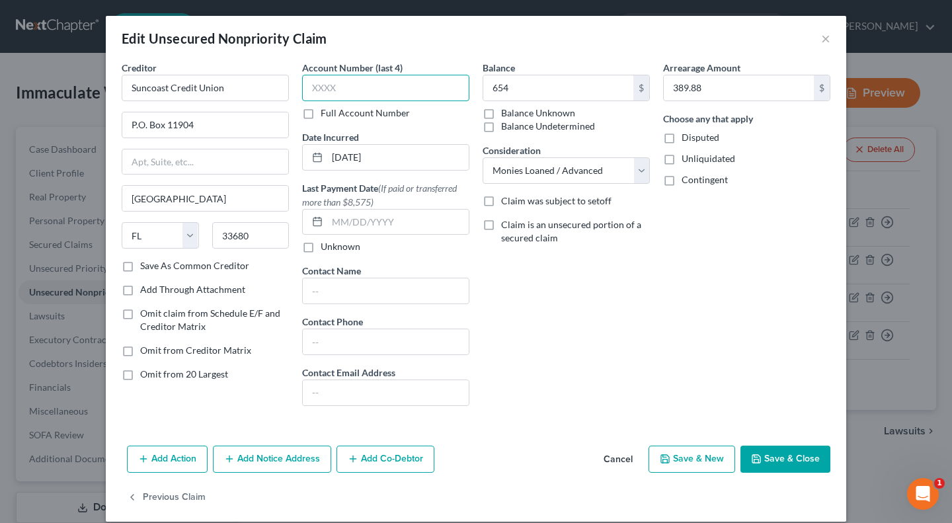
type input "3"
type input "2023"
click at [543, 93] on input "654" at bounding box center [558, 87] width 150 height 25
type input "0"
type input "654.01"
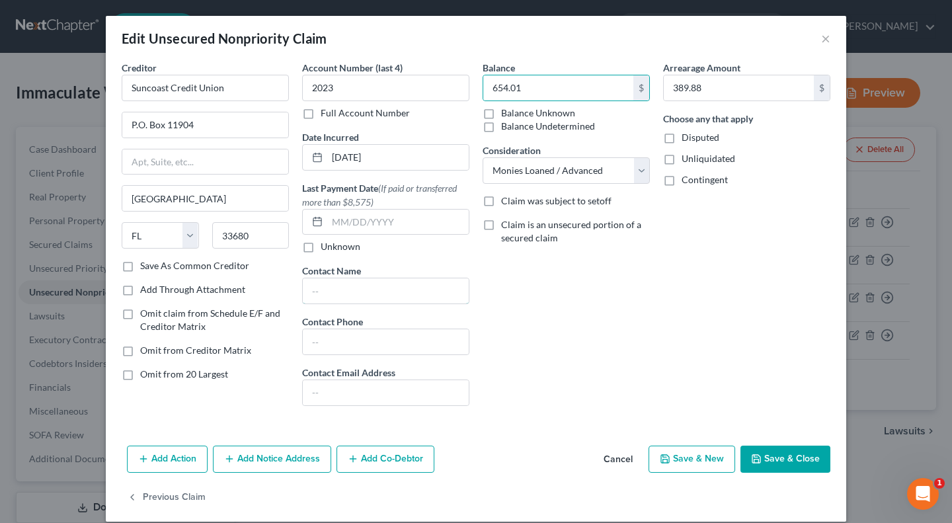
click at [394, 288] on input "text" at bounding box center [386, 290] width 166 height 25
click at [245, 415] on div "Creditor * Suncoast Credit Union P.O. [GEOGRAPHIC_DATA] [US_STATE] AK AR AZ CA …" at bounding box center [205, 239] width 181 height 356
click at [782, 458] on button "Save & Close" at bounding box center [786, 460] width 90 height 28
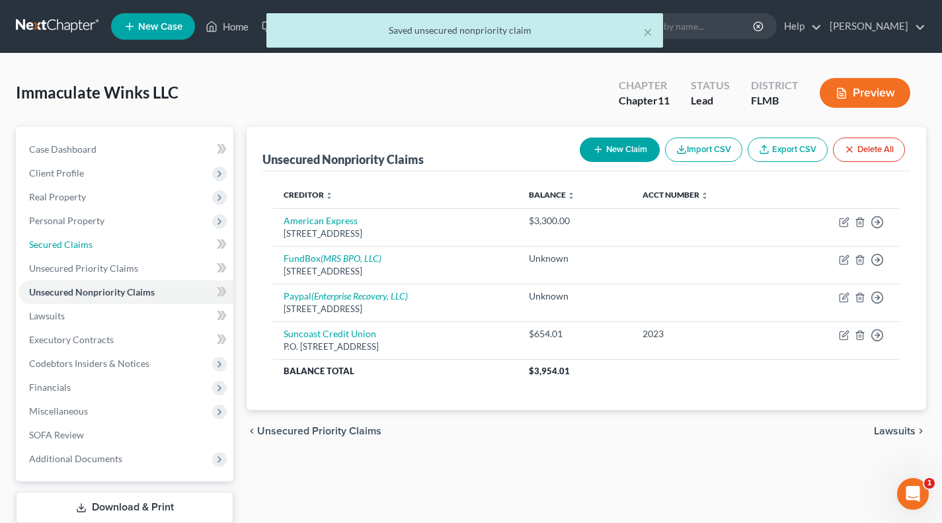
click at [162, 237] on link "Secured Claims" at bounding box center [126, 245] width 215 height 24
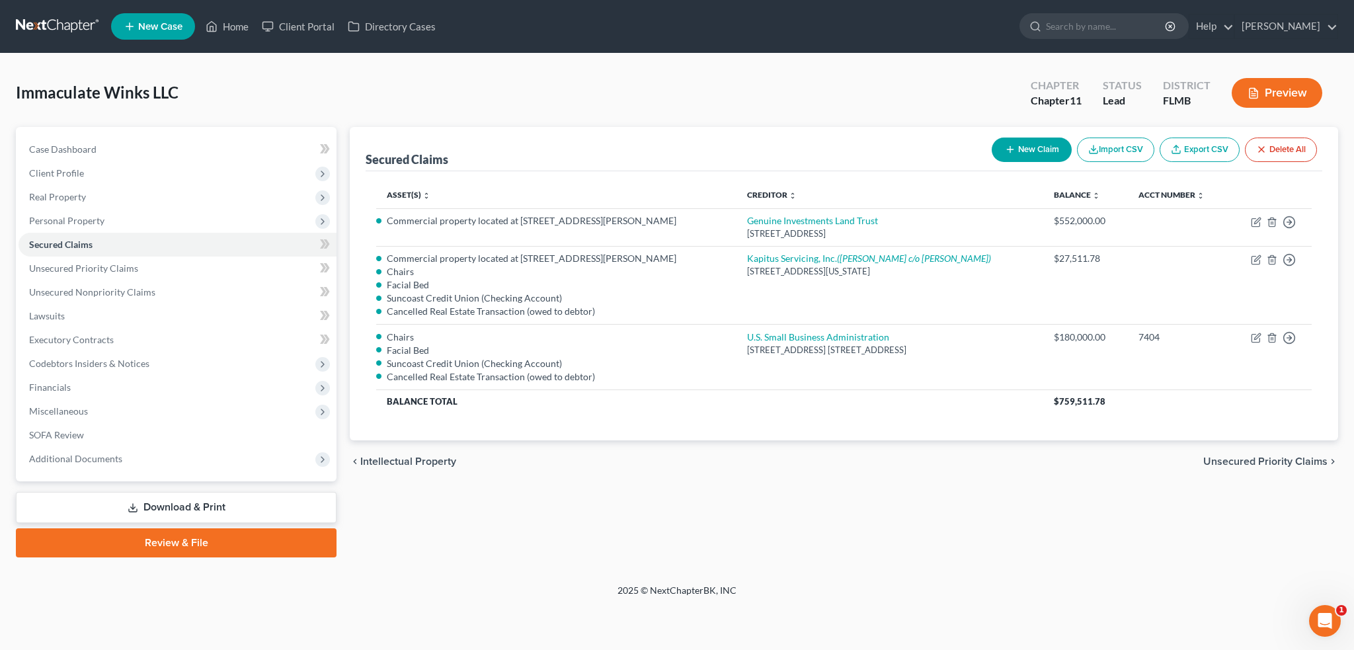
click at [144, 461] on link "Download & Print" at bounding box center [176, 507] width 321 height 31
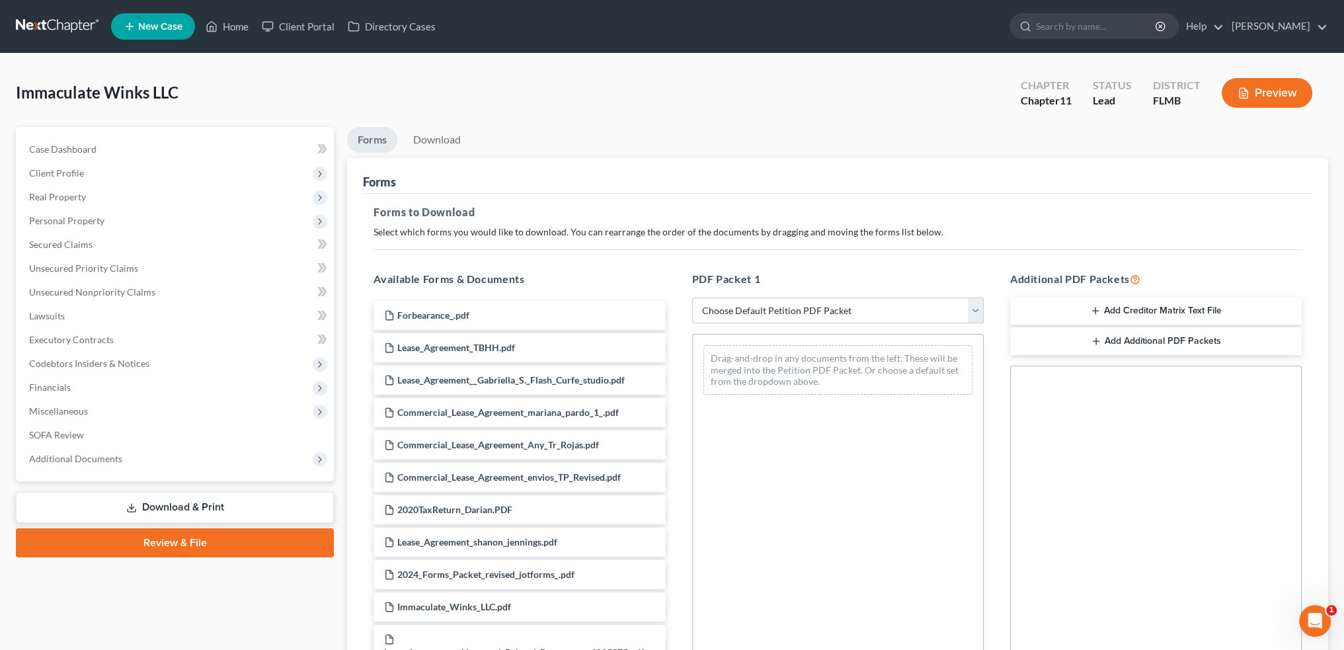
click at [836, 309] on select "Choose Default Petition PDF Packet Complete Bankruptcy Petition (all forms and …" at bounding box center [838, 311] width 292 height 26
select select "0"
click at [696, 298] on select "Choose Default Petition PDF Packet Complete Bankruptcy Petition (all forms and …" at bounding box center [838, 311] width 292 height 26
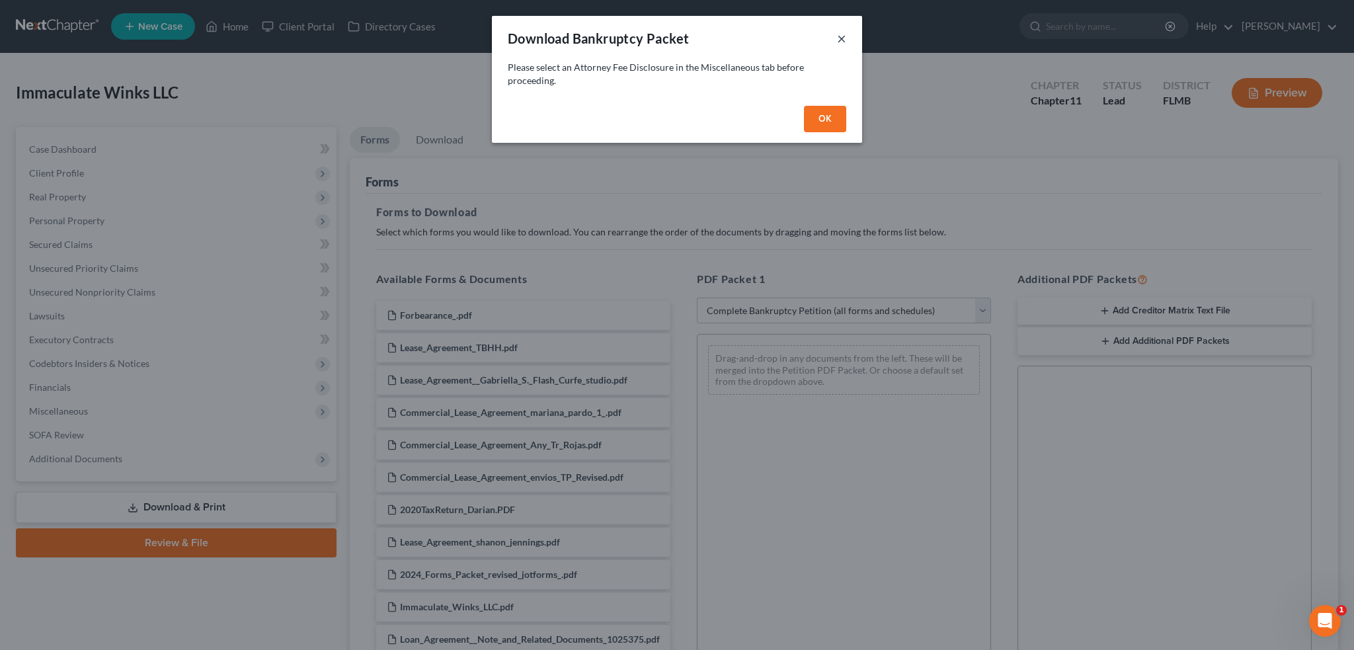
click at [844, 38] on button "×" at bounding box center [841, 38] width 9 height 16
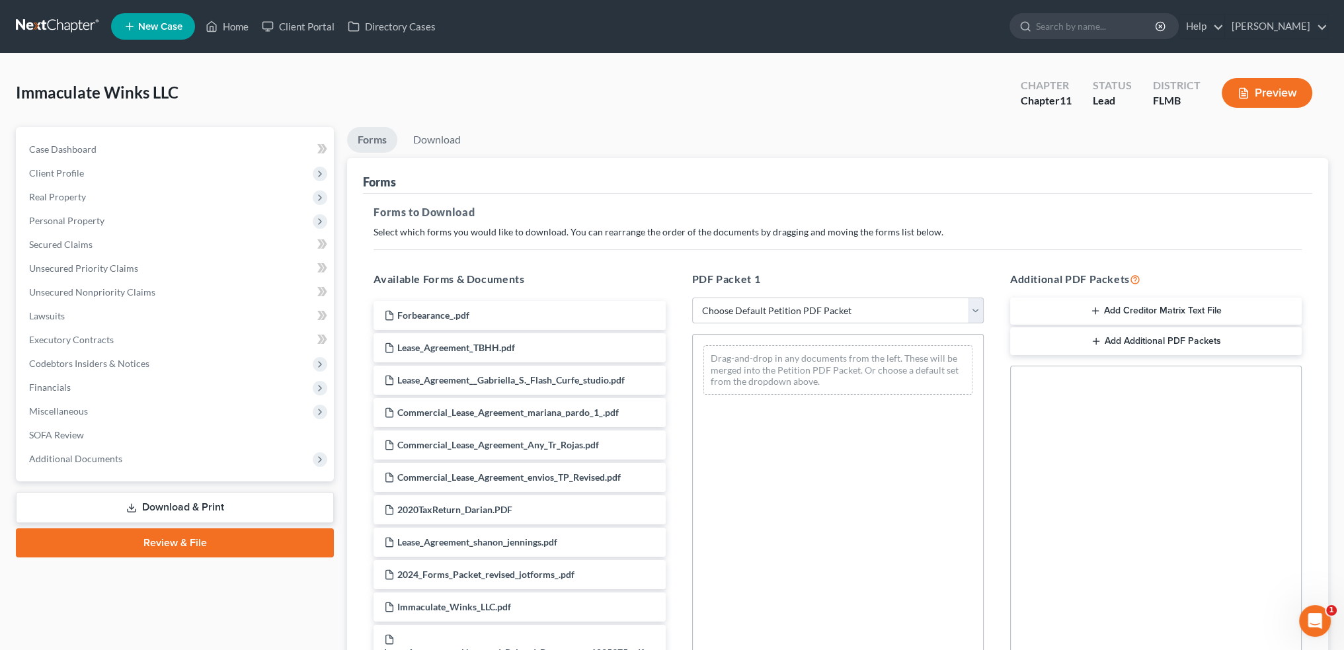
drag, startPoint x: 920, startPoint y: 309, endPoint x: 912, endPoint y: 321, distance: 14.3
click at [920, 309] on select "Choose Default Petition PDF Packet Complete Bankruptcy Petition (all forms and …" at bounding box center [838, 311] width 292 height 26
select select "1"
click at [692, 298] on select "Choose Default Petition PDF Packet Complete Bankruptcy Petition (all forms and …" at bounding box center [838, 311] width 292 height 26
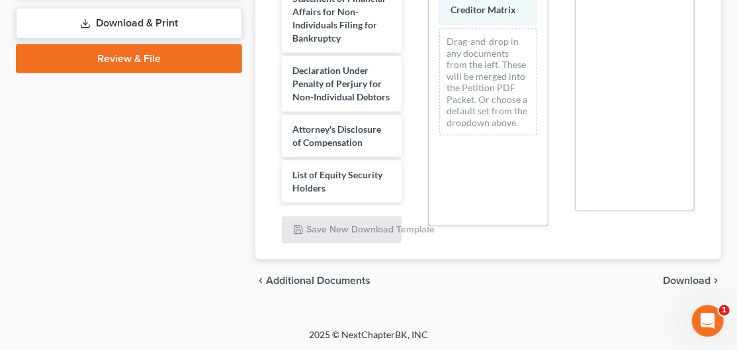
scroll to position [1719, 0]
click at [693, 281] on span "Download" at bounding box center [687, 281] width 48 height 11
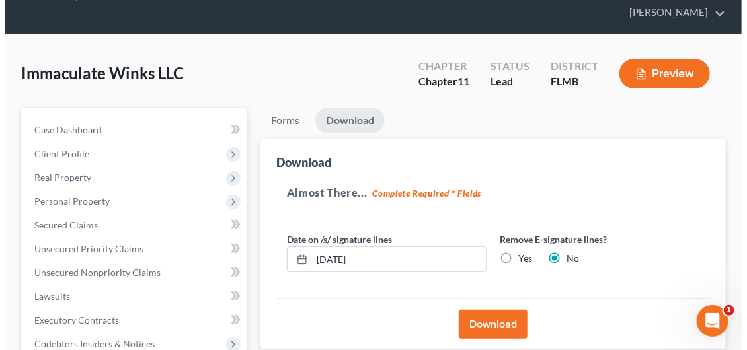
scroll to position [132, 0]
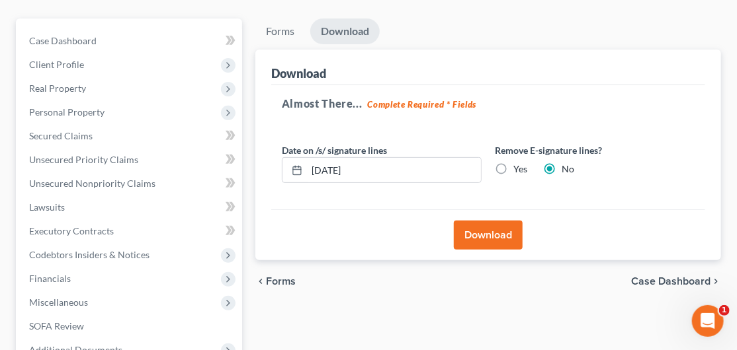
click at [513, 165] on label "Yes" at bounding box center [520, 169] width 14 height 13
click at [518, 165] on input "Yes" at bounding box center [522, 167] width 9 height 9
radio input "true"
radio input "false"
click at [479, 241] on button "Download" at bounding box center [488, 235] width 69 height 29
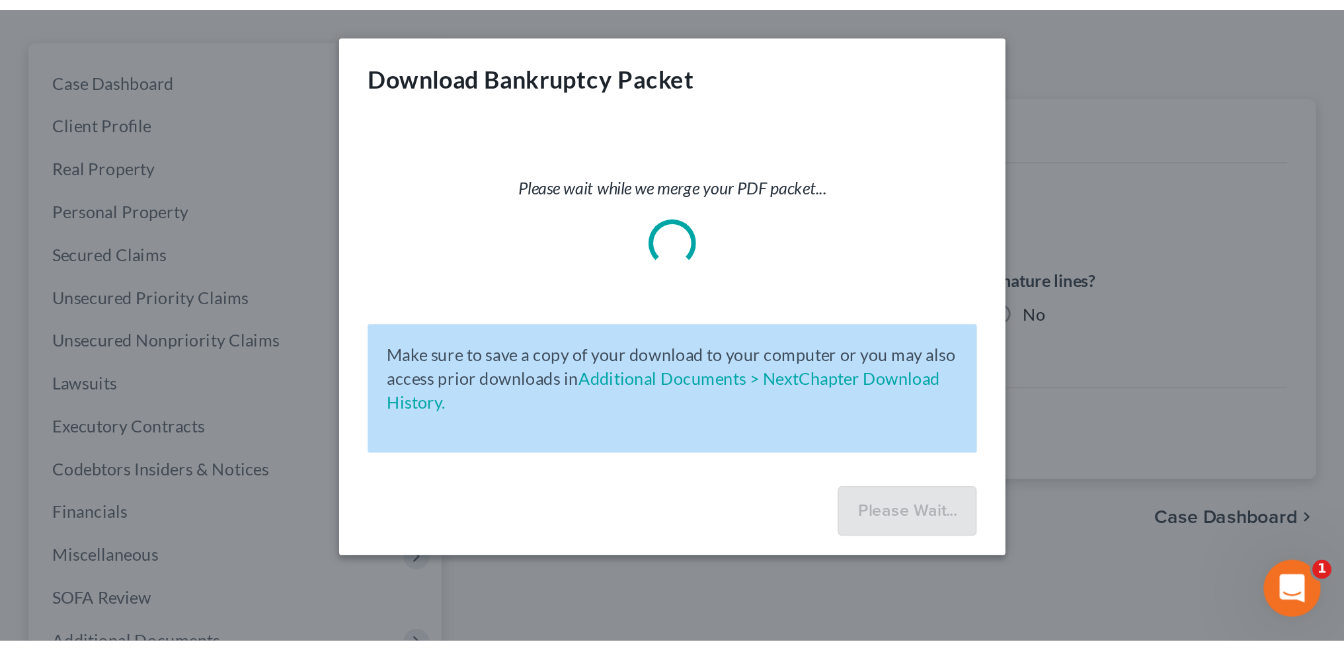
scroll to position [0, 0]
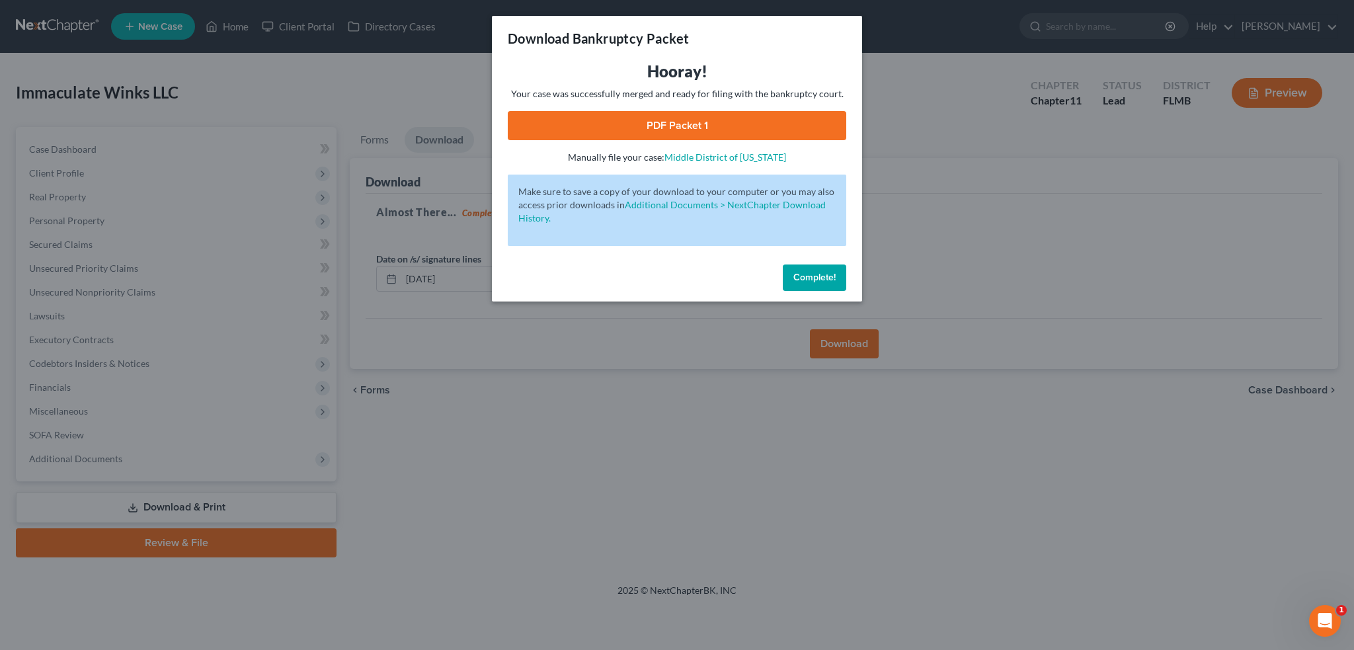
click at [731, 125] on link "PDF Packet 1" at bounding box center [677, 125] width 339 height 29
click at [823, 285] on button "Complete!" at bounding box center [814, 277] width 63 height 26
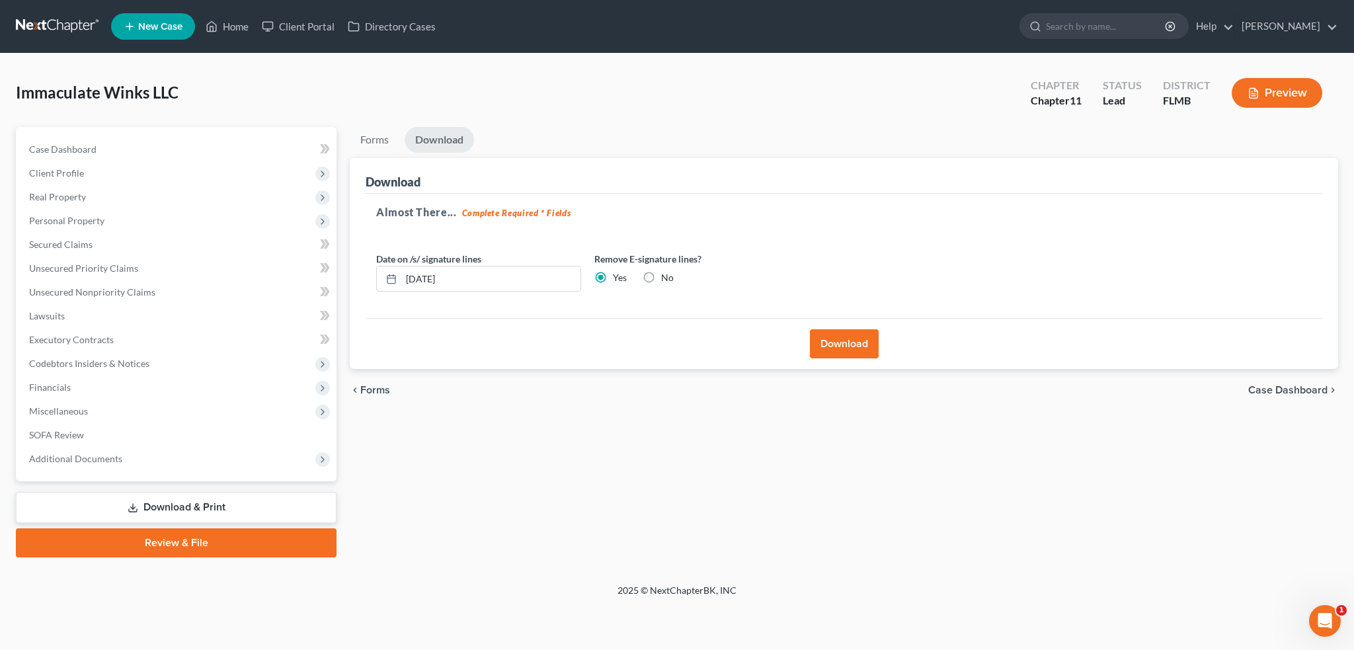
click at [130, 176] on span "Client Profile" at bounding box center [178, 173] width 318 height 24
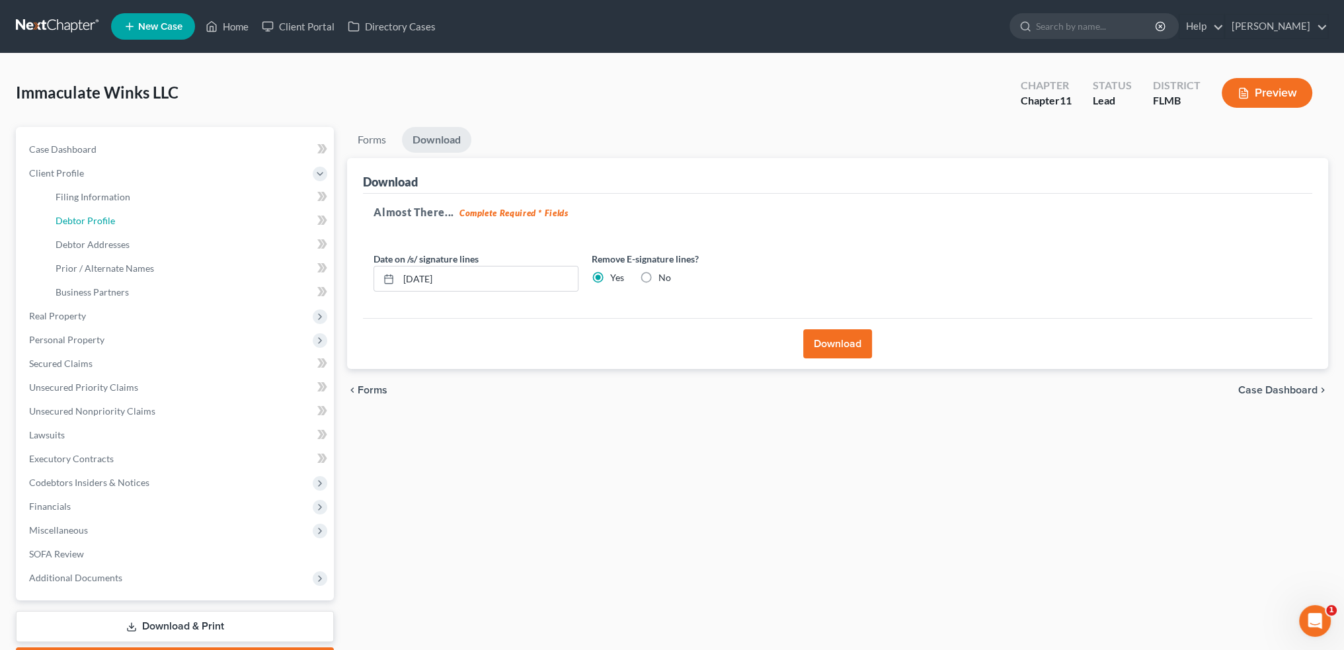
click at [104, 212] on link "Debtor Profile" at bounding box center [189, 221] width 289 height 24
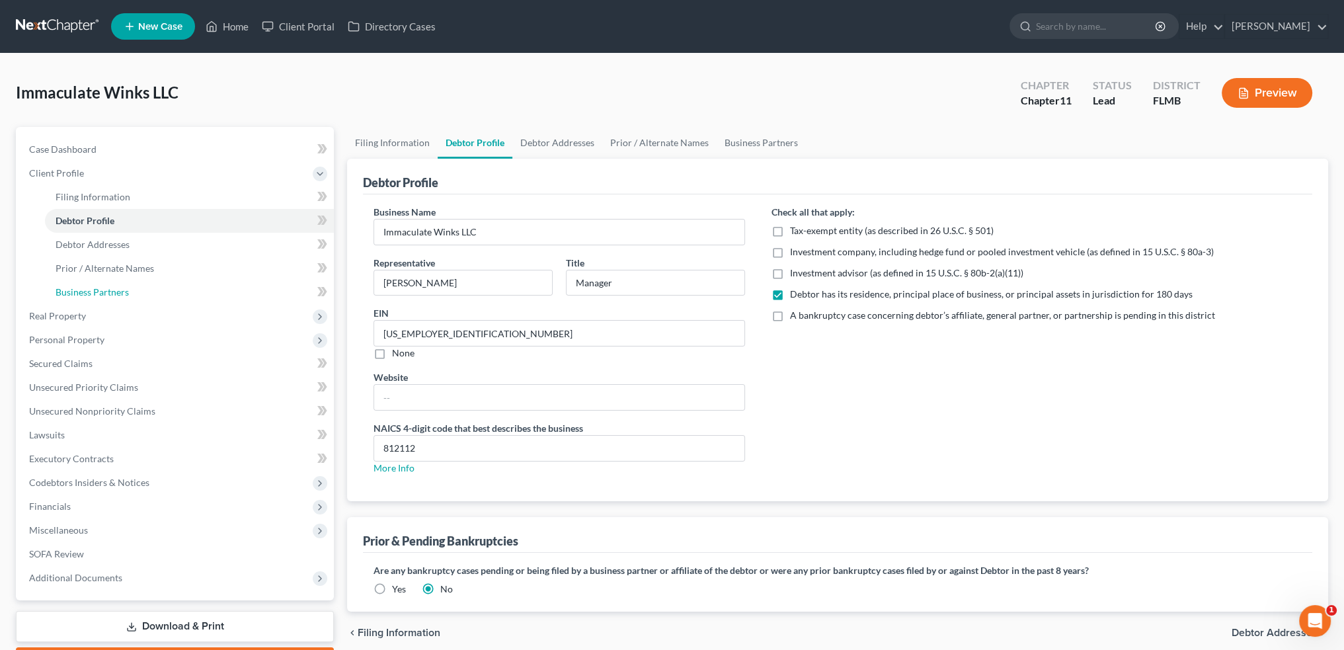
click at [100, 294] on span "Business Partners" at bounding box center [92, 291] width 73 height 11
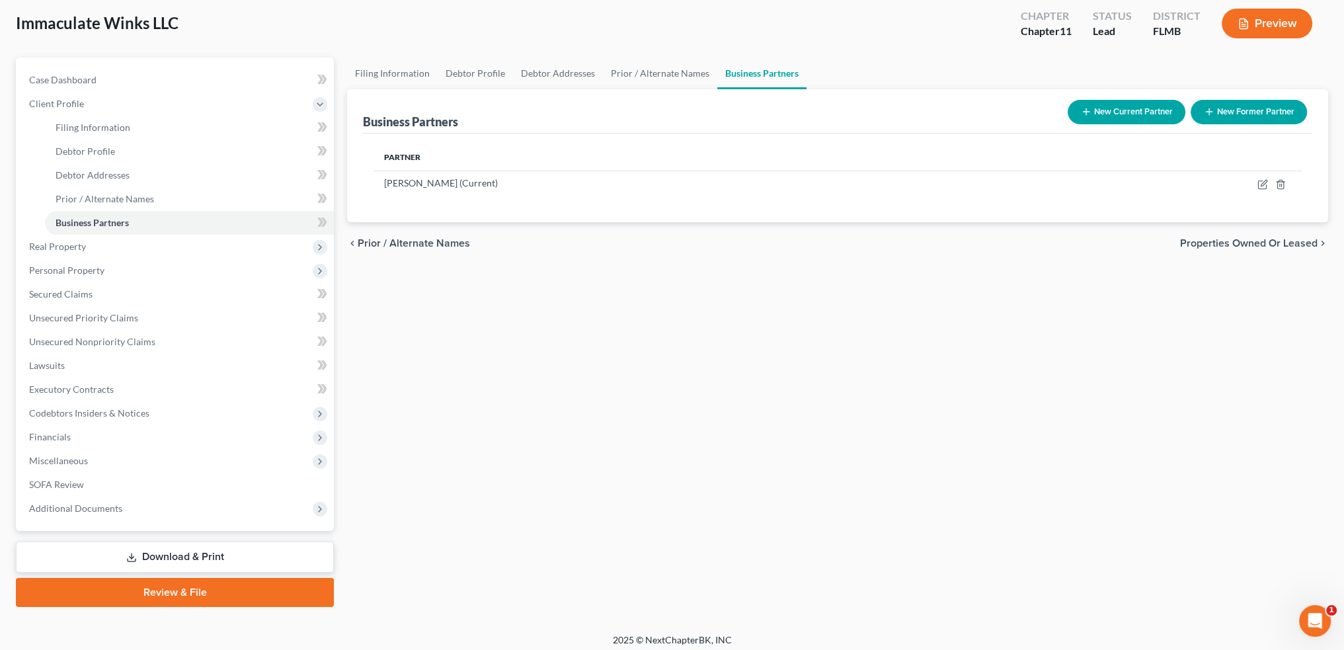
scroll to position [75, 0]
